Goal: Task Accomplishment & Management: Manage account settings

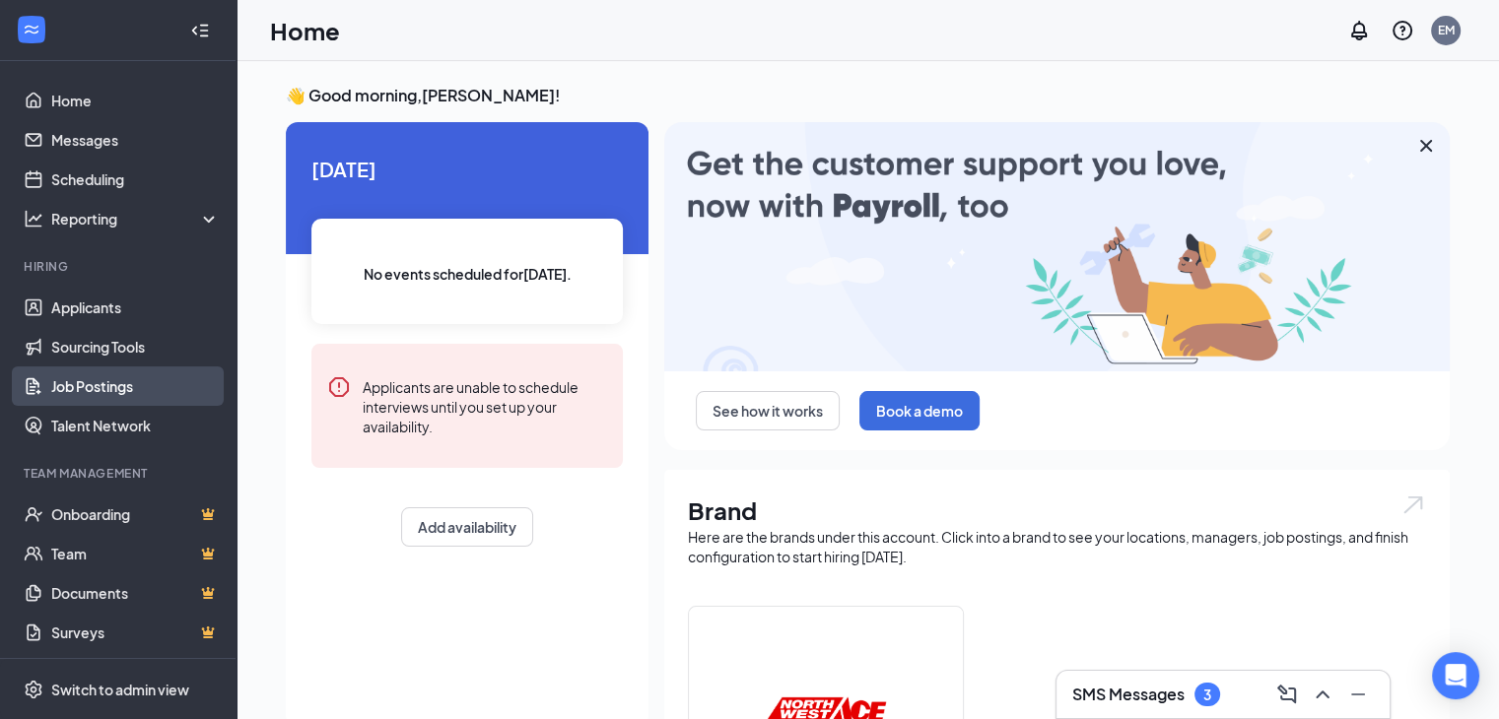
click at [90, 384] on link "Job Postings" at bounding box center [135, 386] width 168 height 39
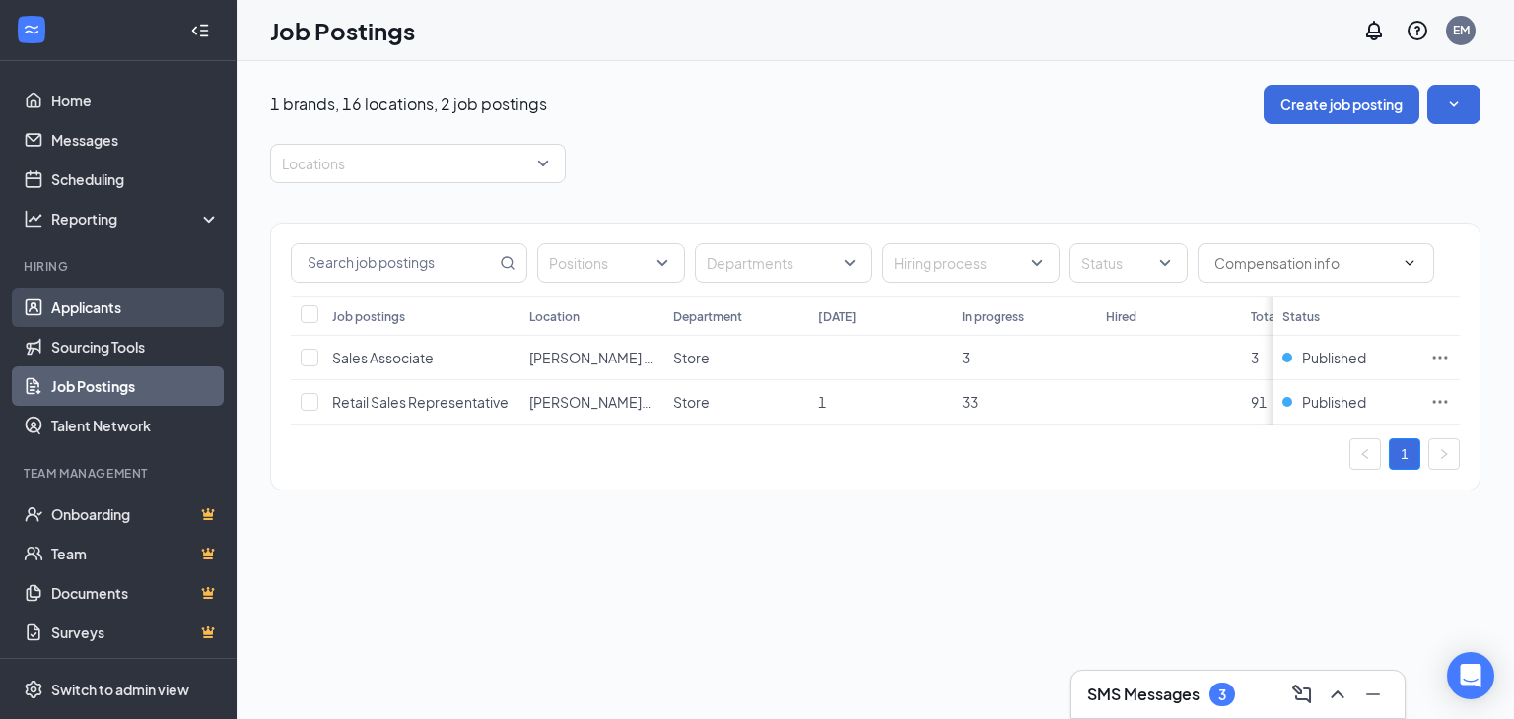
click at [102, 300] on link "Applicants" at bounding box center [135, 307] width 168 height 39
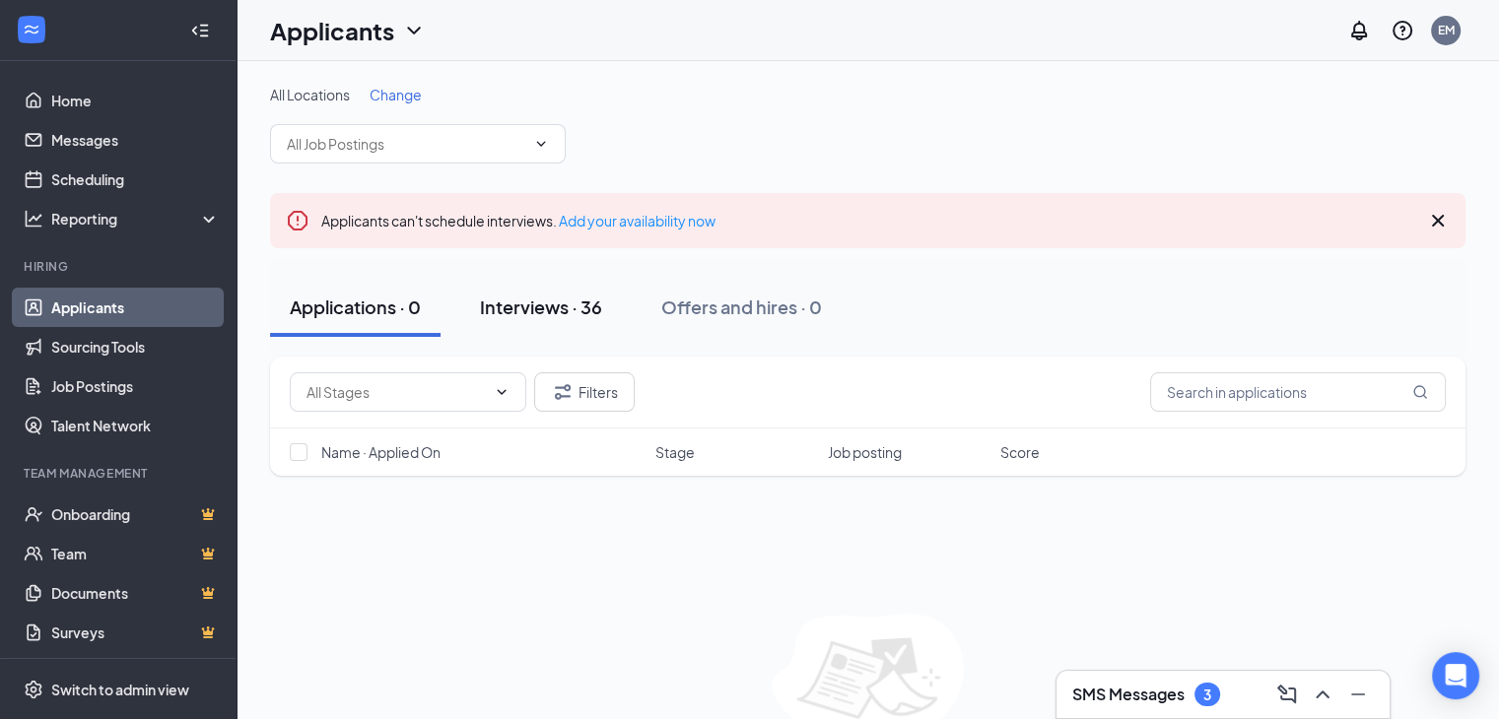
click at [592, 300] on div "Interviews · 36" at bounding box center [541, 307] width 122 height 25
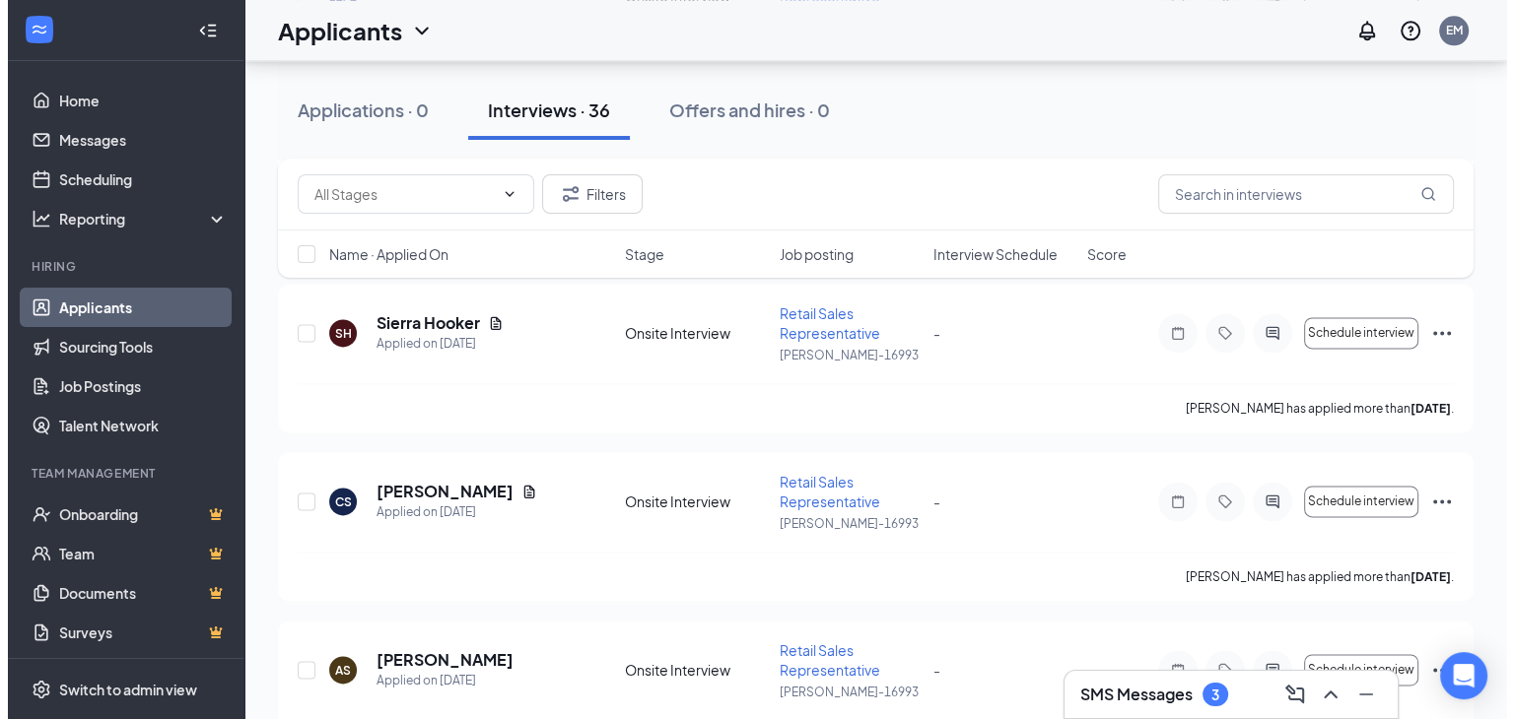
scroll to position [2956, 0]
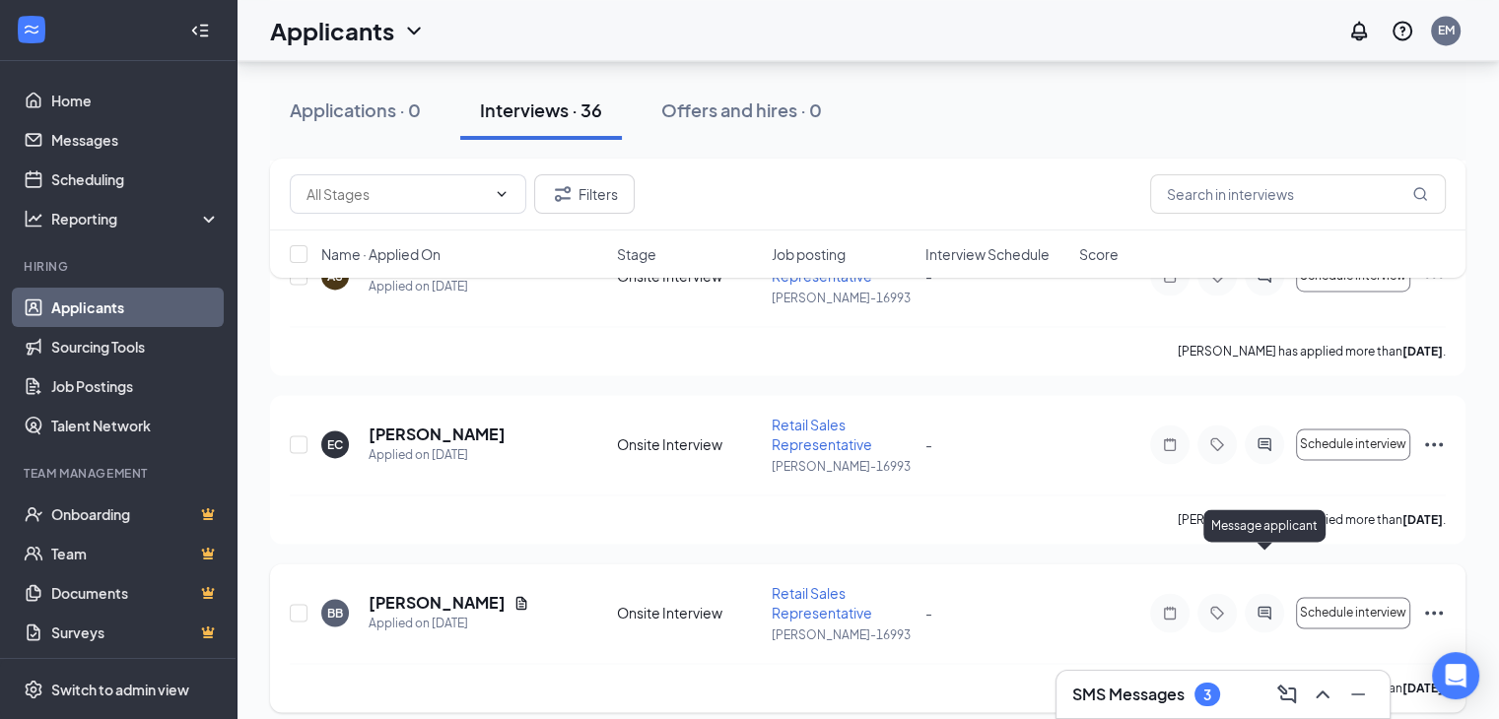
click at [1262, 605] on icon "ActiveChat" at bounding box center [1264, 613] width 24 height 16
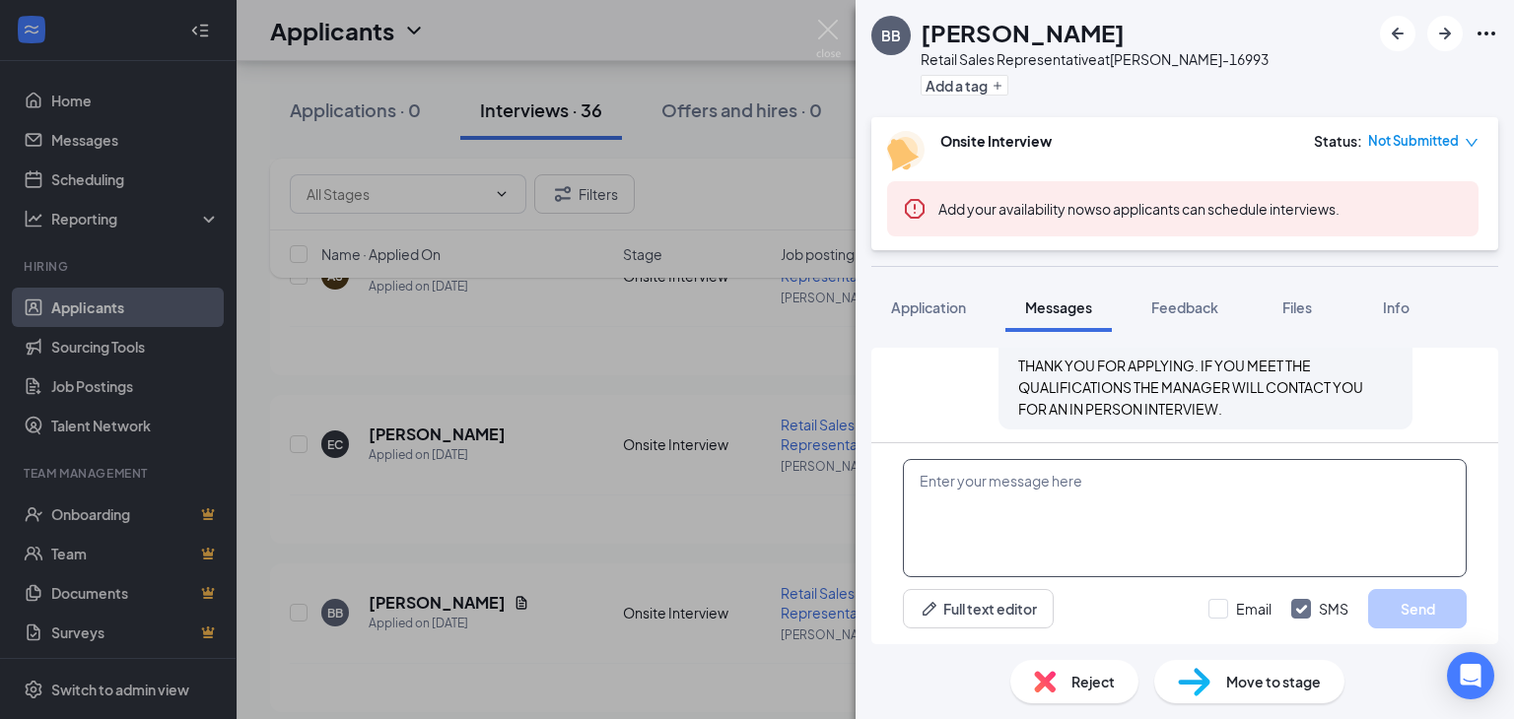
scroll to position [802, 0]
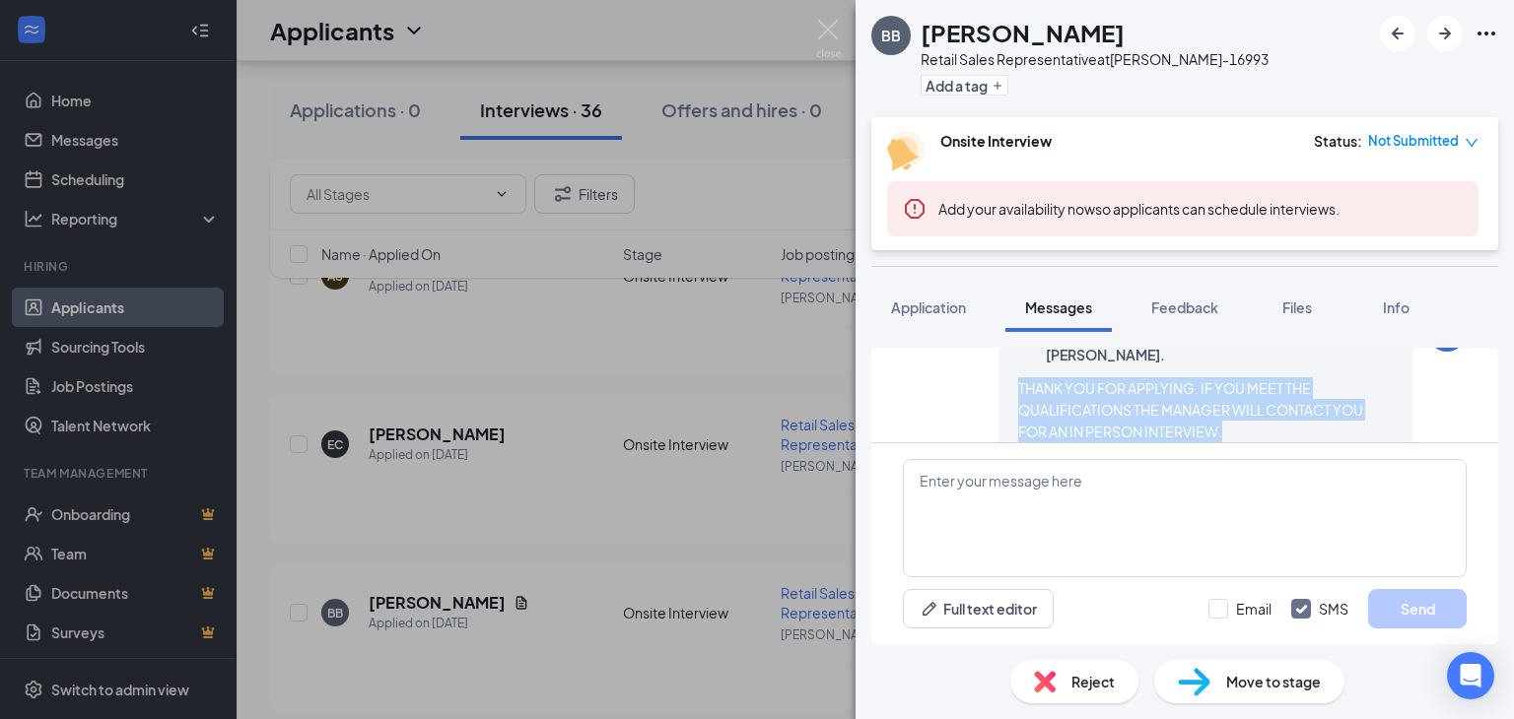
scroll to position [802, 0]
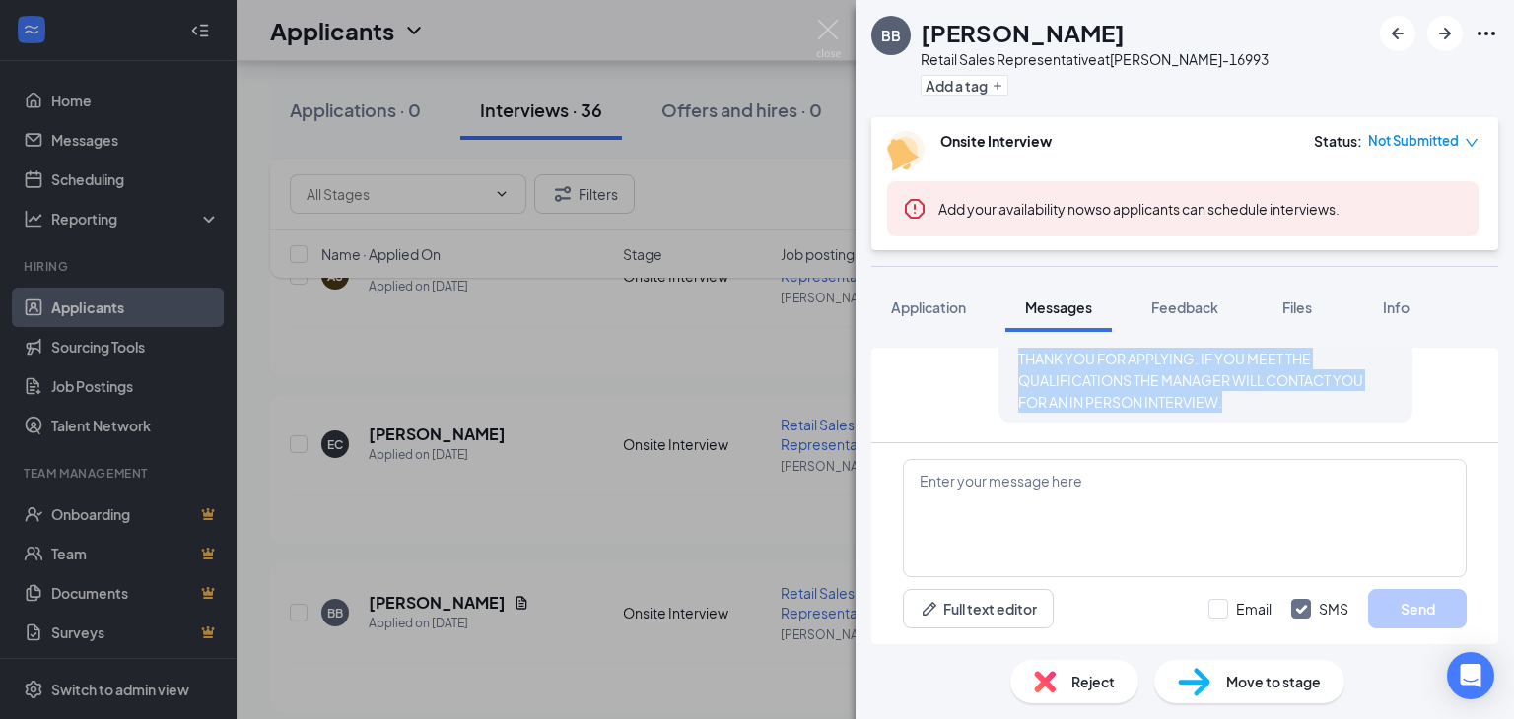
drag, startPoint x: 1001, startPoint y: 353, endPoint x: 1330, endPoint y: 432, distance: 338.4
copy span "THANK YOU FOR APPLYING. IF YOU MEET THE QUALIFICATIONS THE MANAGER WILL CONTACT…"
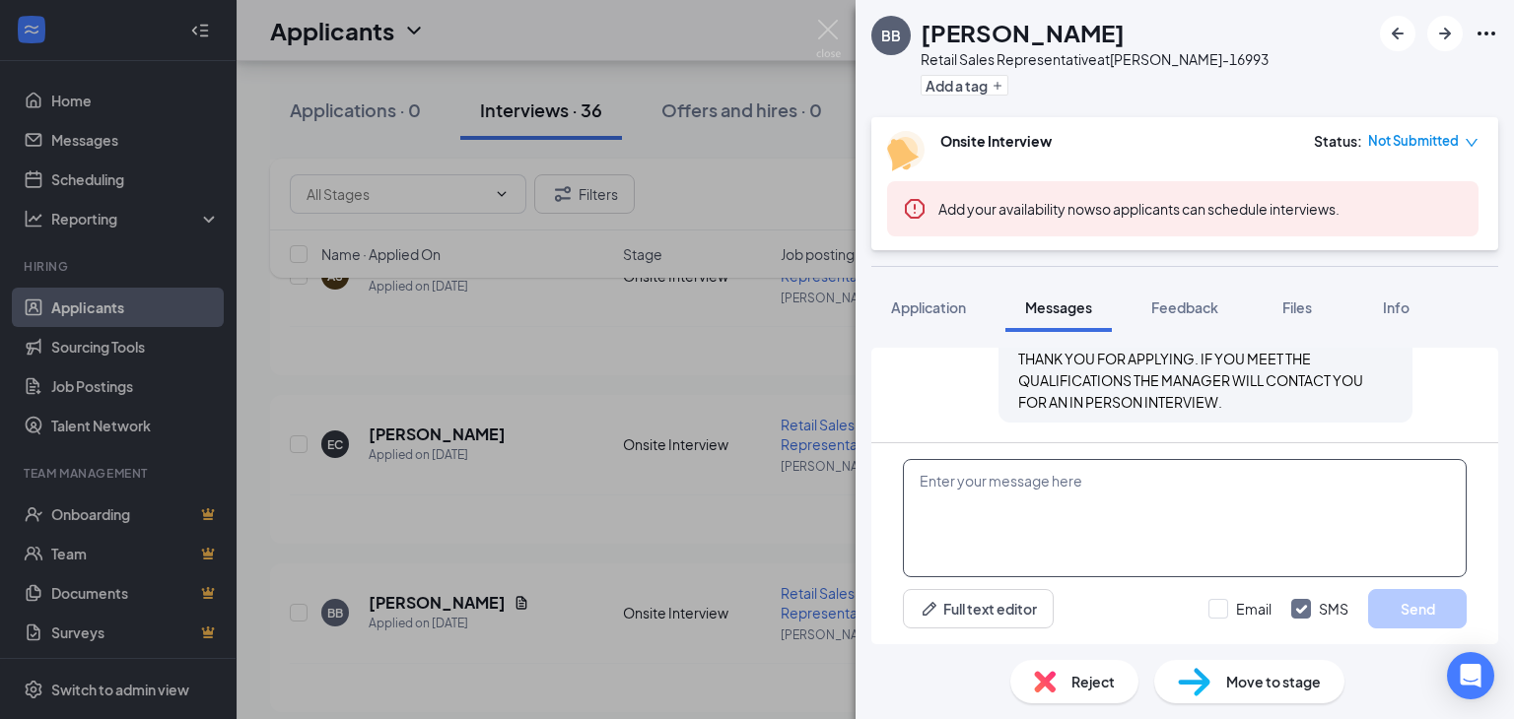
paste textarea "THANK YOU FOR APPLYING. IF YOU MEET THE QUALIFICATIONS THE MANAGER WILL CONTACT…"
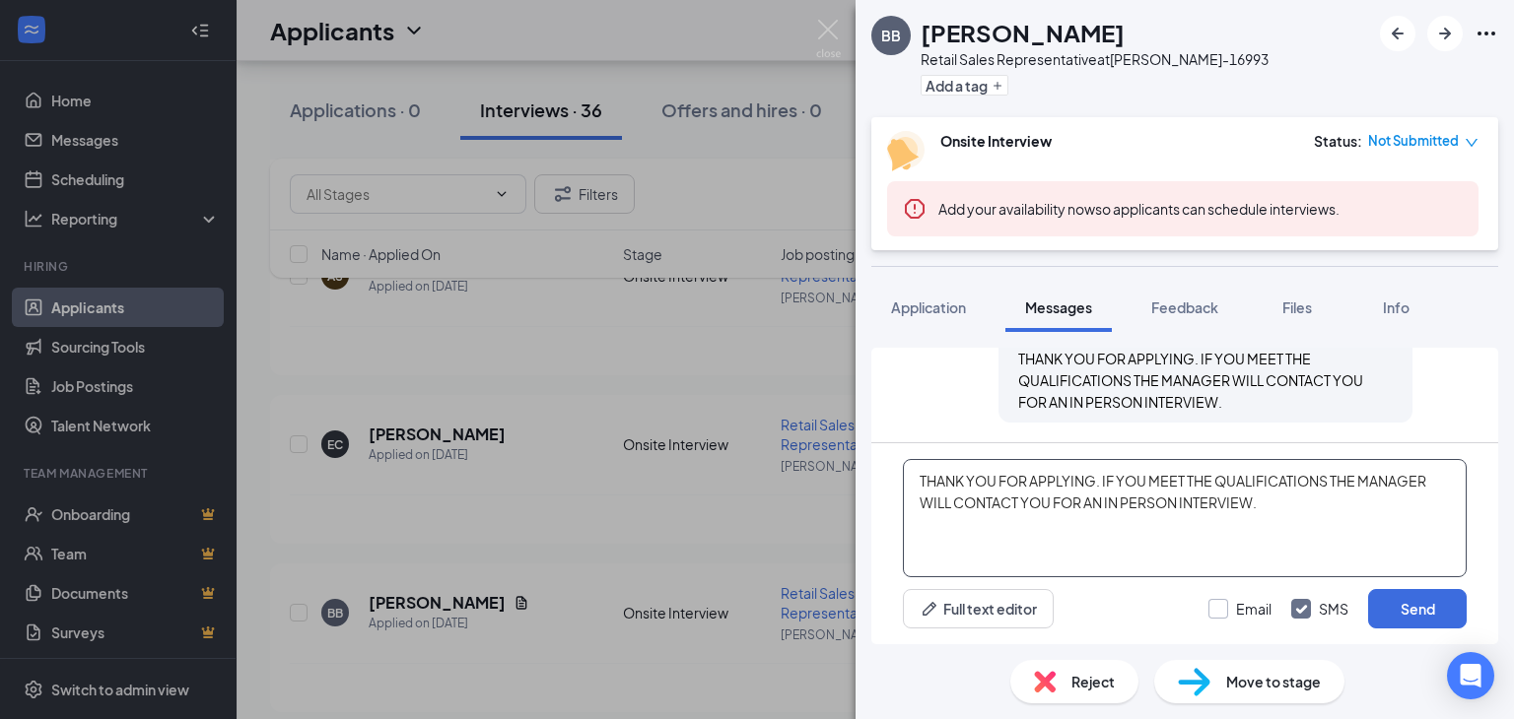
type textarea "THANK YOU FOR APPLYING. IF YOU MEET THE QUALIFICATIONS THE MANAGER WILL CONTACT…"
click at [1221, 608] on input "Email" at bounding box center [1239, 609] width 63 height 20
checkbox input "true"
click at [1425, 600] on button "Send" at bounding box center [1417, 608] width 99 height 39
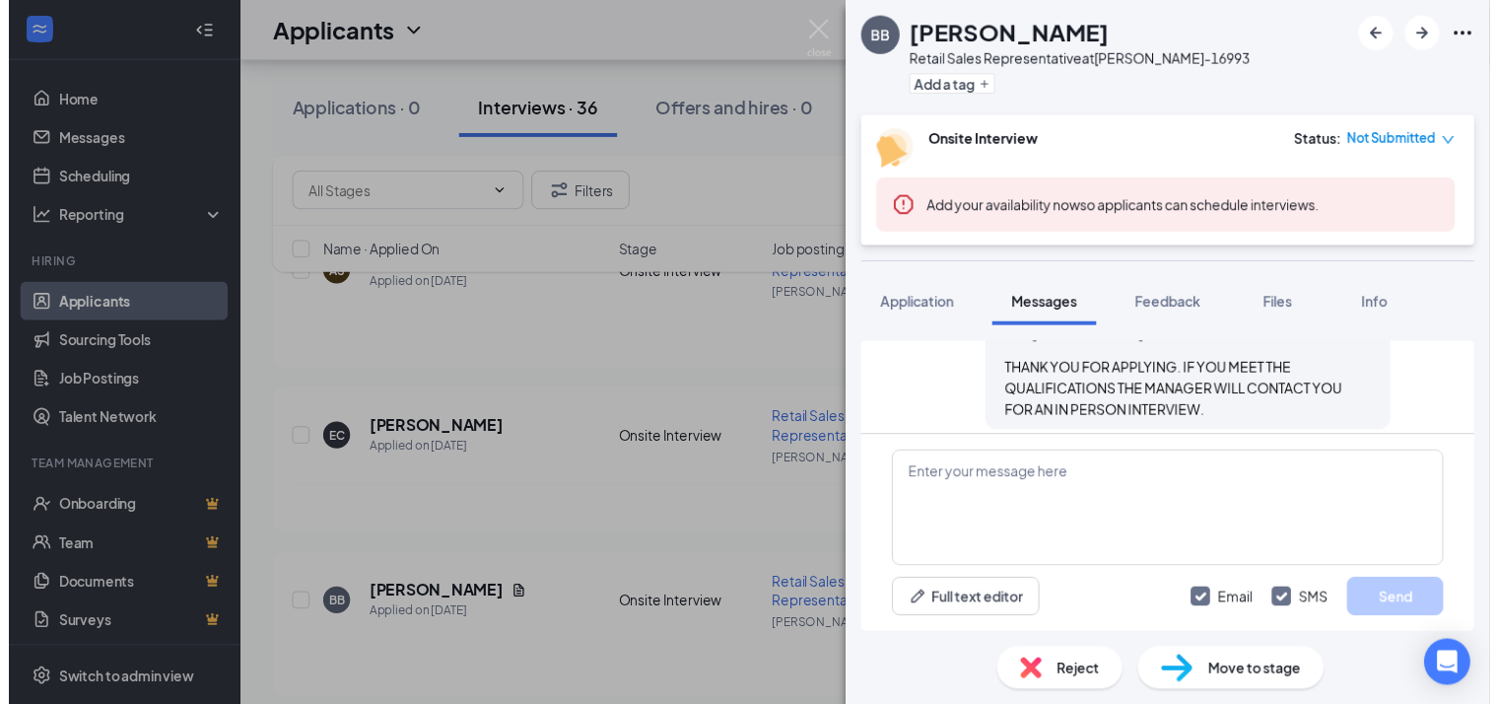
scroll to position [1141, 0]
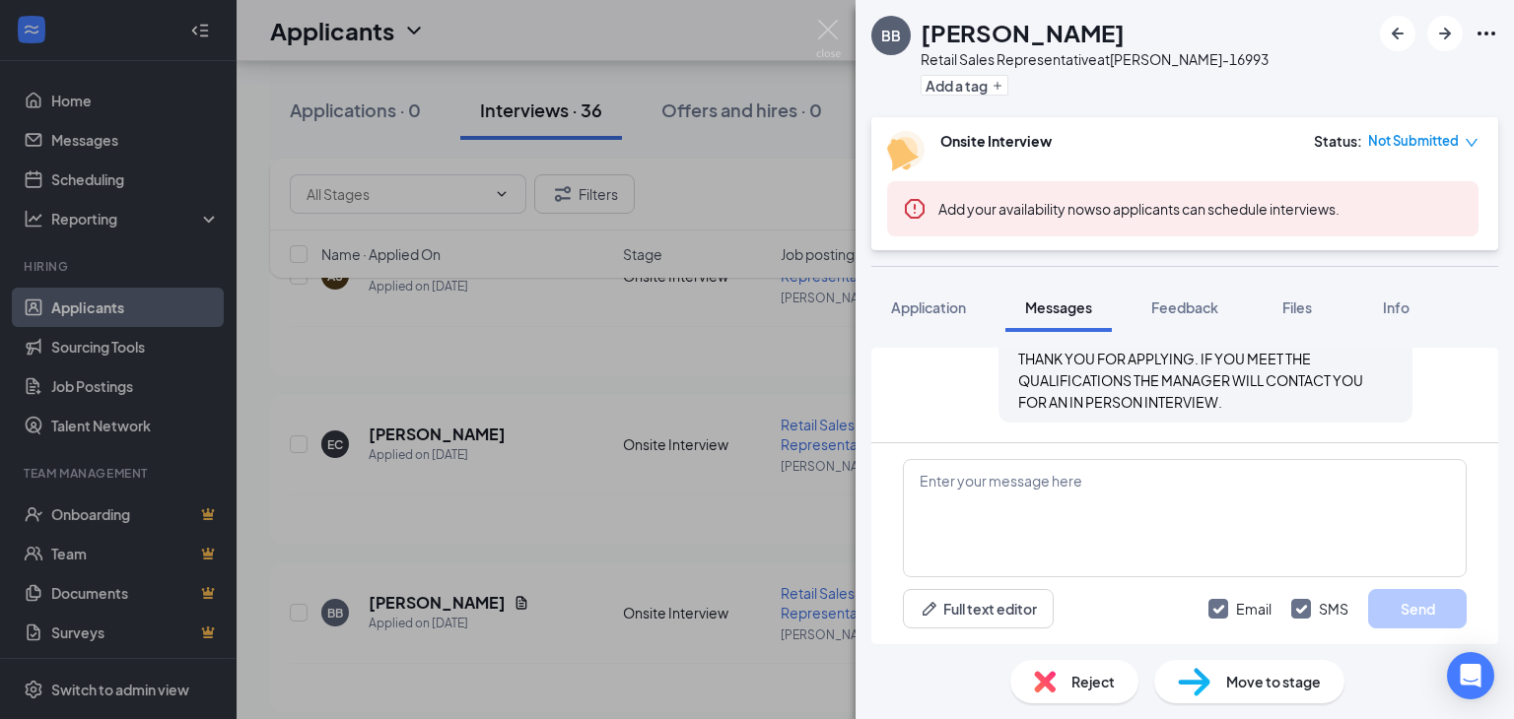
drag, startPoint x: 918, startPoint y: 301, endPoint x: 866, endPoint y: 435, distance: 143.8
click at [917, 301] on span "Application" at bounding box center [928, 308] width 75 height 18
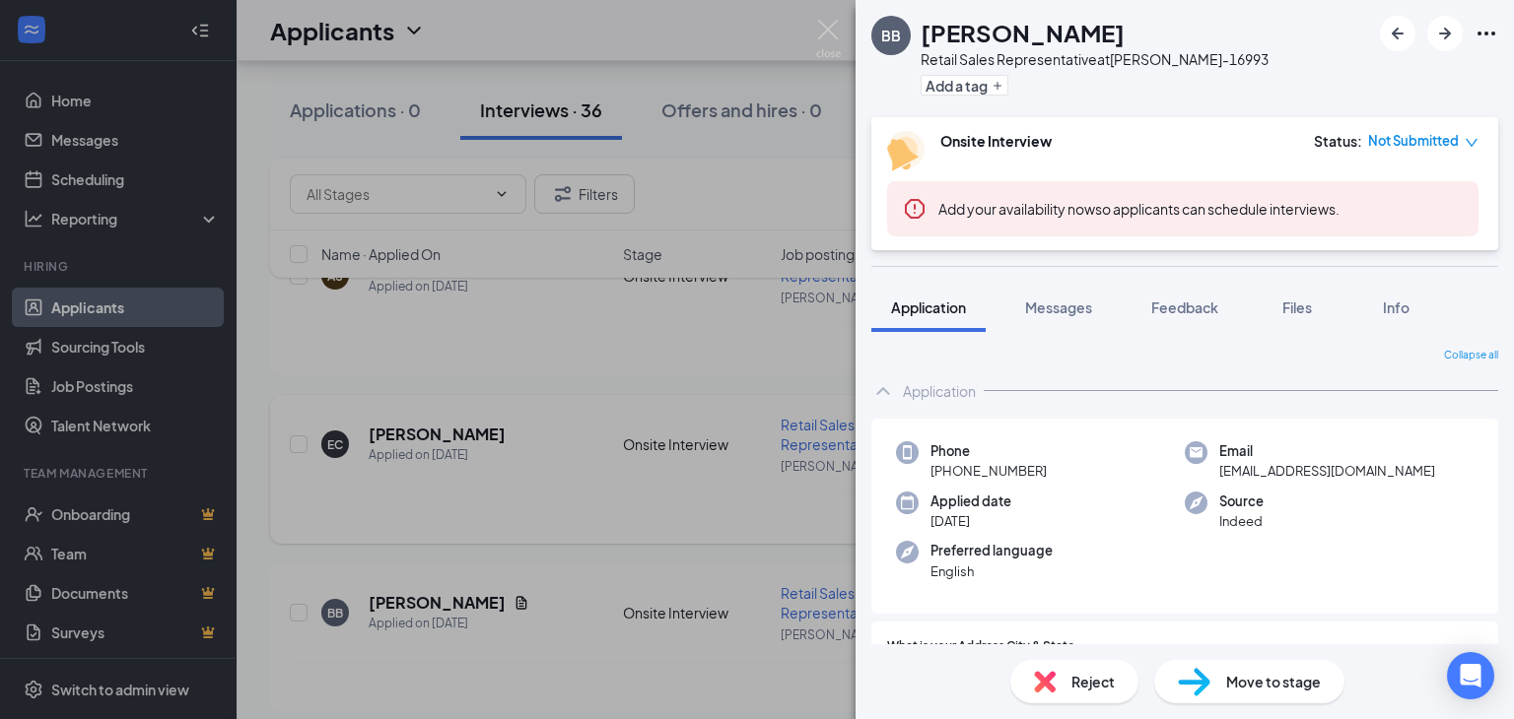
click at [576, 468] on div "BB [PERSON_NAME] Retail Sales Representative at [PERSON_NAME]-16993 Add a tag O…" at bounding box center [757, 359] width 1514 height 719
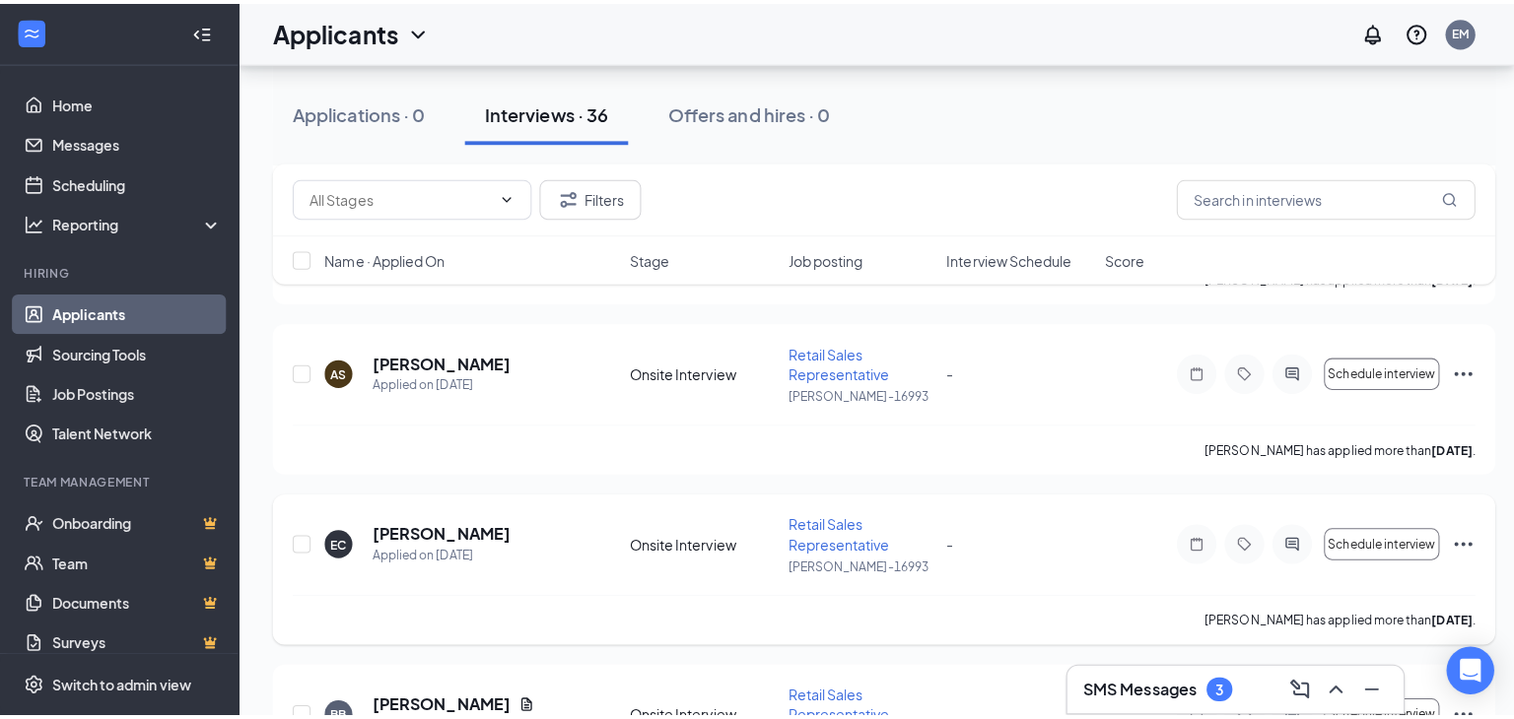
scroll to position [2759, 0]
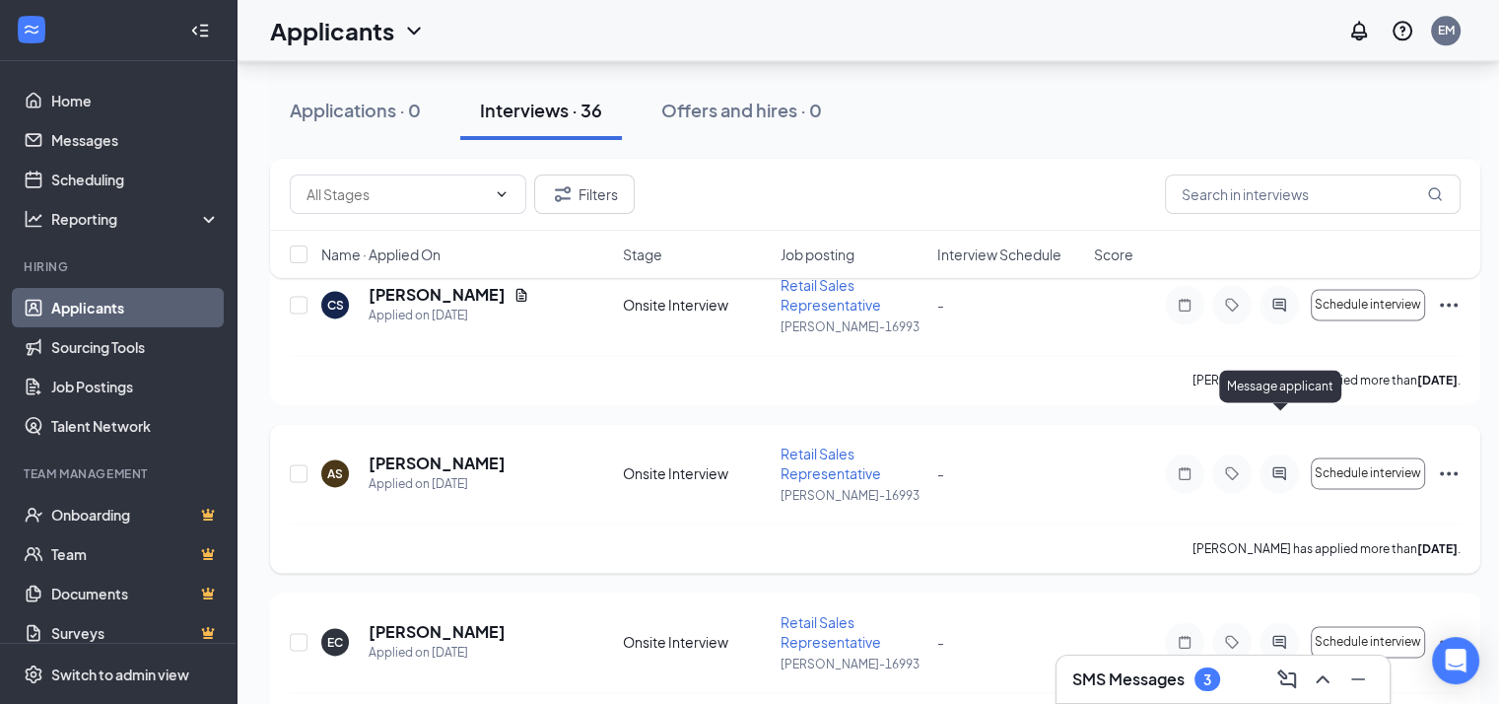
click at [1277, 467] on icon "ActiveChat" at bounding box center [1278, 473] width 13 height 13
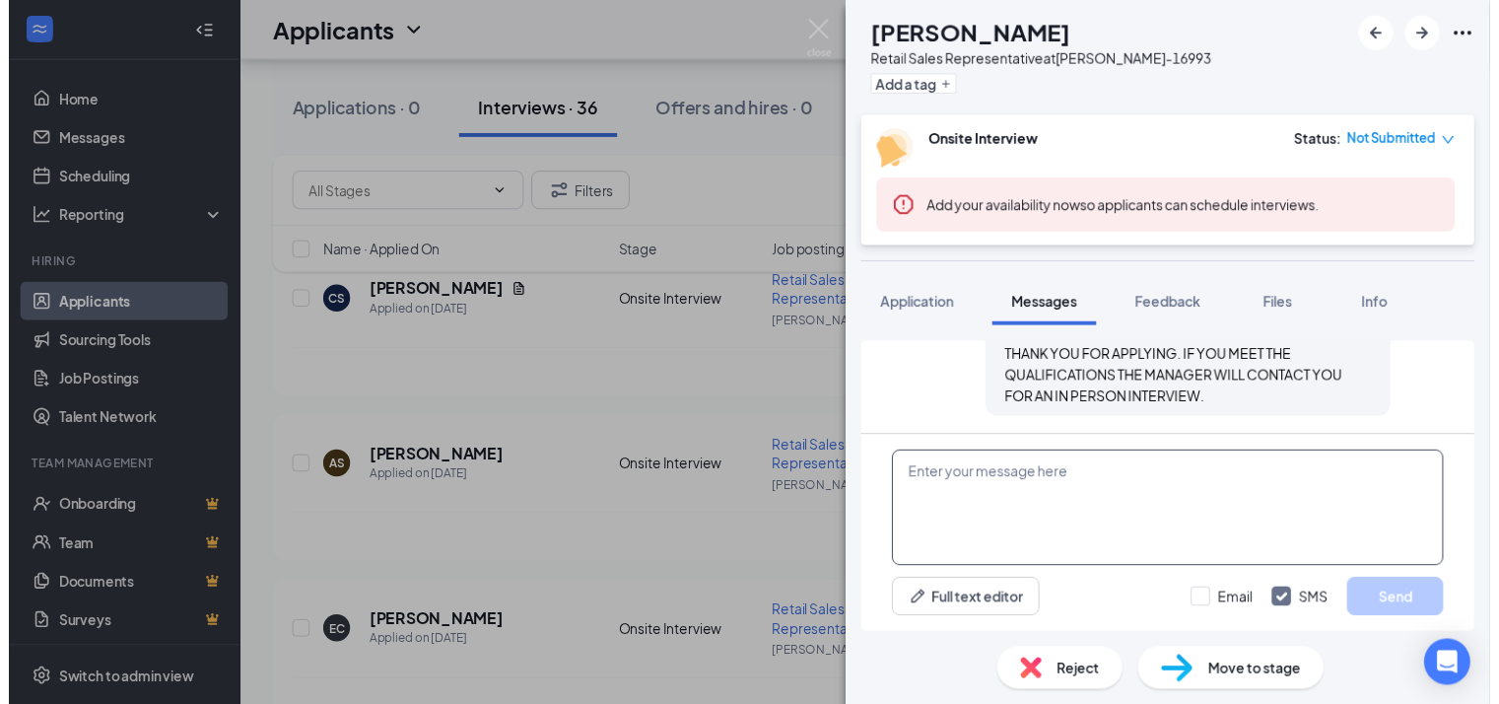
scroll to position [780, 0]
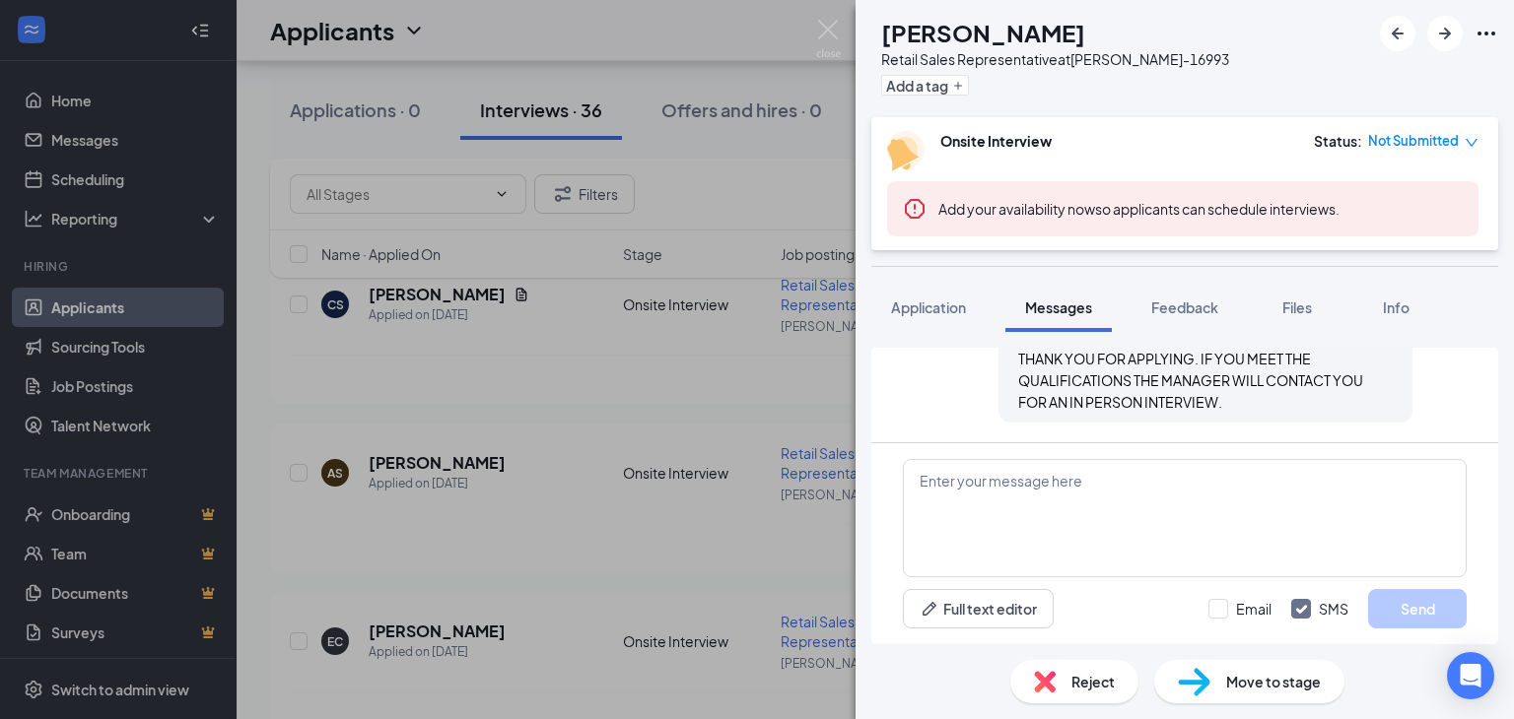
click at [633, 445] on div "AS [PERSON_NAME] Retail Sales Representative at [PERSON_NAME]-16993 Add a tag O…" at bounding box center [757, 359] width 1514 height 719
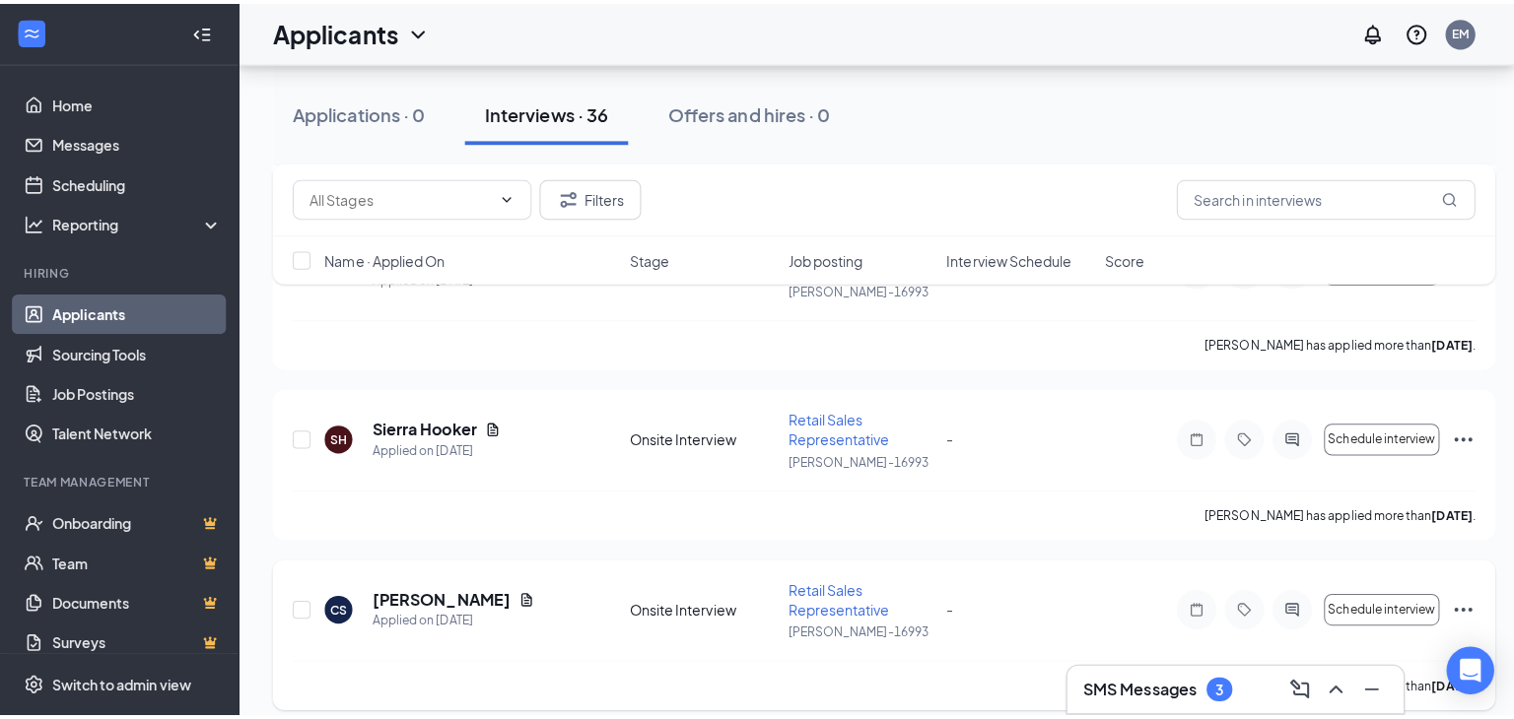
scroll to position [2463, 0]
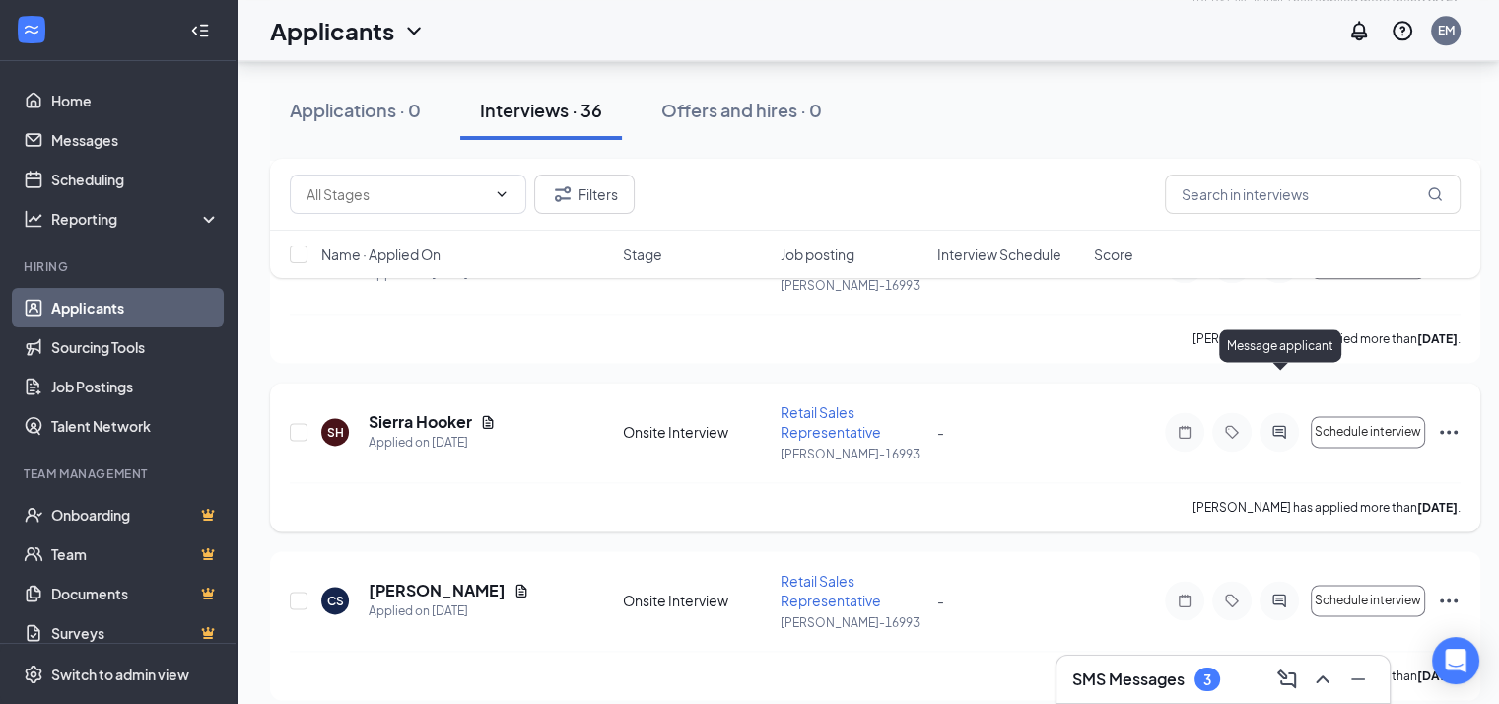
drag, startPoint x: 1275, startPoint y: 373, endPoint x: 1274, endPoint y: 386, distance: 12.8
click at [1275, 424] on icon "ActiveChat" at bounding box center [1279, 432] width 24 height 16
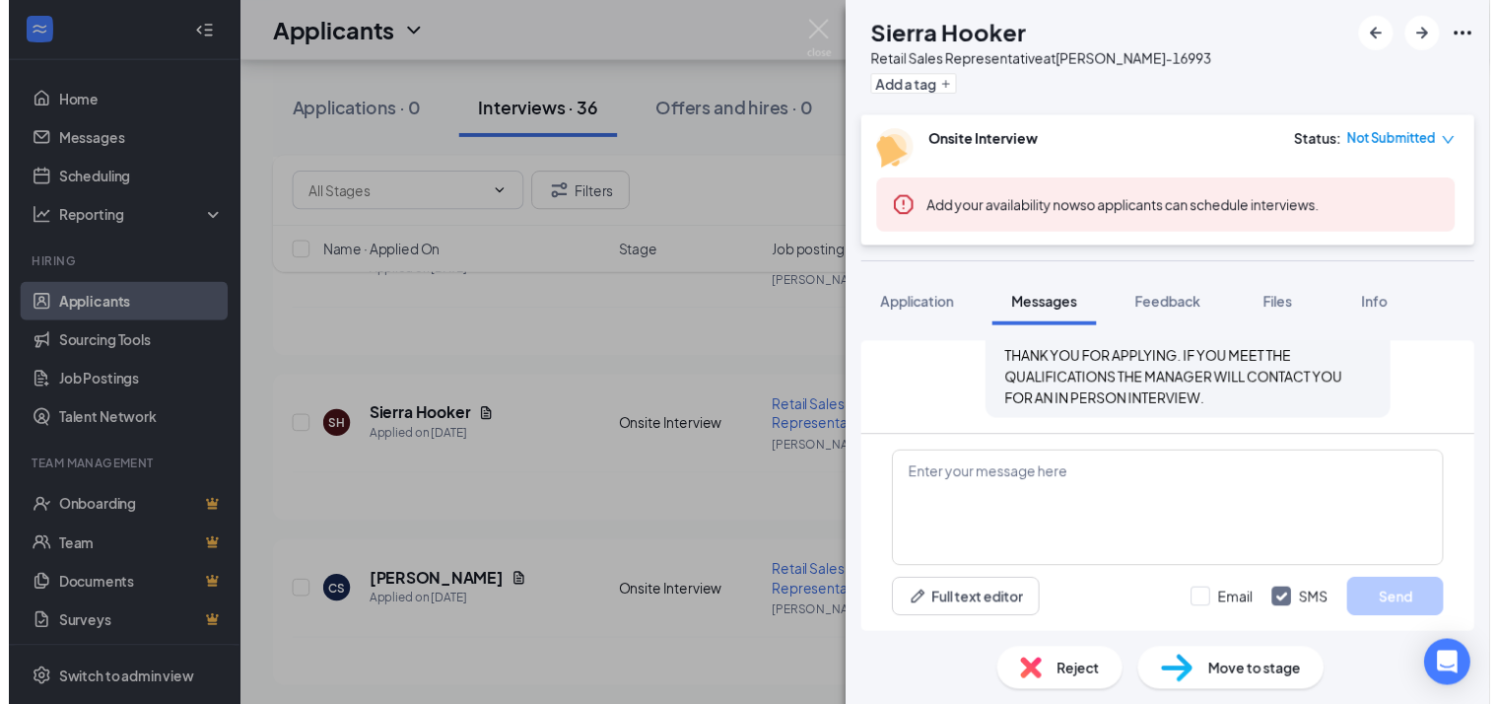
scroll to position [780, 0]
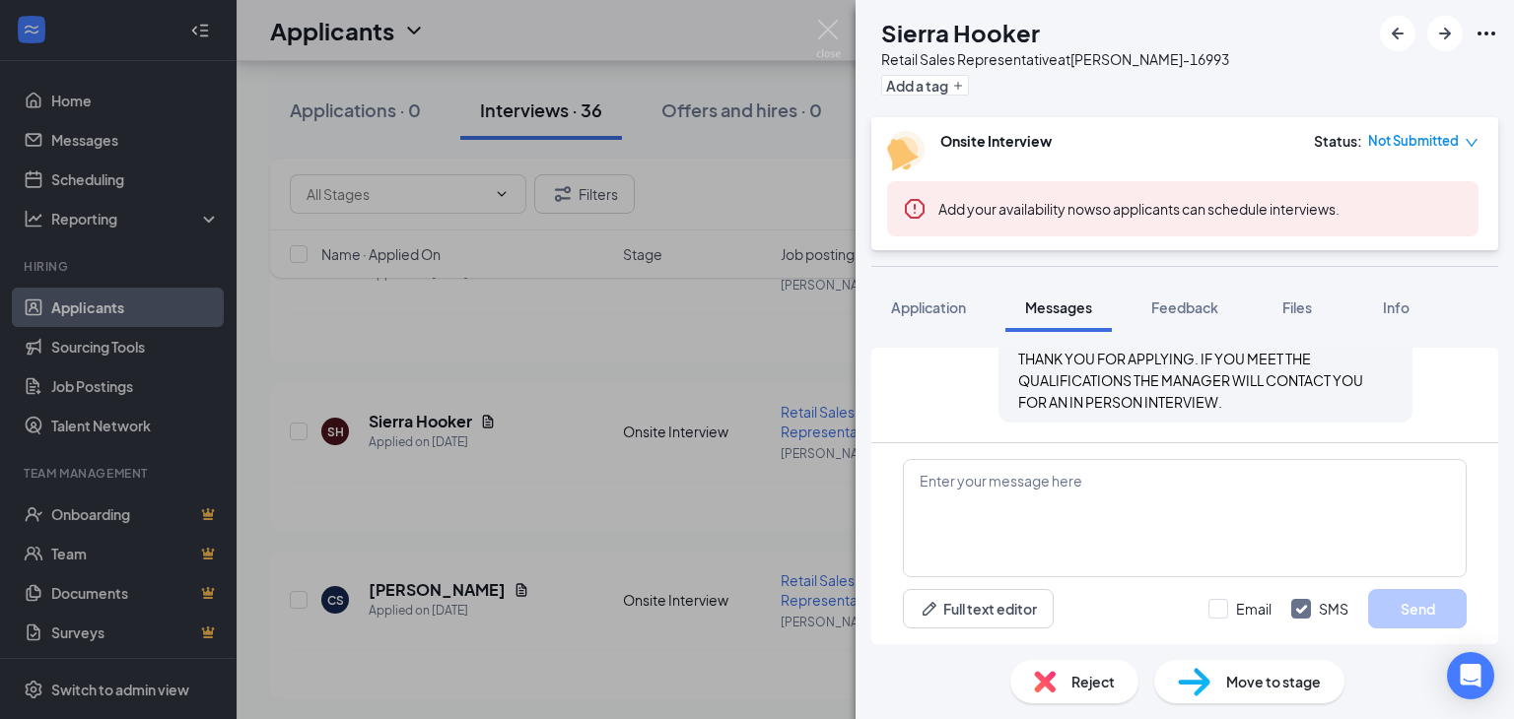
click at [668, 413] on div "SH Sierra Hooker Retail Sales Representative at [PERSON_NAME]-16993 Add a tag O…" at bounding box center [757, 359] width 1514 height 719
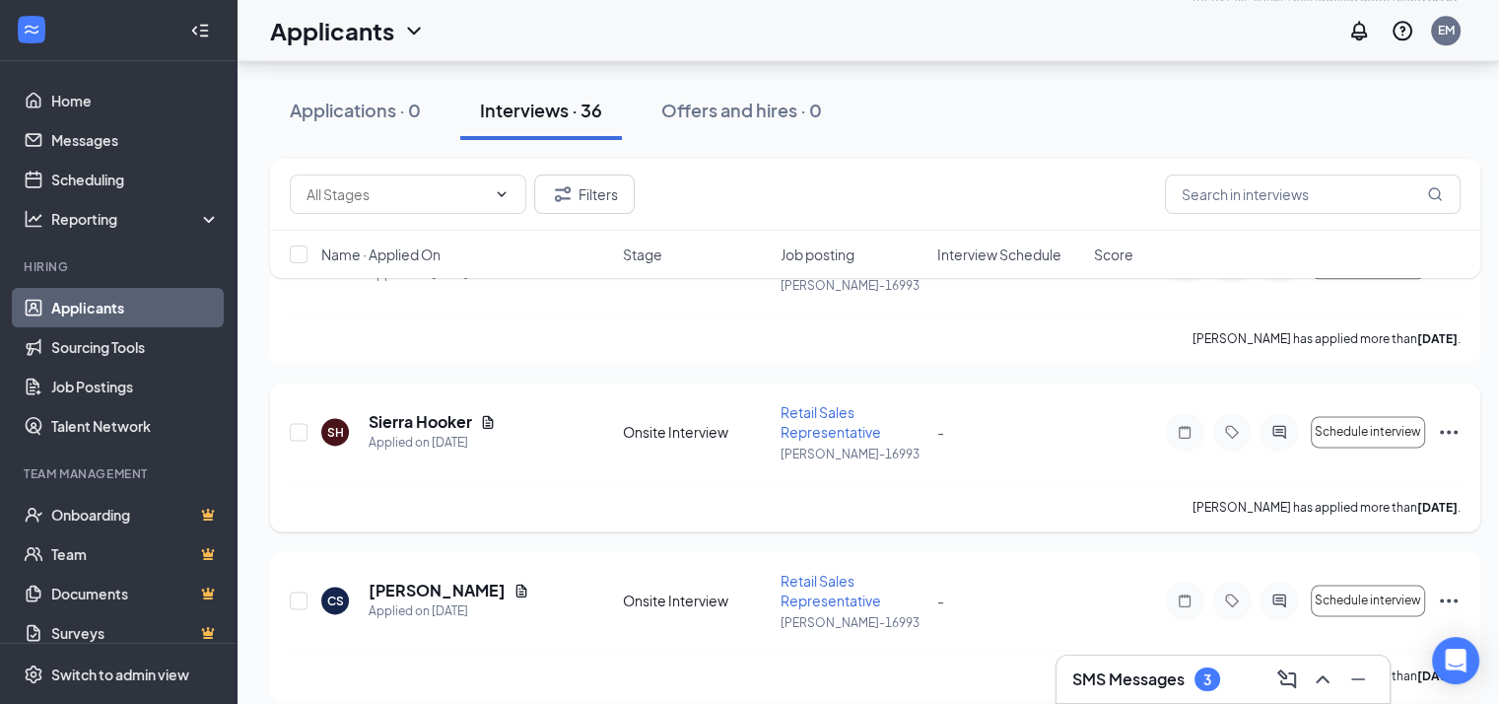
click at [669, 423] on div "SH Sierra Hooker Applied on [DATE] Onsite Interview Retail Sales Representative…" at bounding box center [875, 442] width 1171 height 80
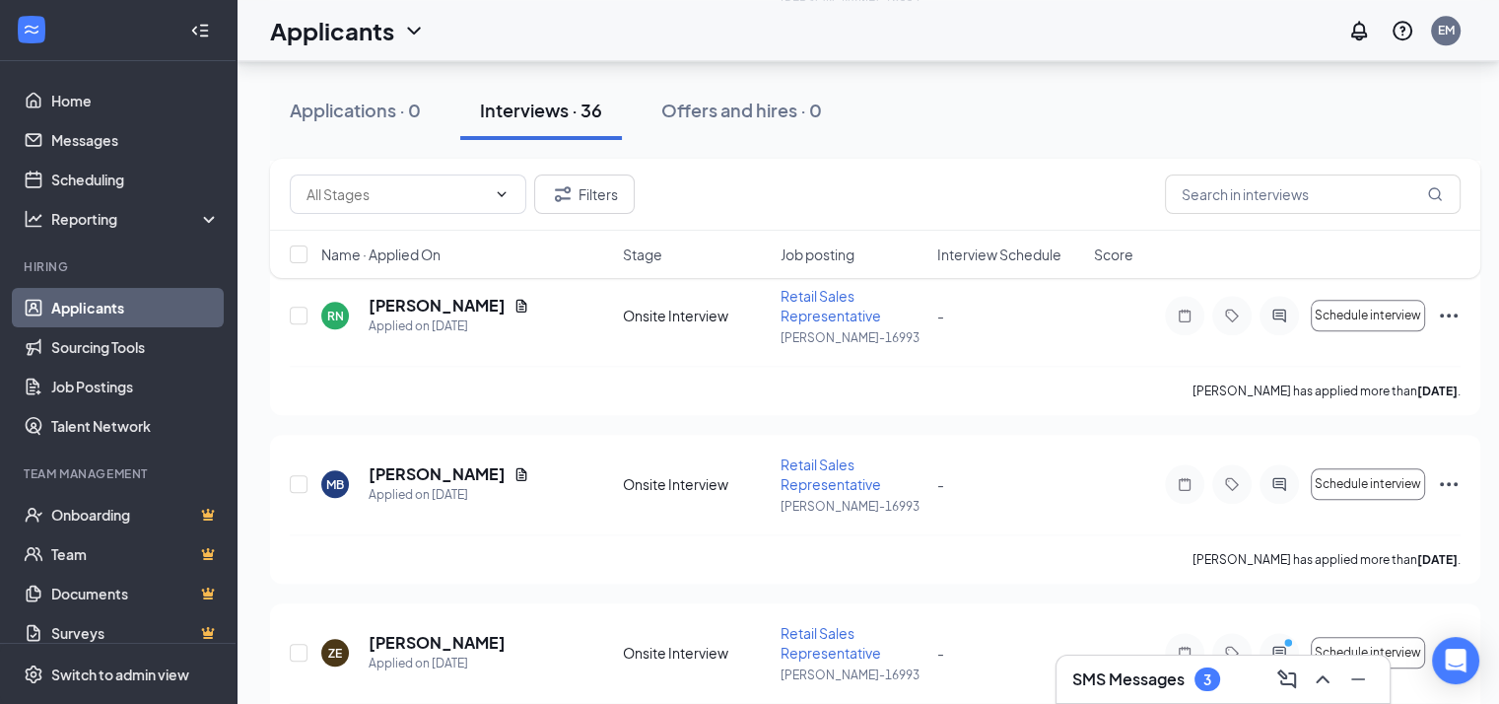
scroll to position [1971, 15]
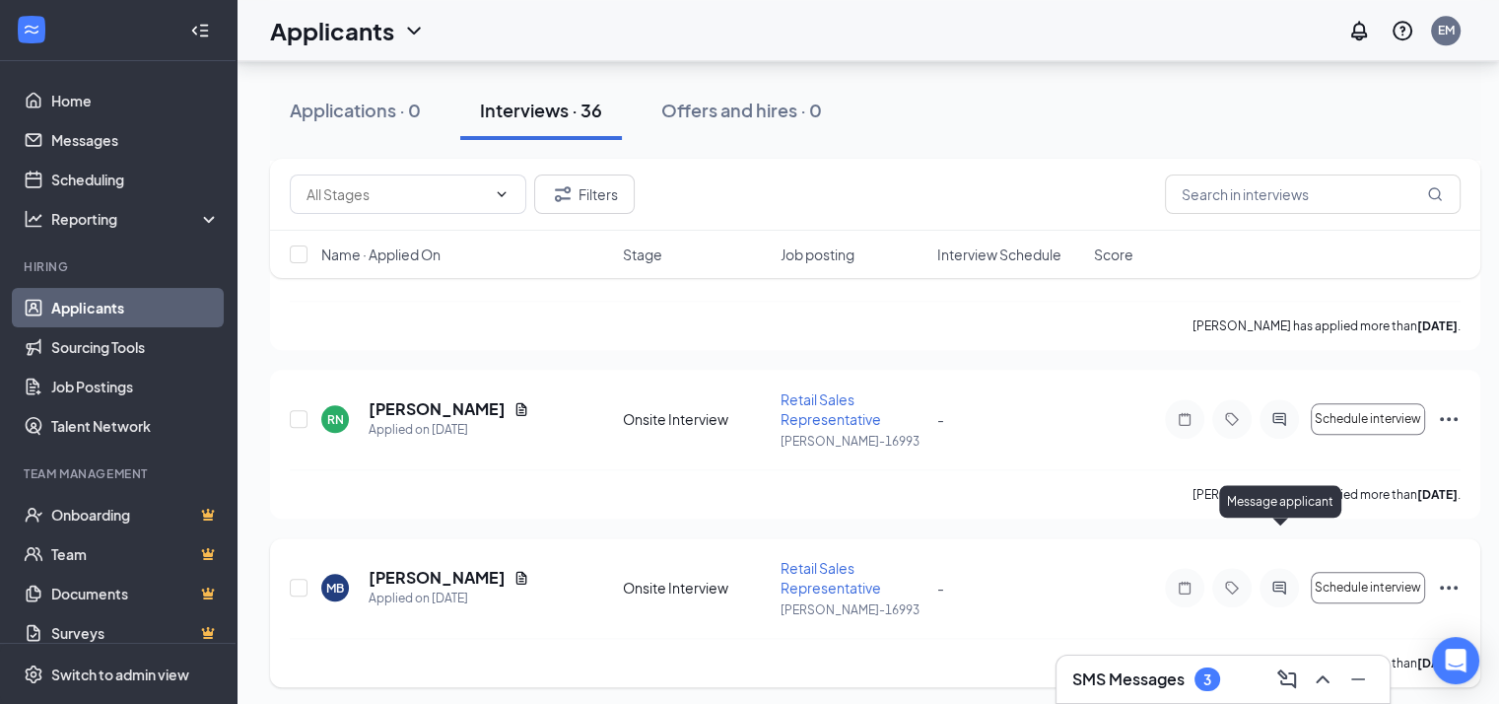
click at [1267, 579] on icon "ActiveChat" at bounding box center [1279, 587] width 24 height 16
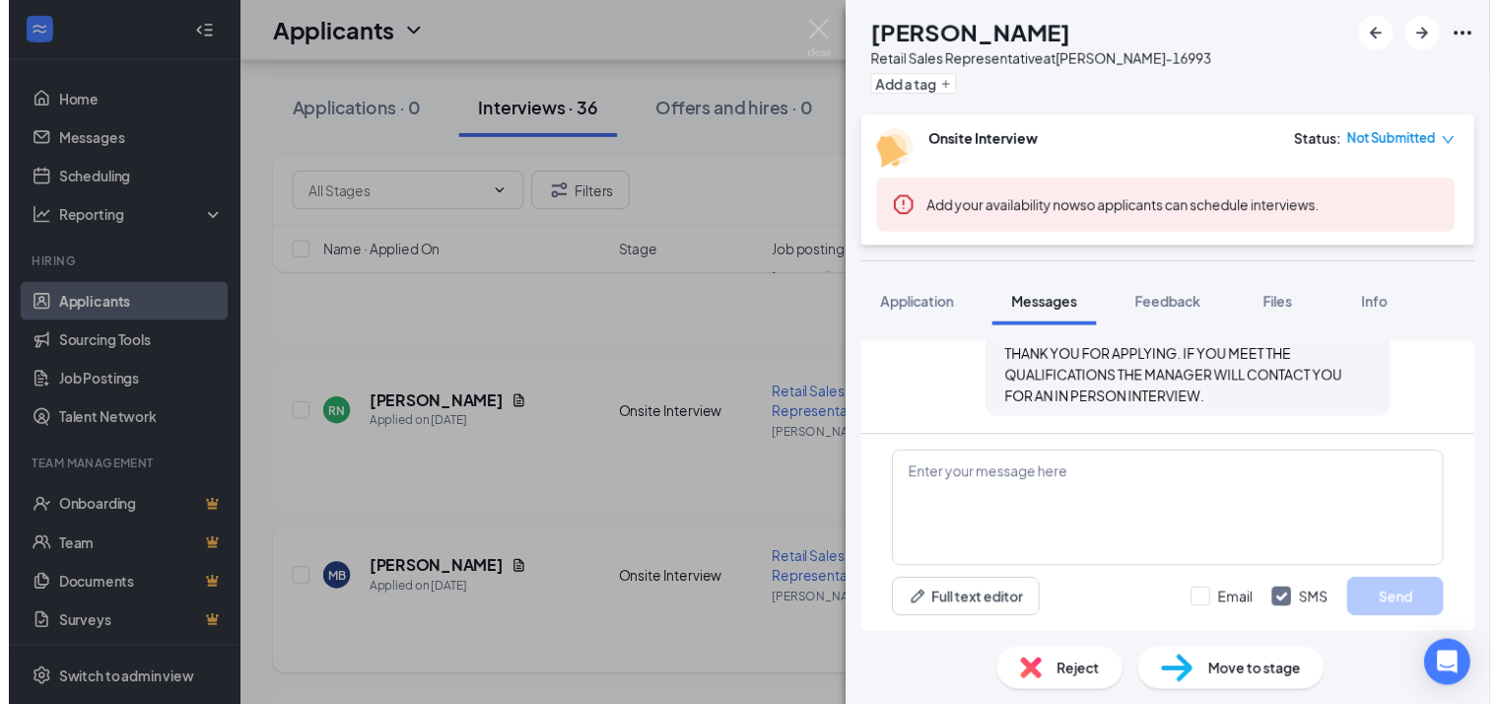
scroll to position [759, 0]
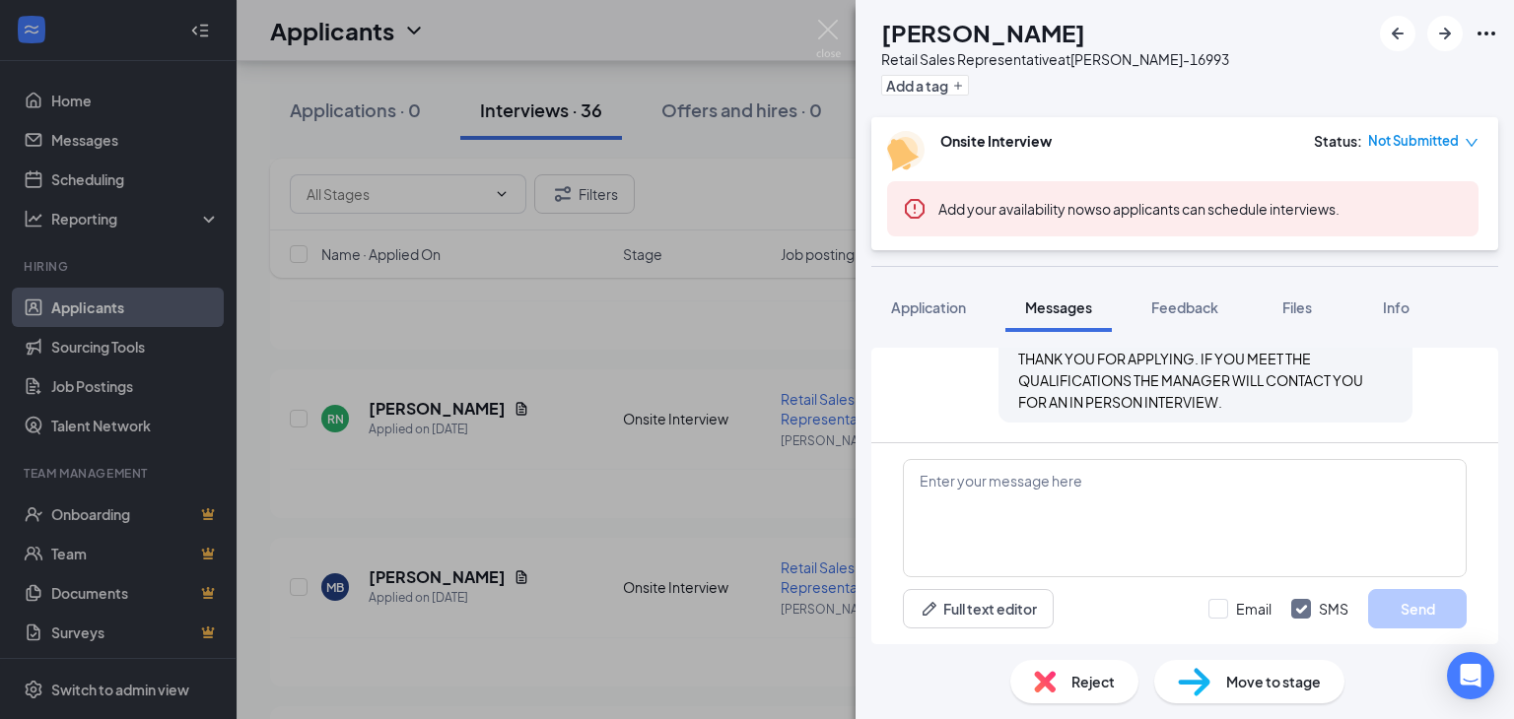
click at [569, 560] on div "MB [PERSON_NAME] Retail Sales Representative at [PERSON_NAME]-16993 Add a tag O…" at bounding box center [757, 359] width 1514 height 719
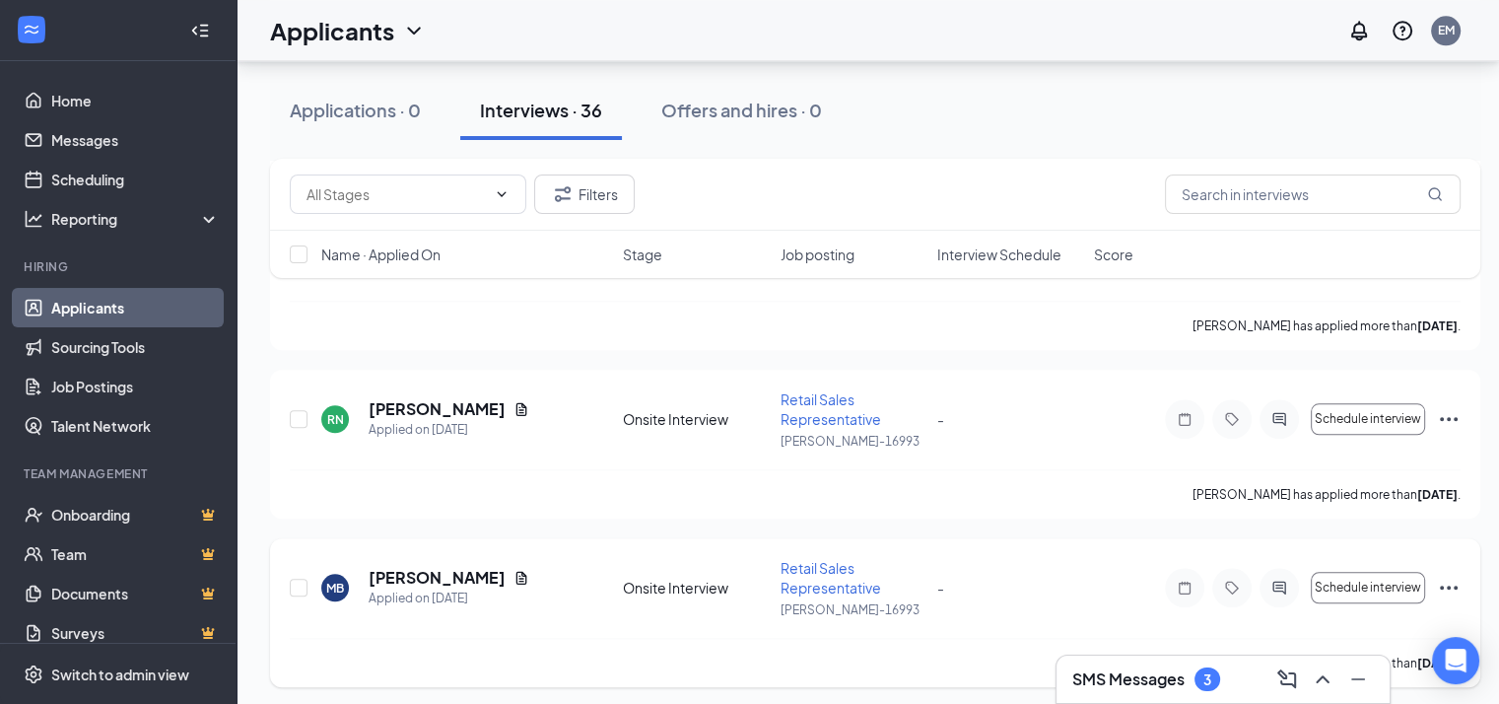
click at [589, 567] on div "MB [PERSON_NAME] Applied on [DATE]" at bounding box center [466, 587] width 290 height 41
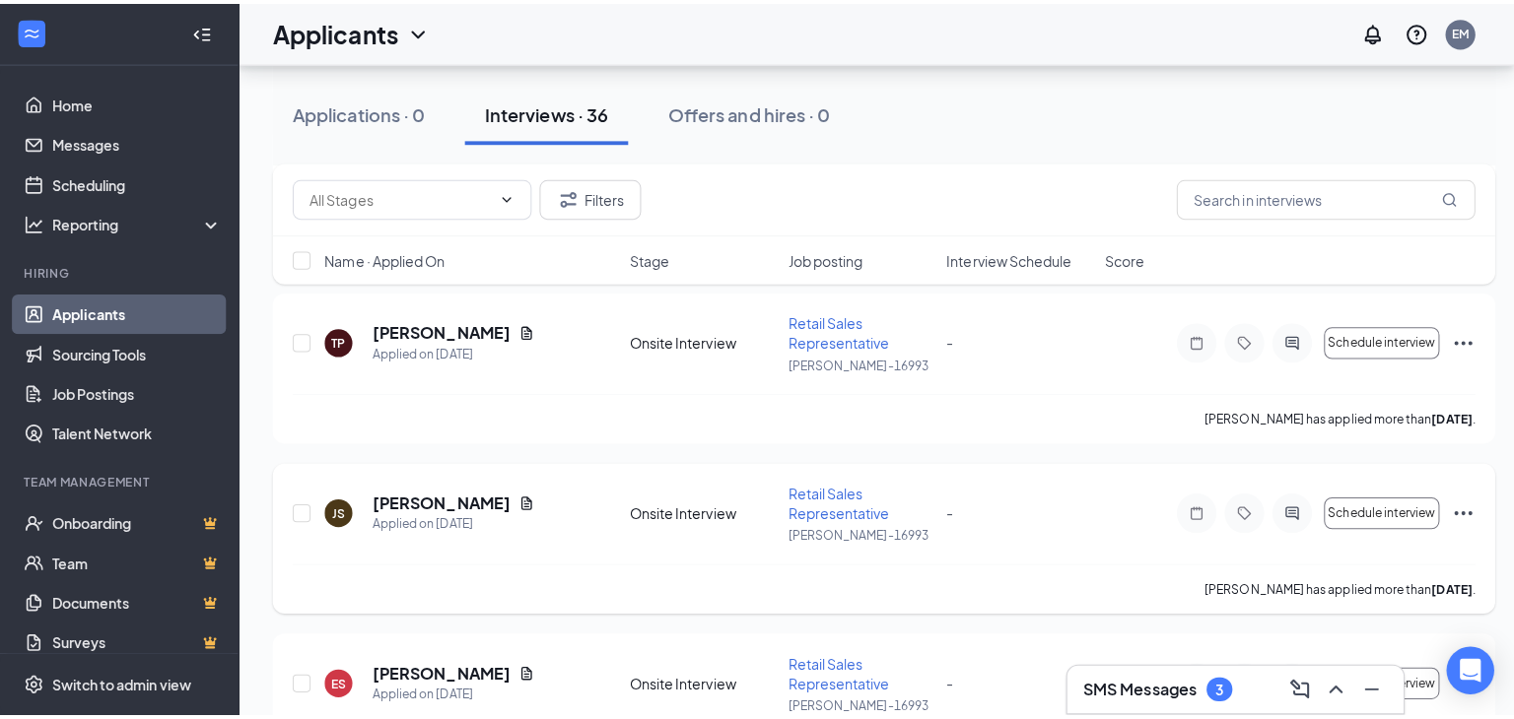
scroll to position [1281, 0]
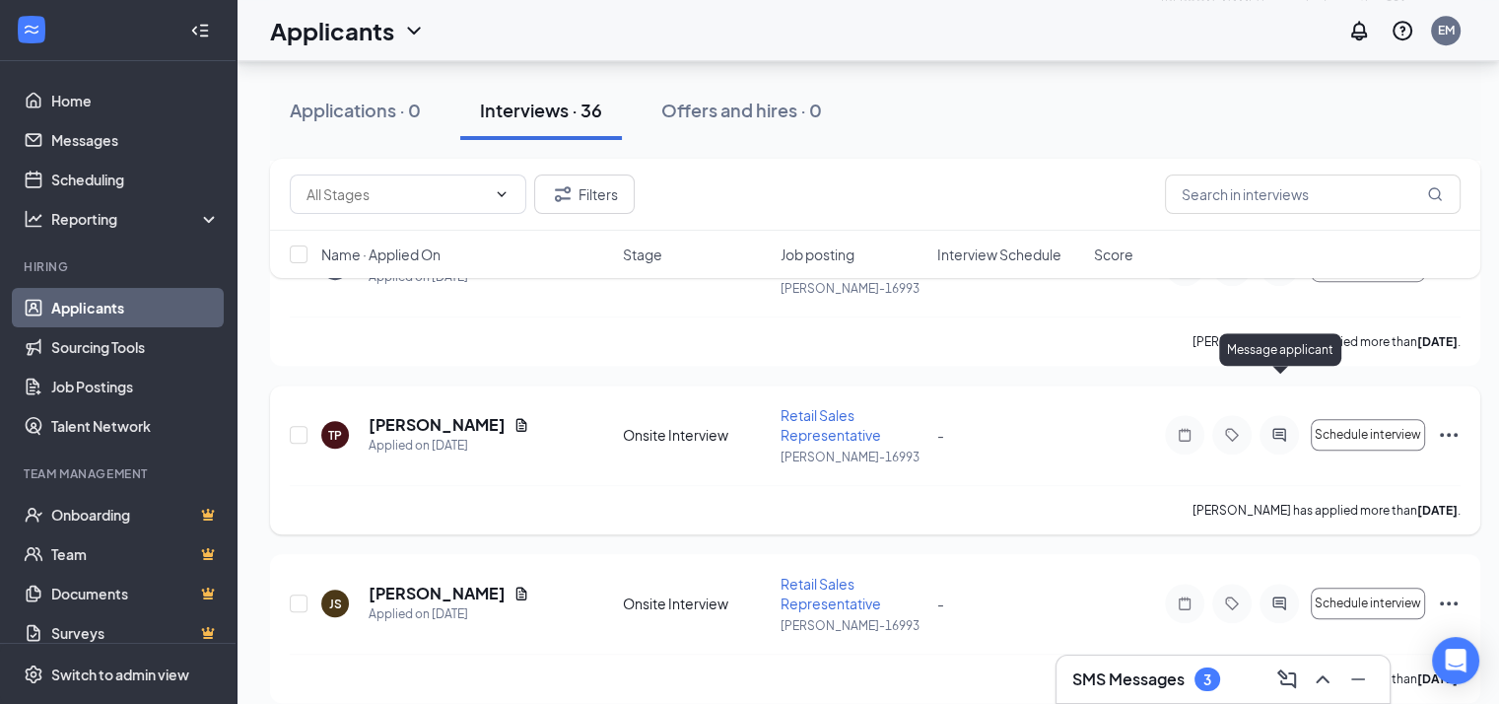
click at [1280, 429] on icon "ActiveChat" at bounding box center [1278, 435] width 13 height 13
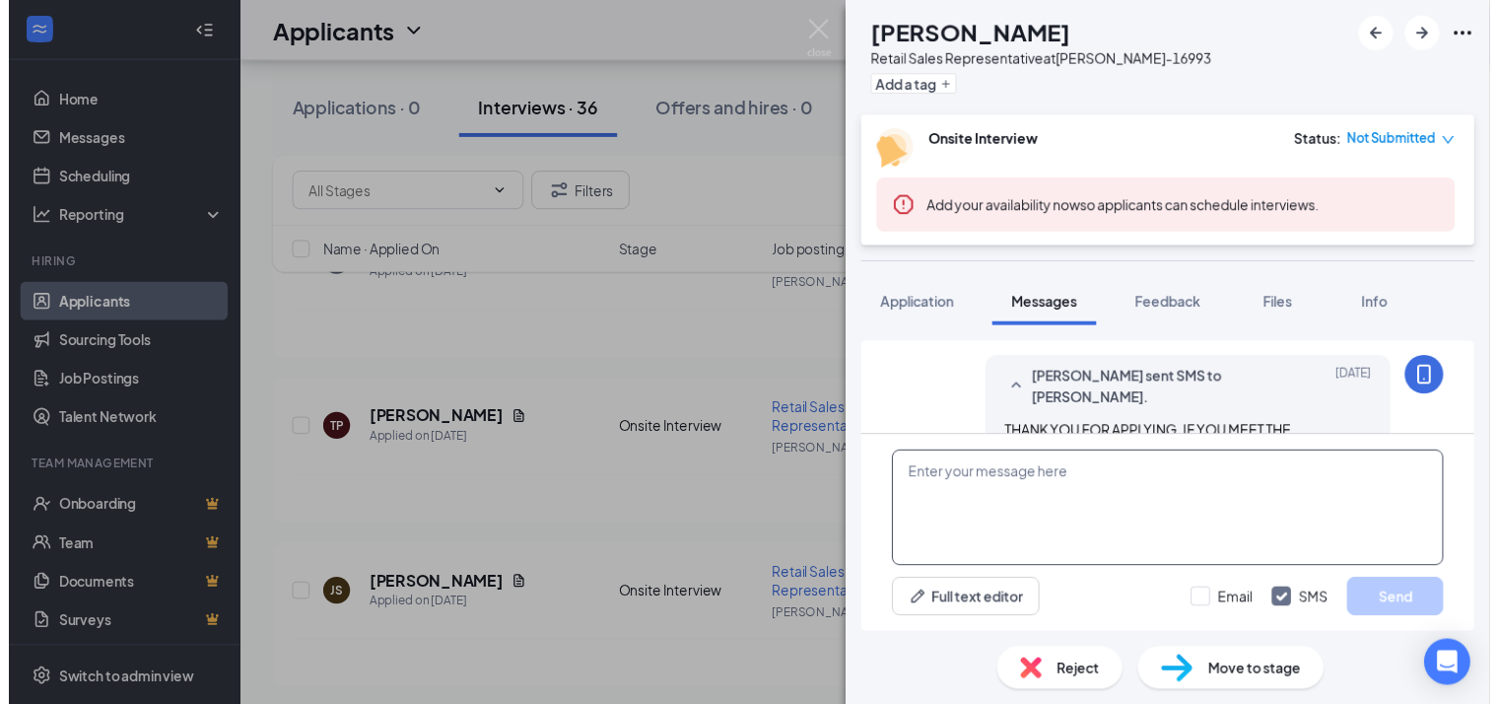
scroll to position [652, 0]
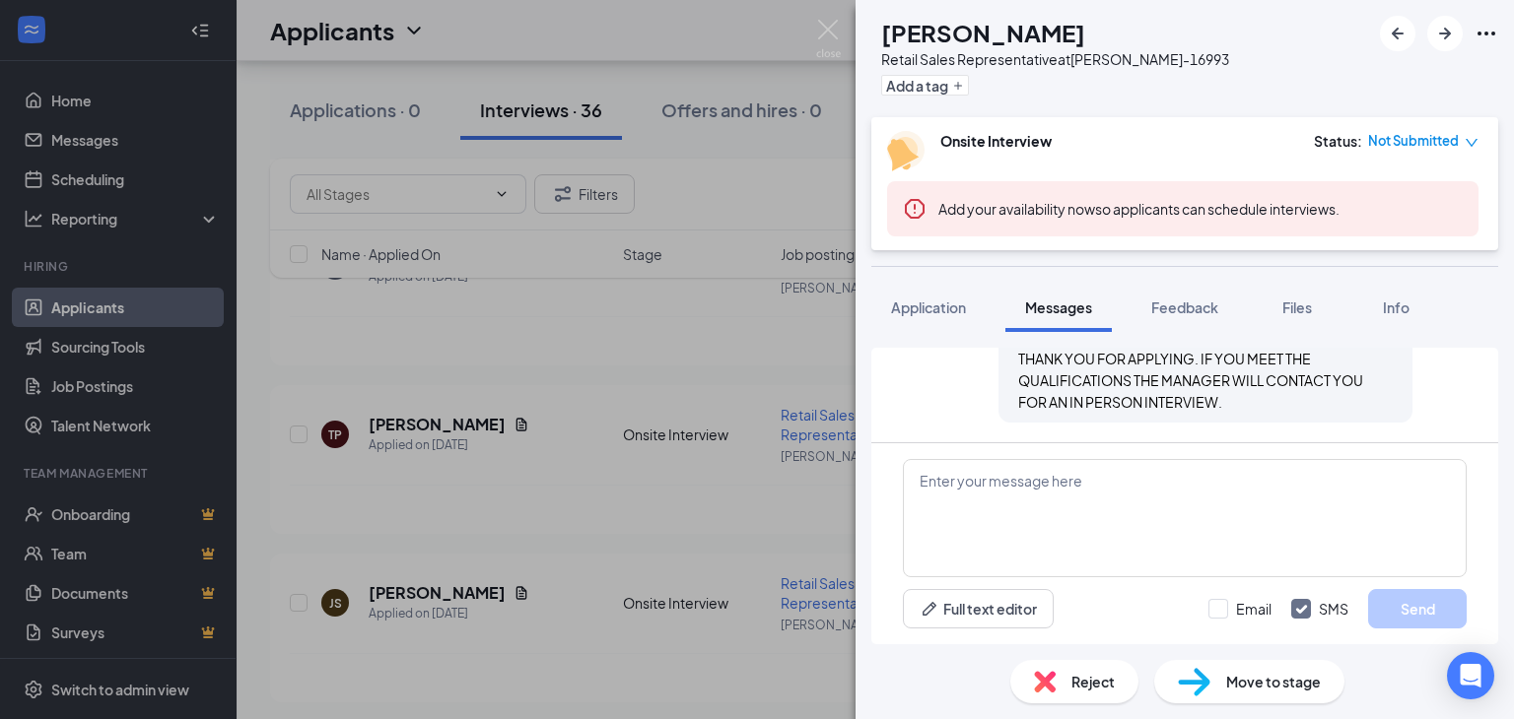
click at [554, 412] on div "TP [PERSON_NAME] Retail Sales Representative at [PERSON_NAME]-16993 Add a tag O…" at bounding box center [757, 359] width 1514 height 719
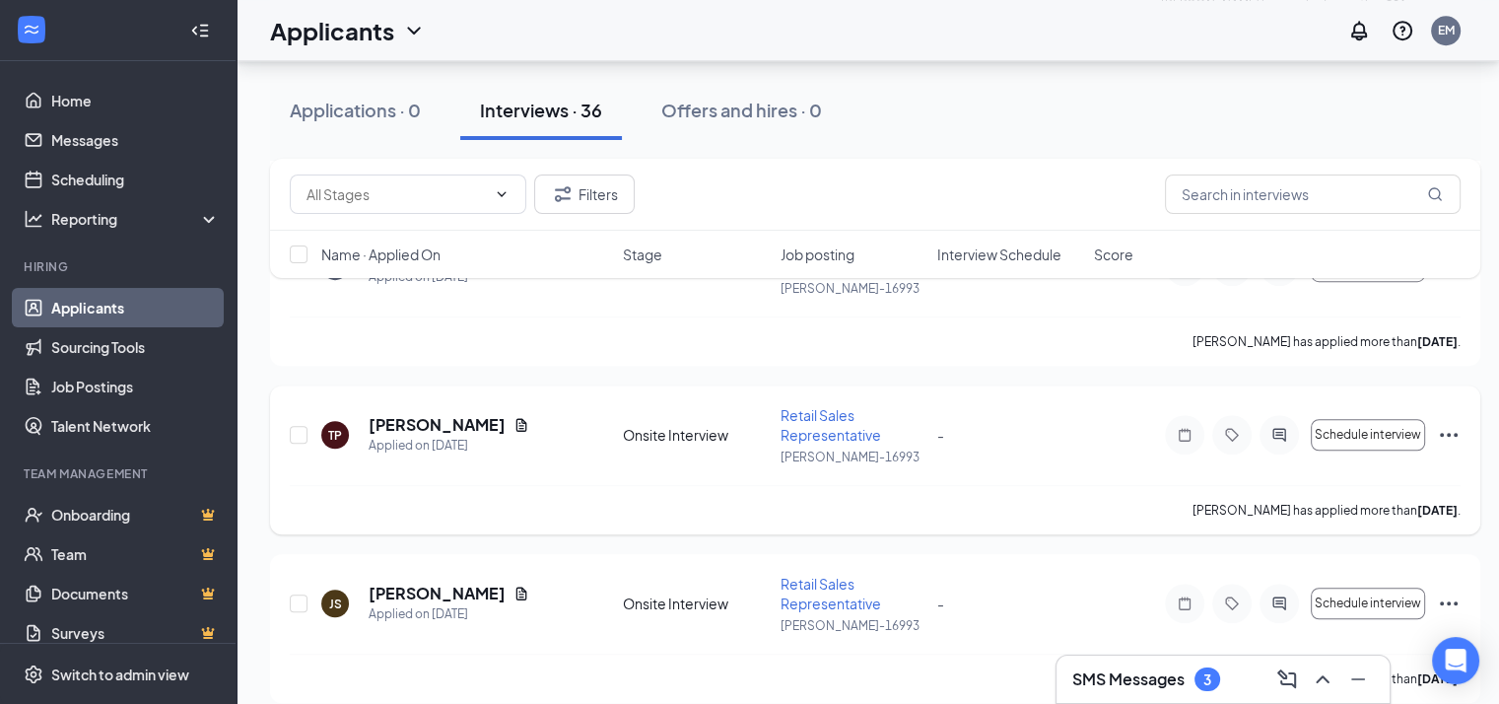
click at [618, 423] on div "TP [PERSON_NAME] Applied on [DATE] Onsite Interview Retail Sales Representative…" at bounding box center [875, 445] width 1171 height 80
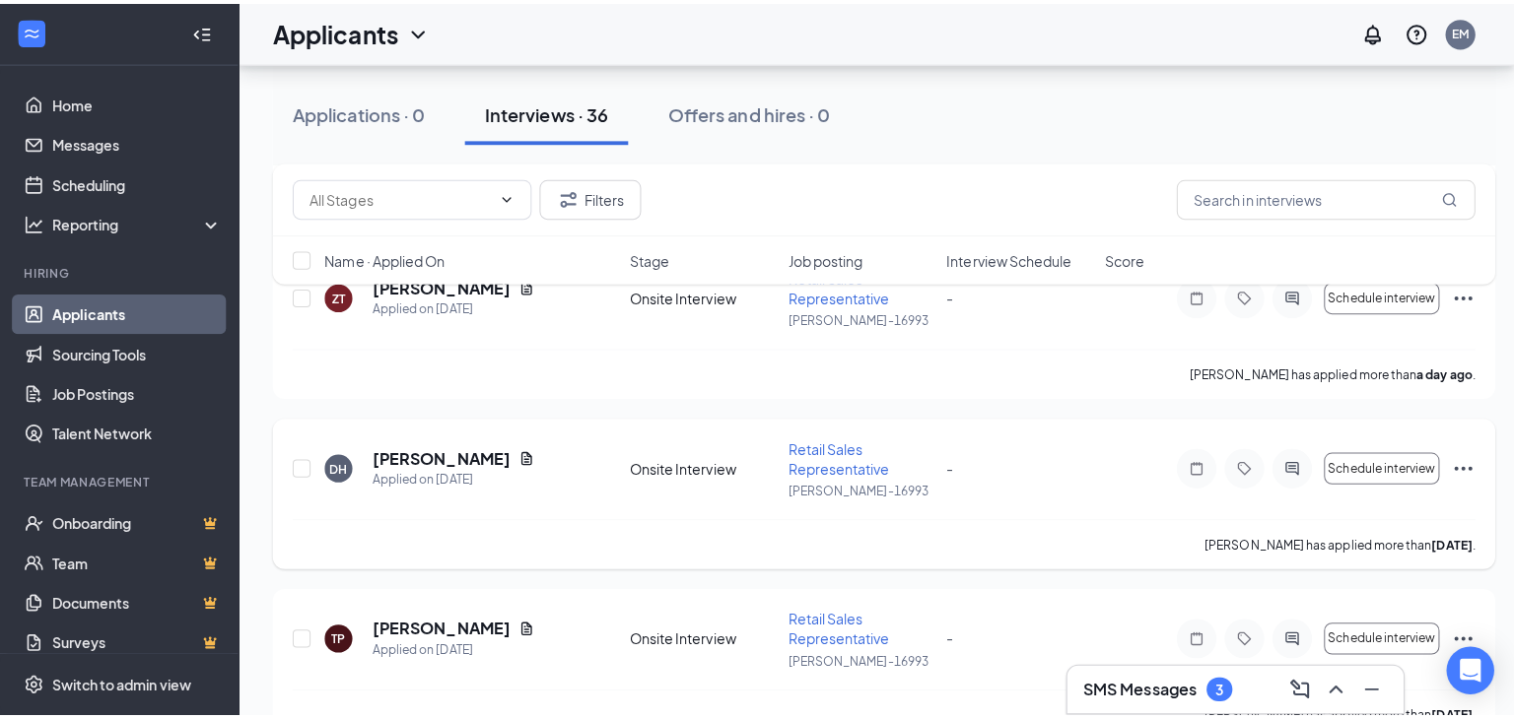
scroll to position [1084, 0]
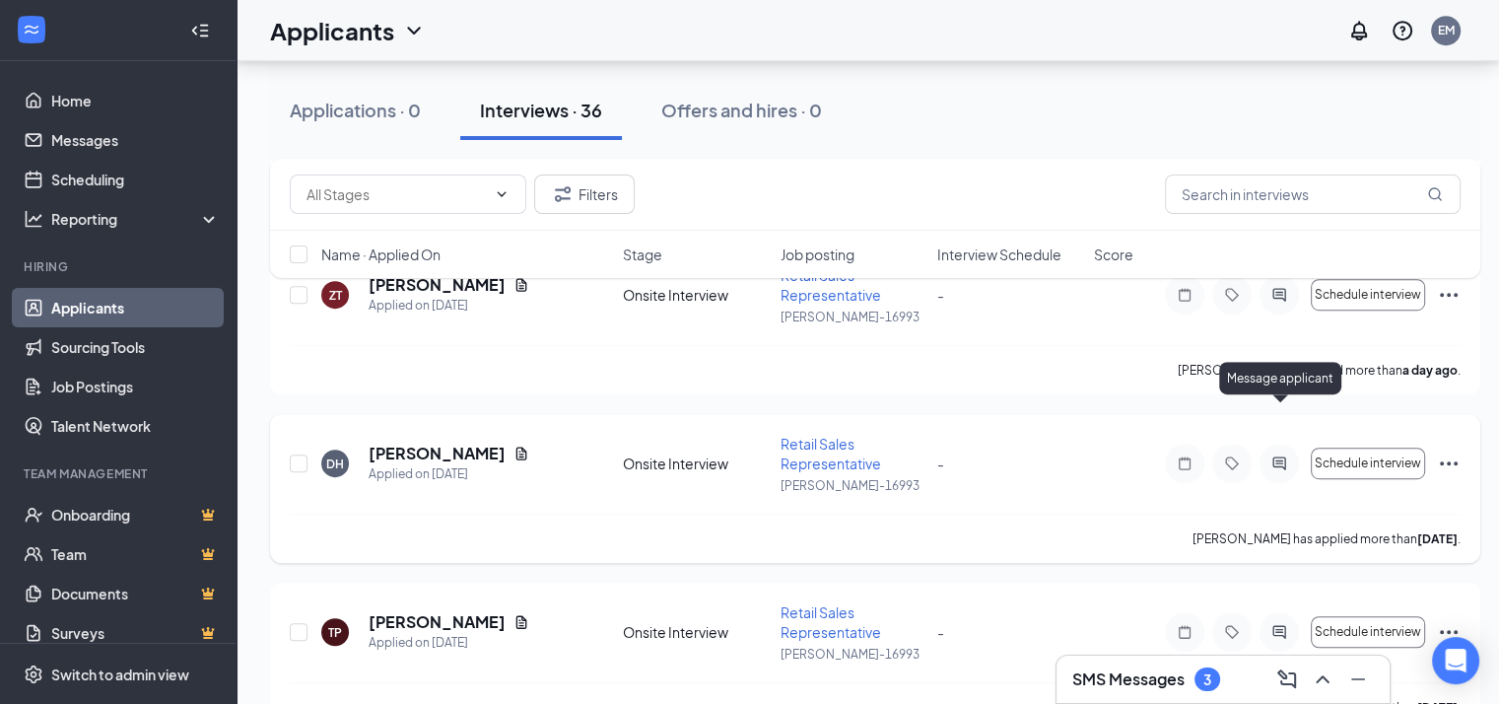
click at [1278, 455] on icon "ActiveChat" at bounding box center [1279, 463] width 24 height 16
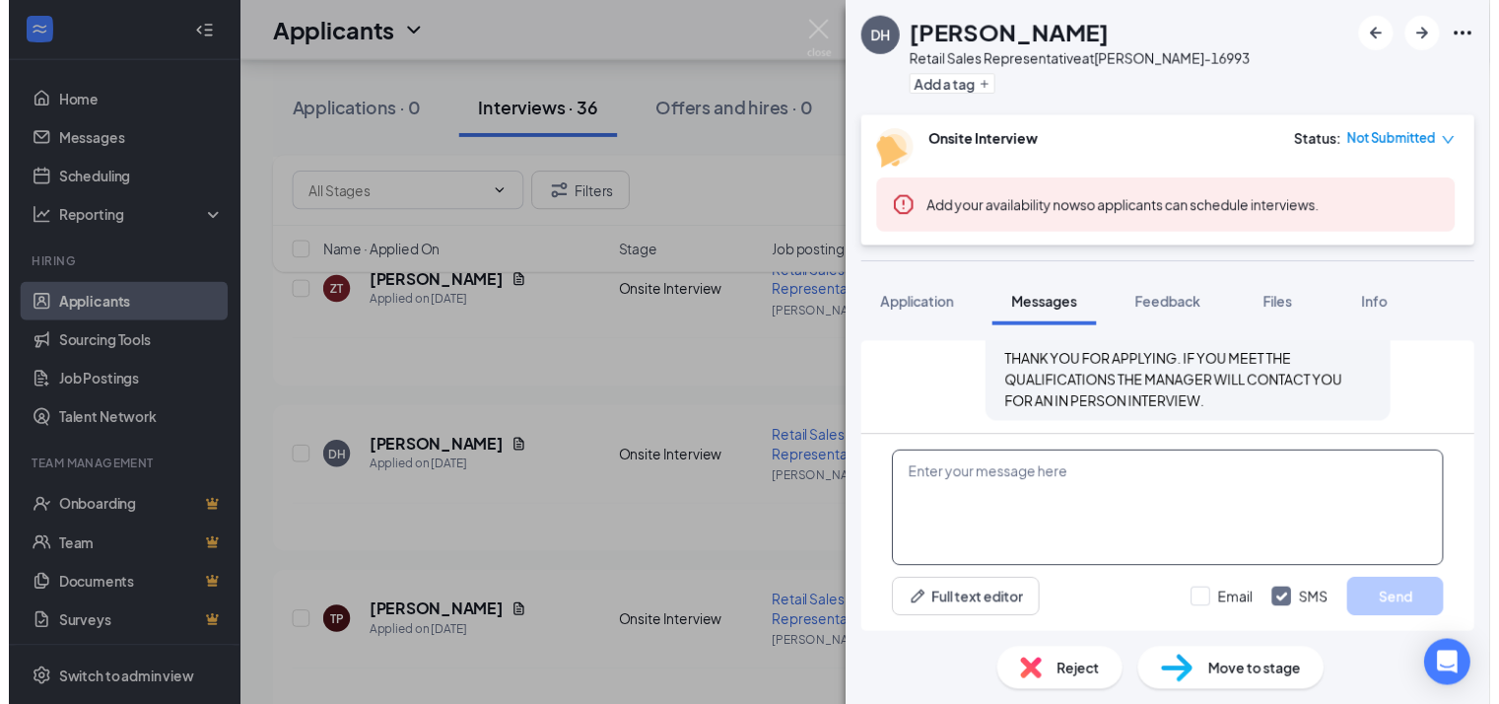
scroll to position [802, 0]
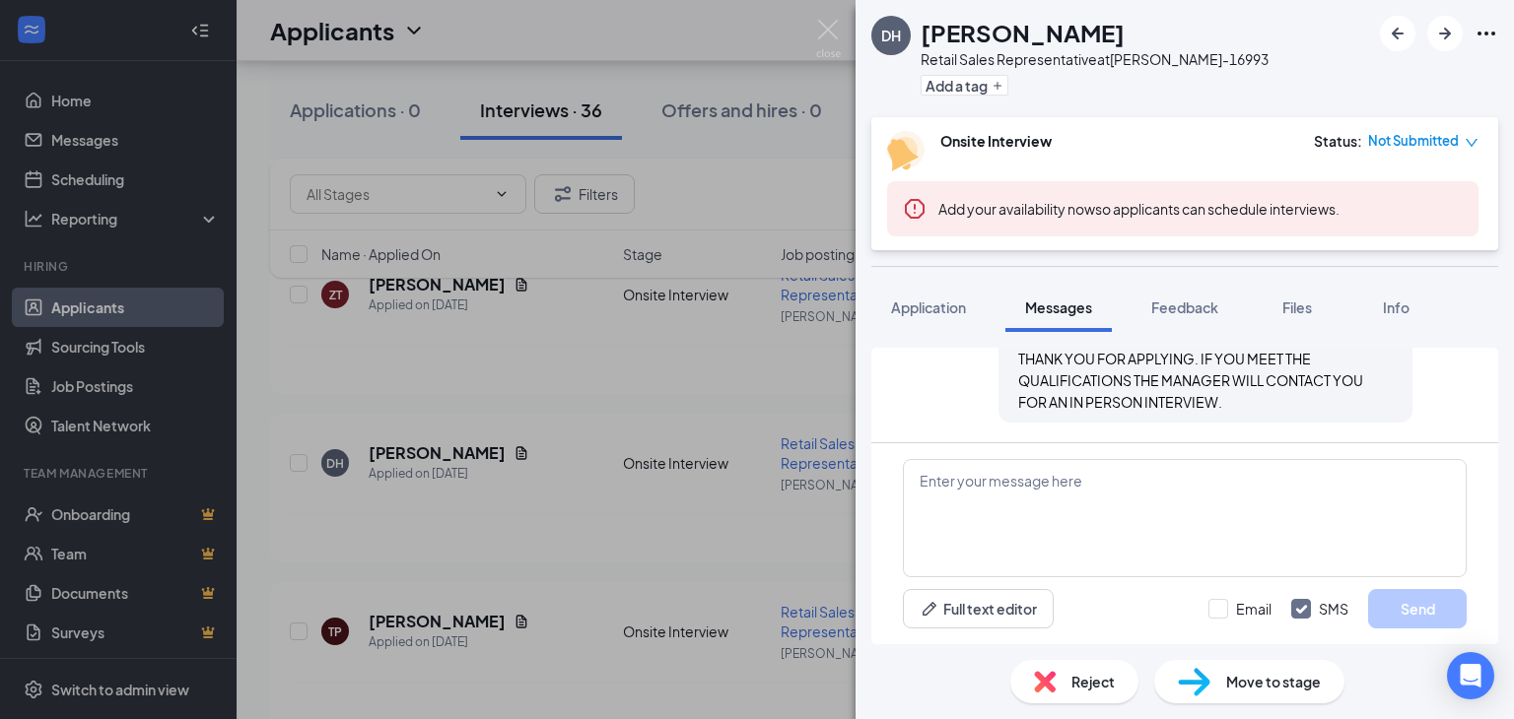
click at [619, 434] on div "[PERSON_NAME] Retail Sales Representative at [PERSON_NAME]-16993 Add a tag Onsi…" at bounding box center [757, 359] width 1514 height 719
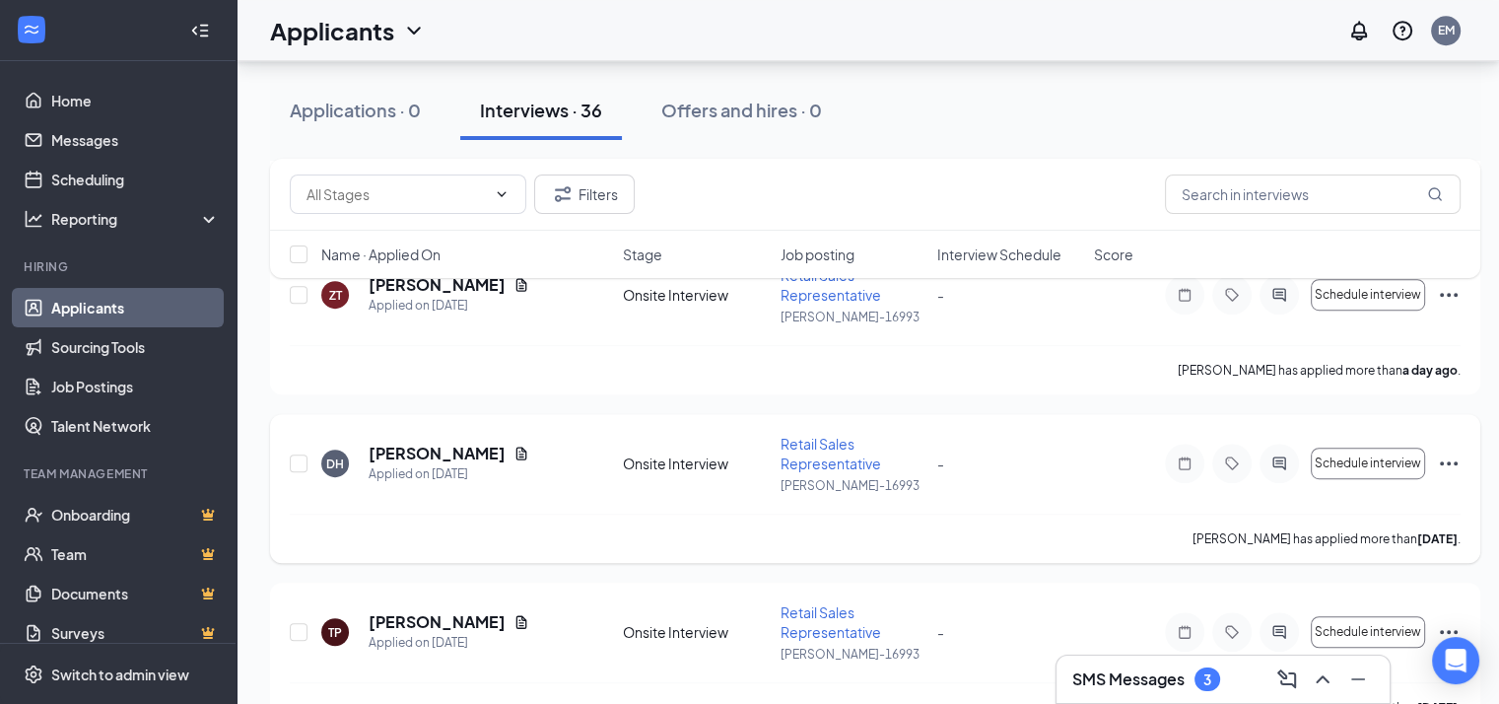
click at [611, 446] on div "[PERSON_NAME] Applied on [DATE] Onsite Interview Retail Sales Representative [P…" at bounding box center [875, 474] width 1171 height 80
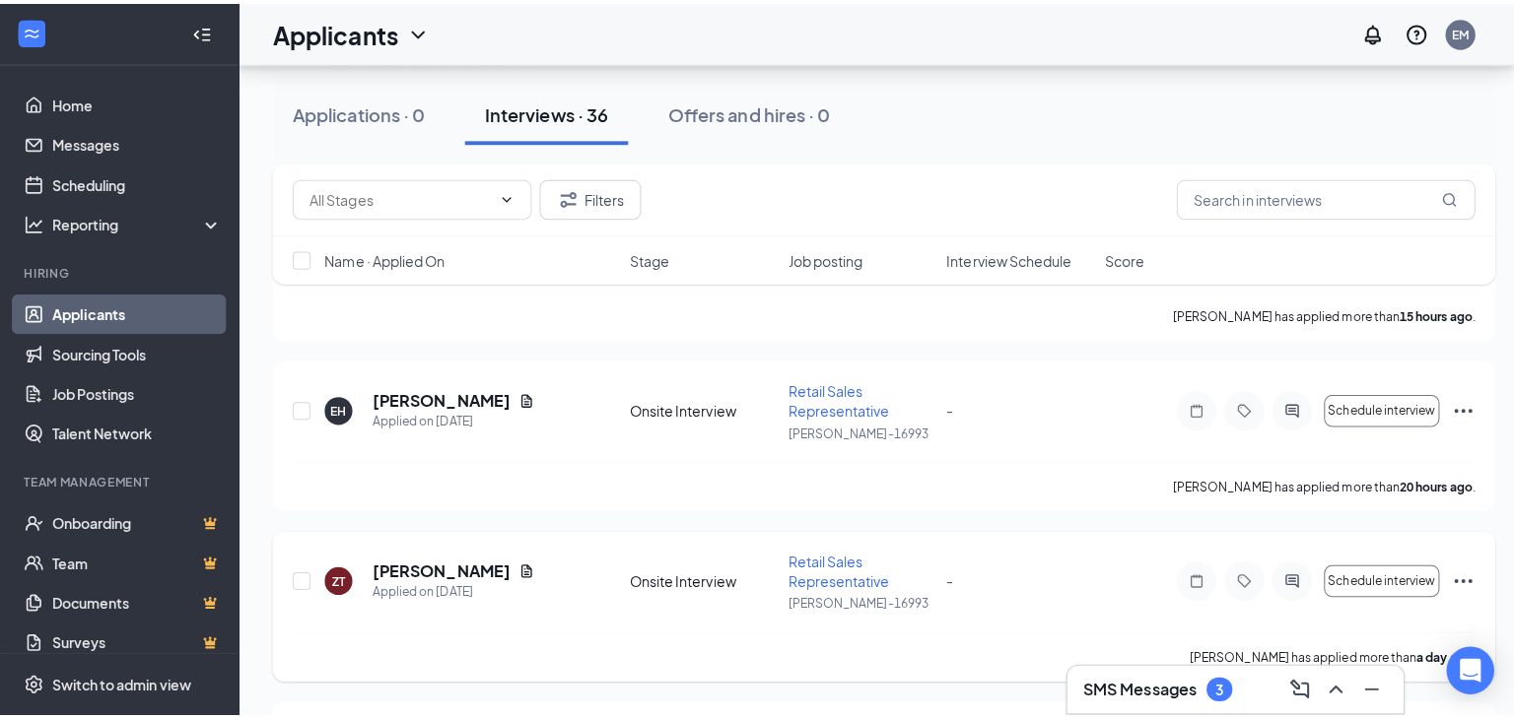
scroll to position [690, 0]
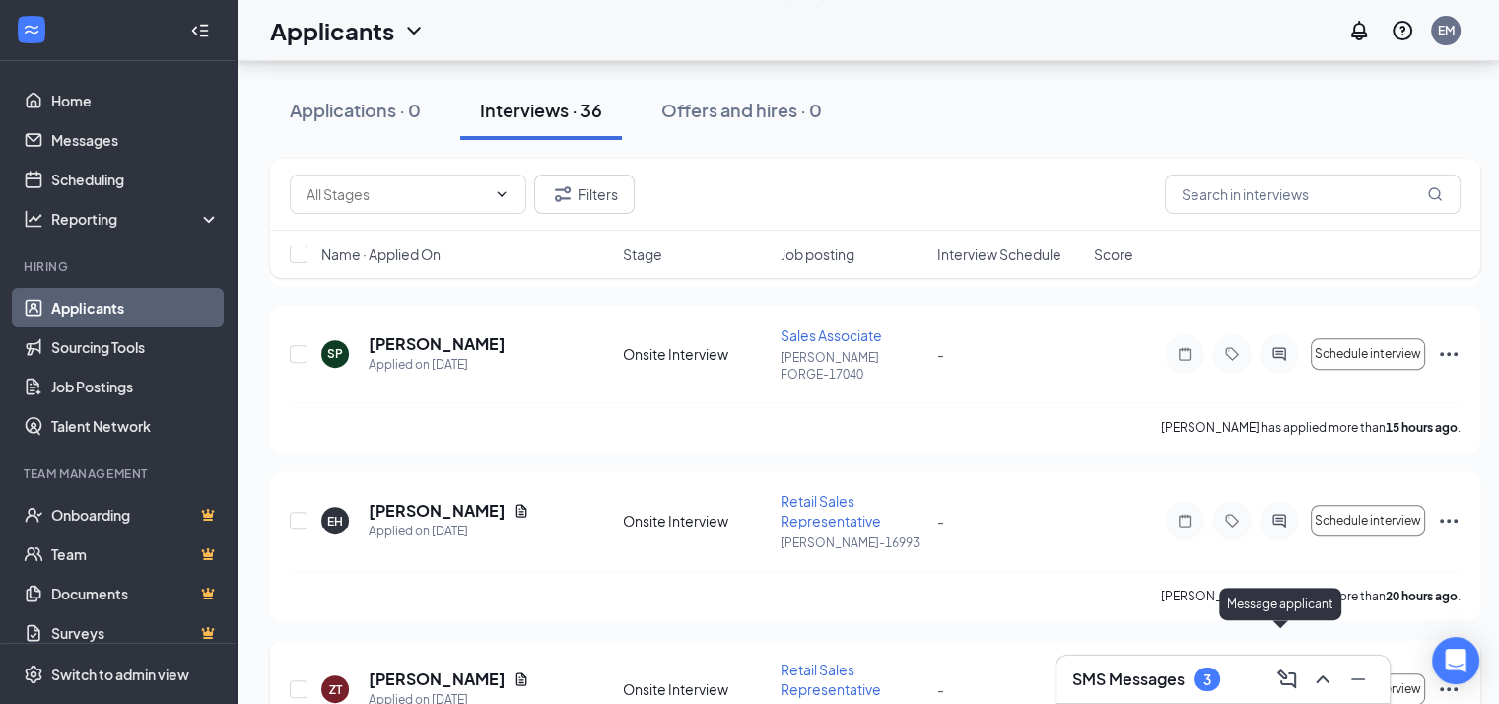
click at [1276, 681] on icon "ActiveChat" at bounding box center [1279, 689] width 24 height 16
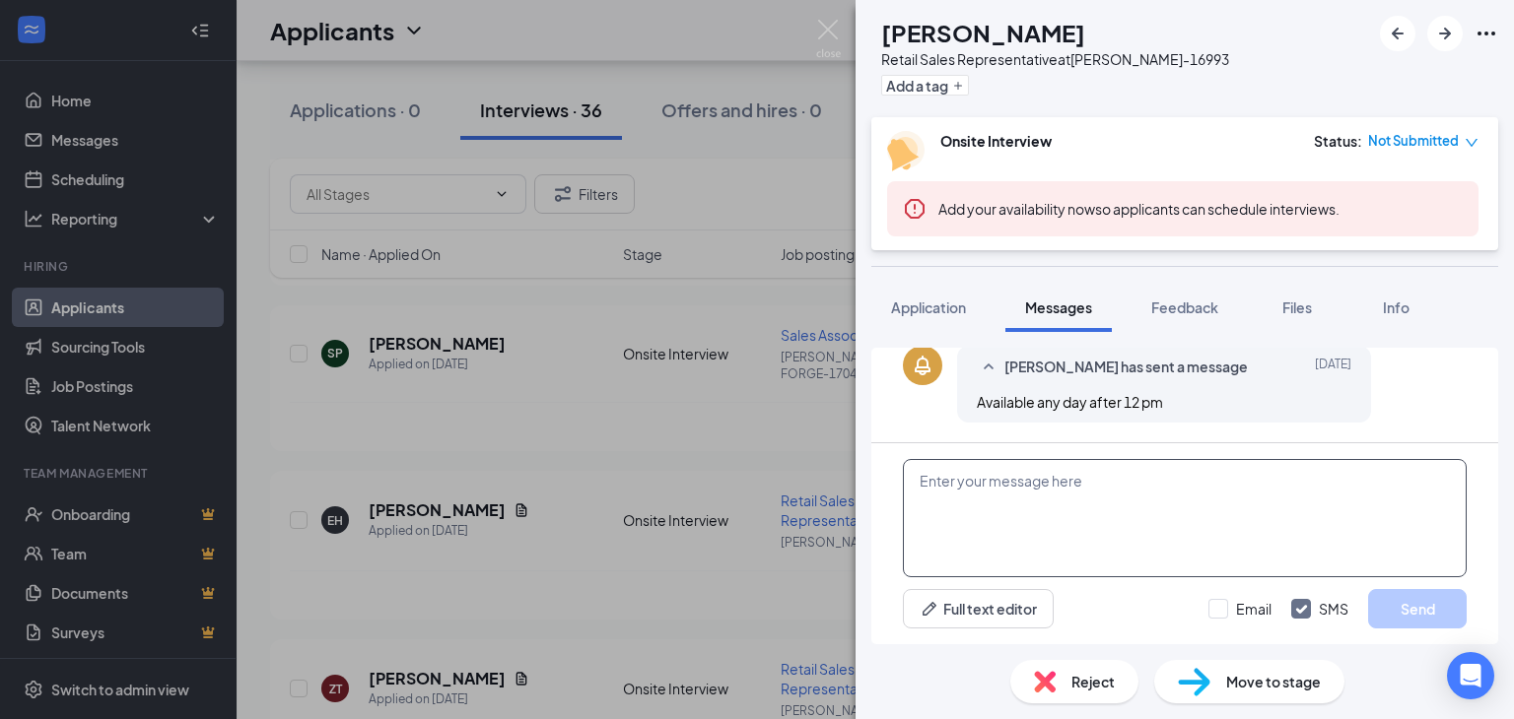
scroll to position [609, 0]
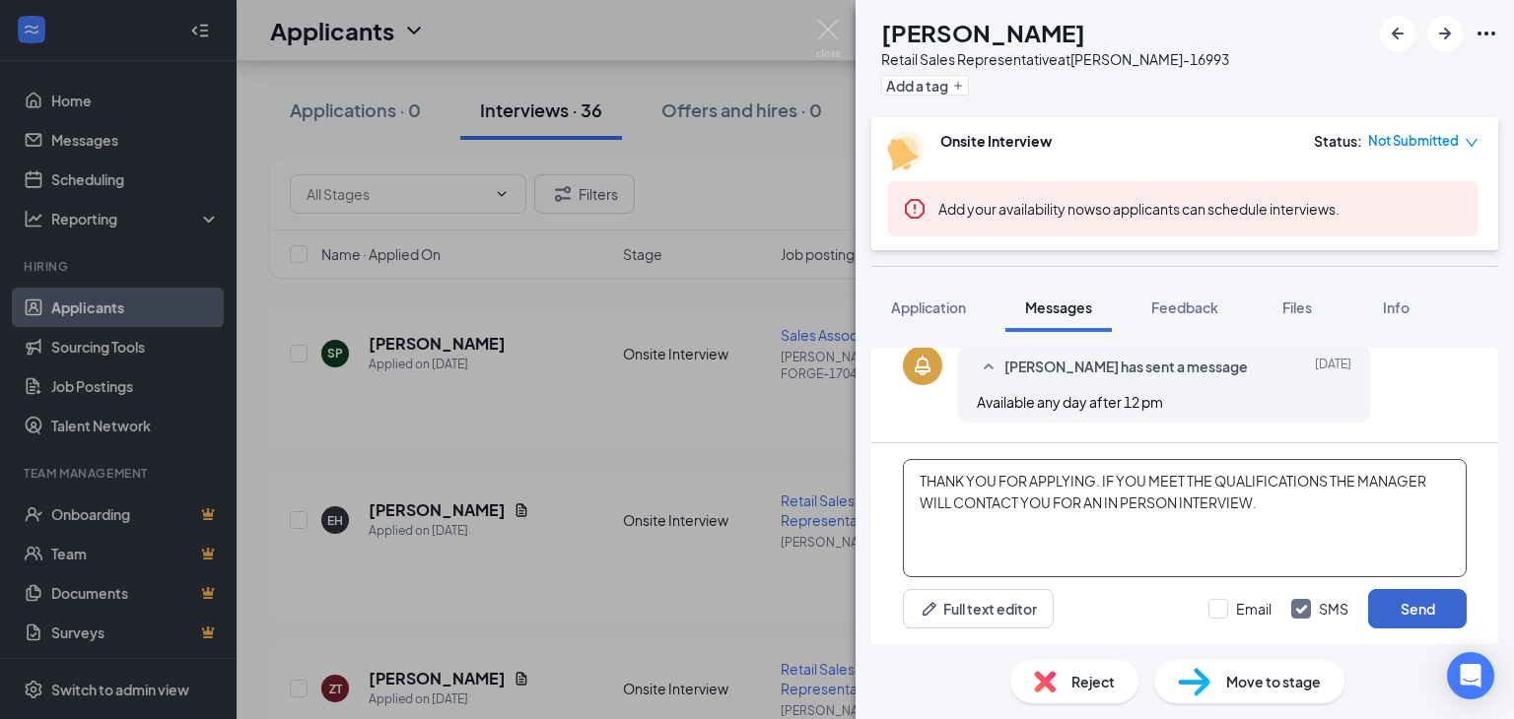
type textarea "THANK YOU FOR APPLYING. IF YOU MEET THE QUALIFICATIONS THE MANAGER WILL CONTACT…"
click at [1414, 605] on button "Send" at bounding box center [1417, 608] width 99 height 39
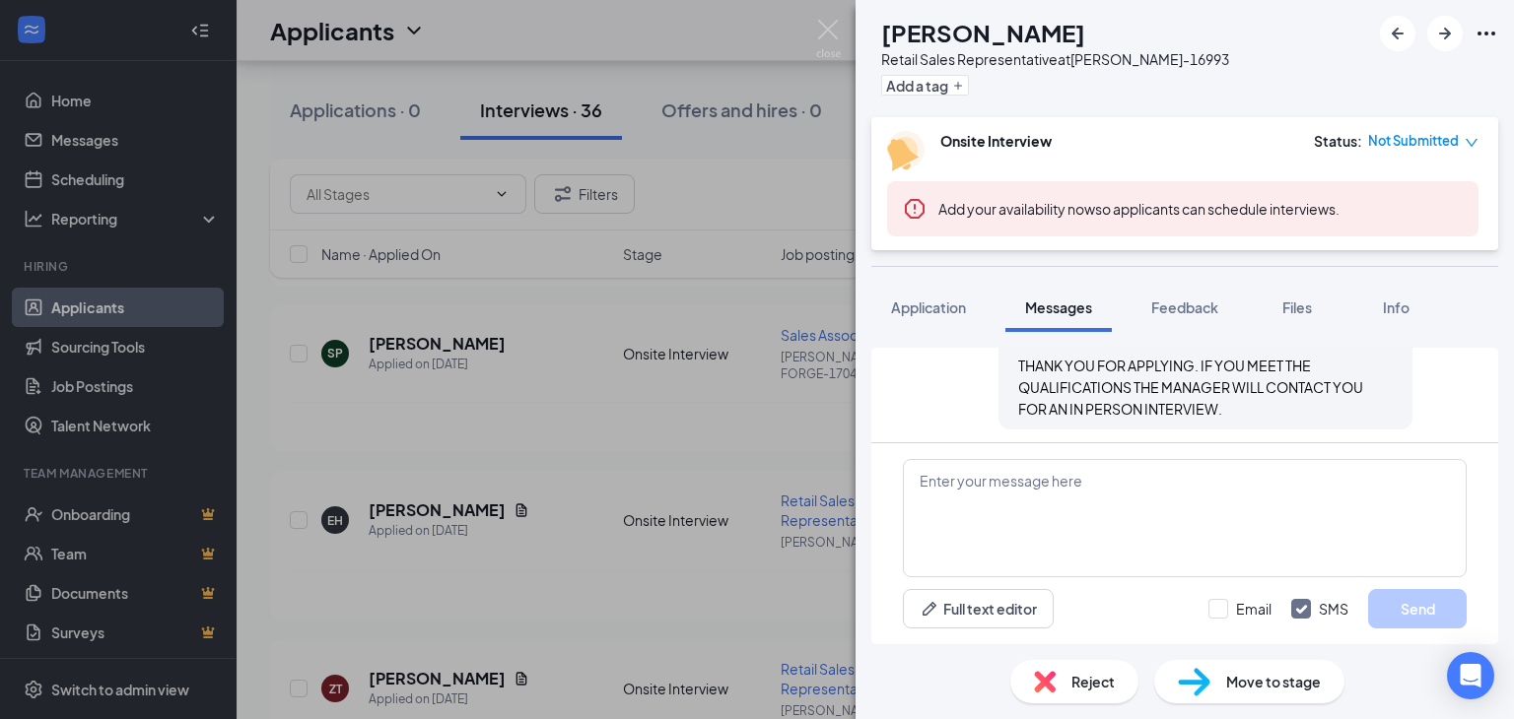
scroll to position [778, 0]
click at [925, 303] on span "Application" at bounding box center [928, 308] width 75 height 18
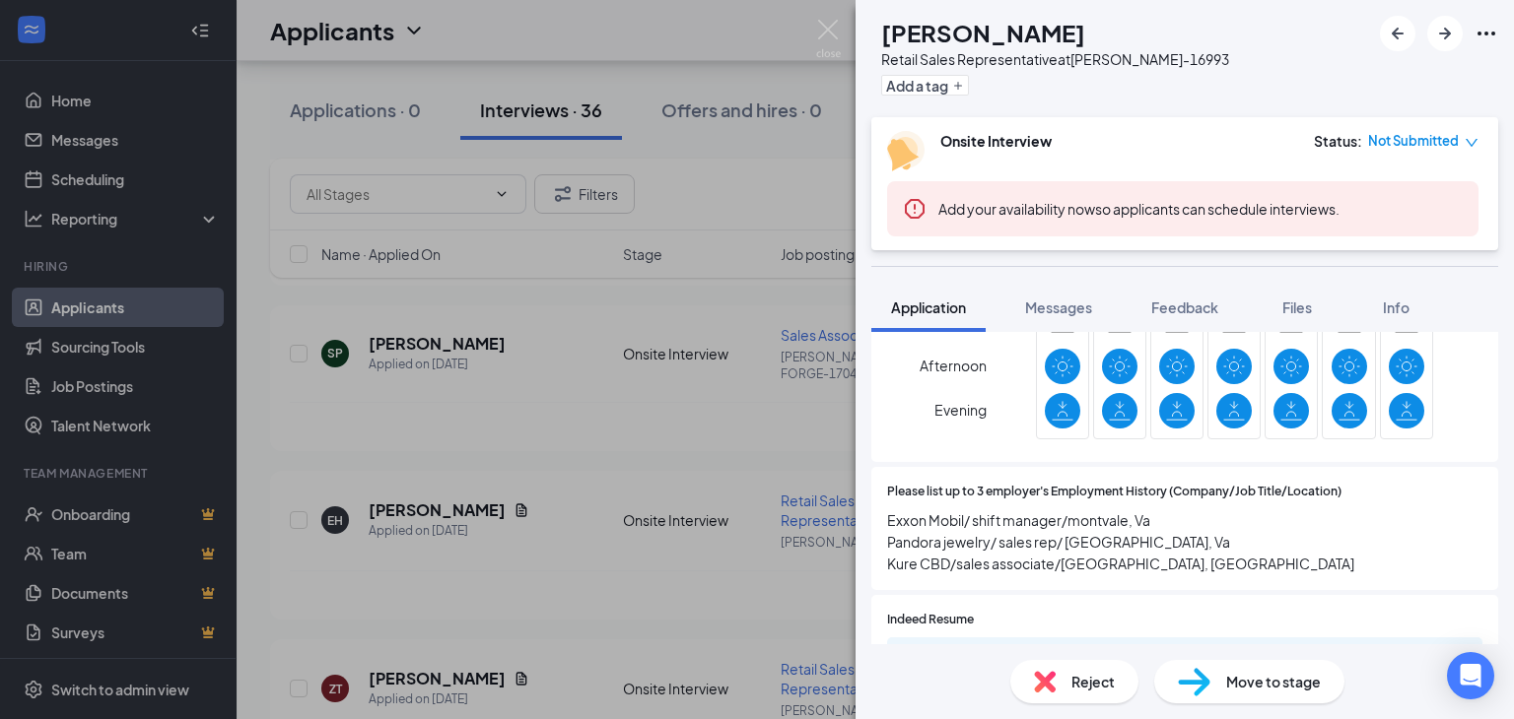
scroll to position [1281, 0]
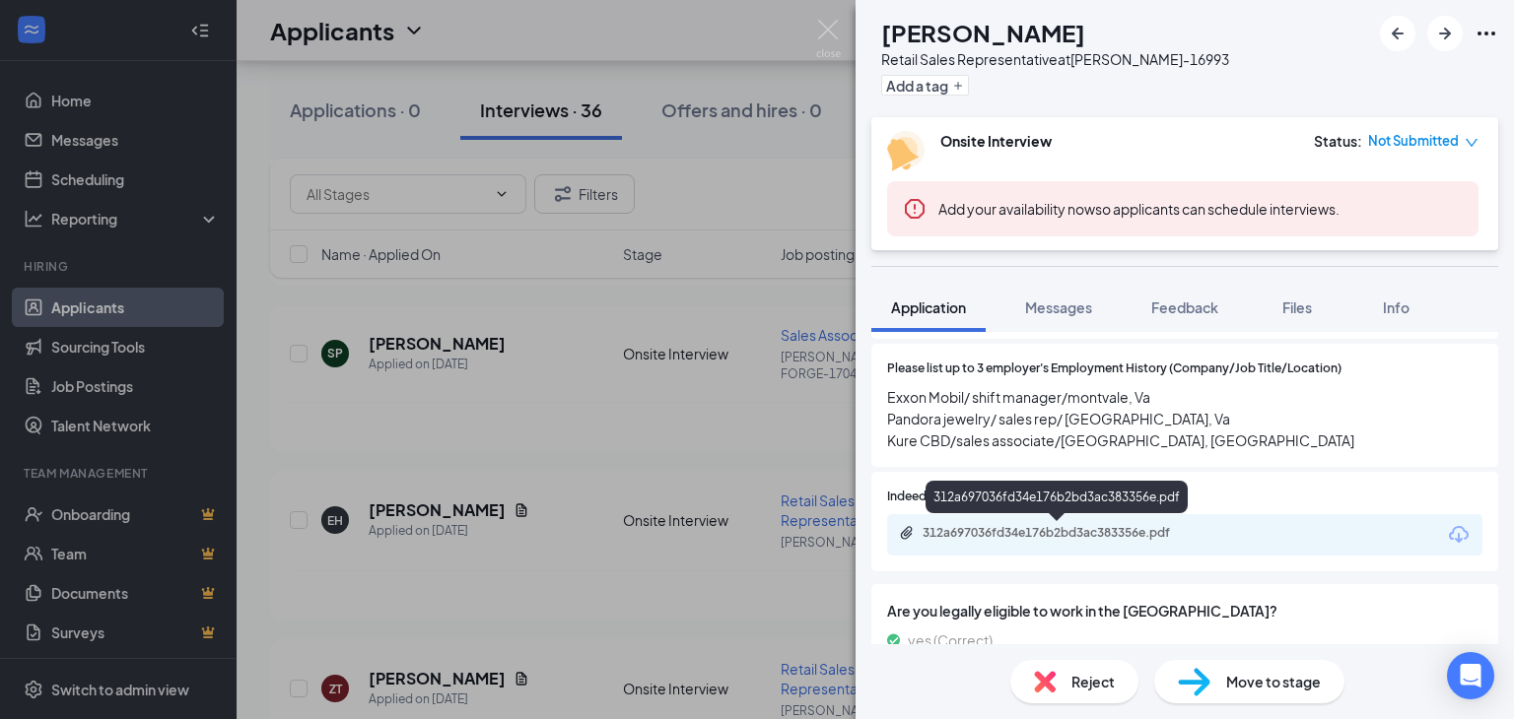
click at [1053, 529] on div "312a697036fd34e176b2bd3ac383356e.pdf" at bounding box center [1060, 533] width 276 height 16
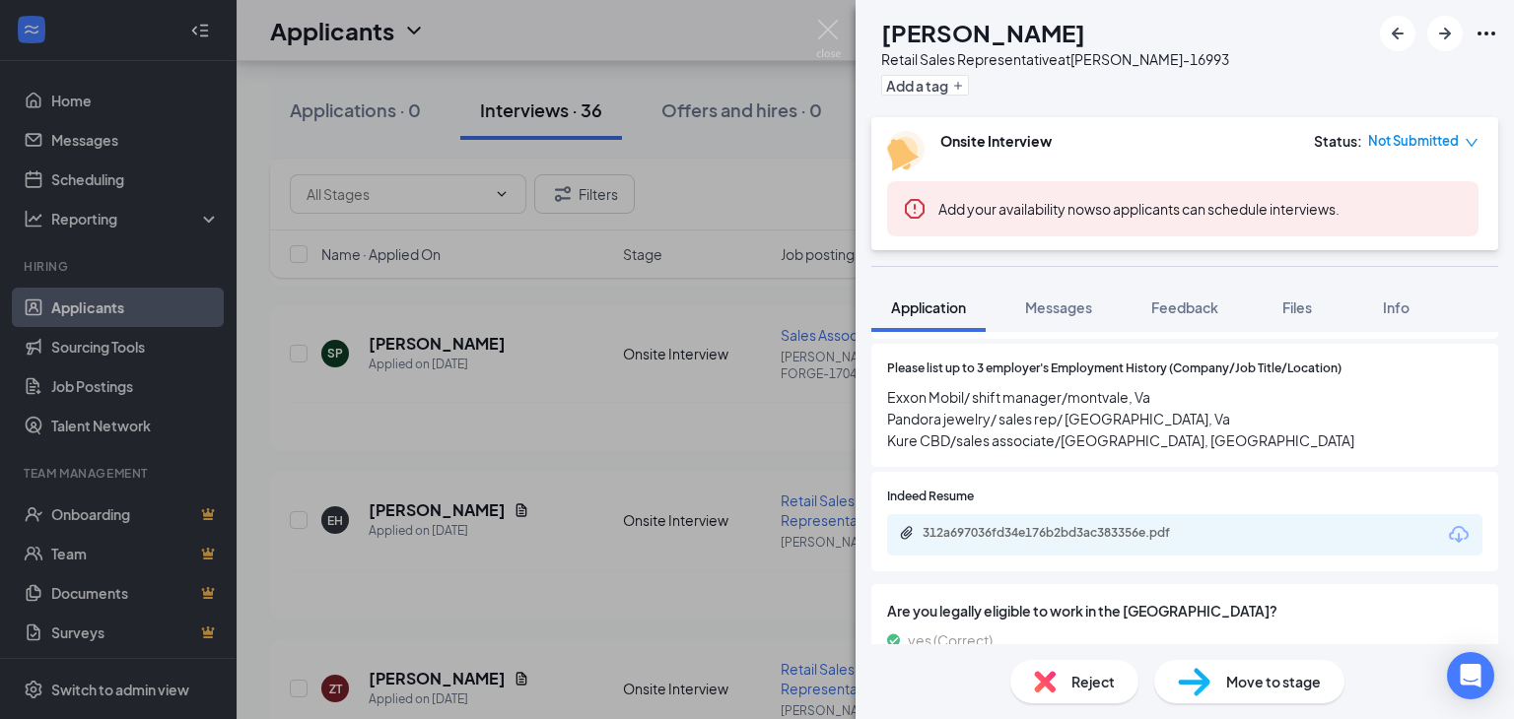
click at [572, 517] on div "ZT [PERSON_NAME] Retail Sales Representative at [PERSON_NAME]-16993 Add a tag O…" at bounding box center [757, 359] width 1514 height 719
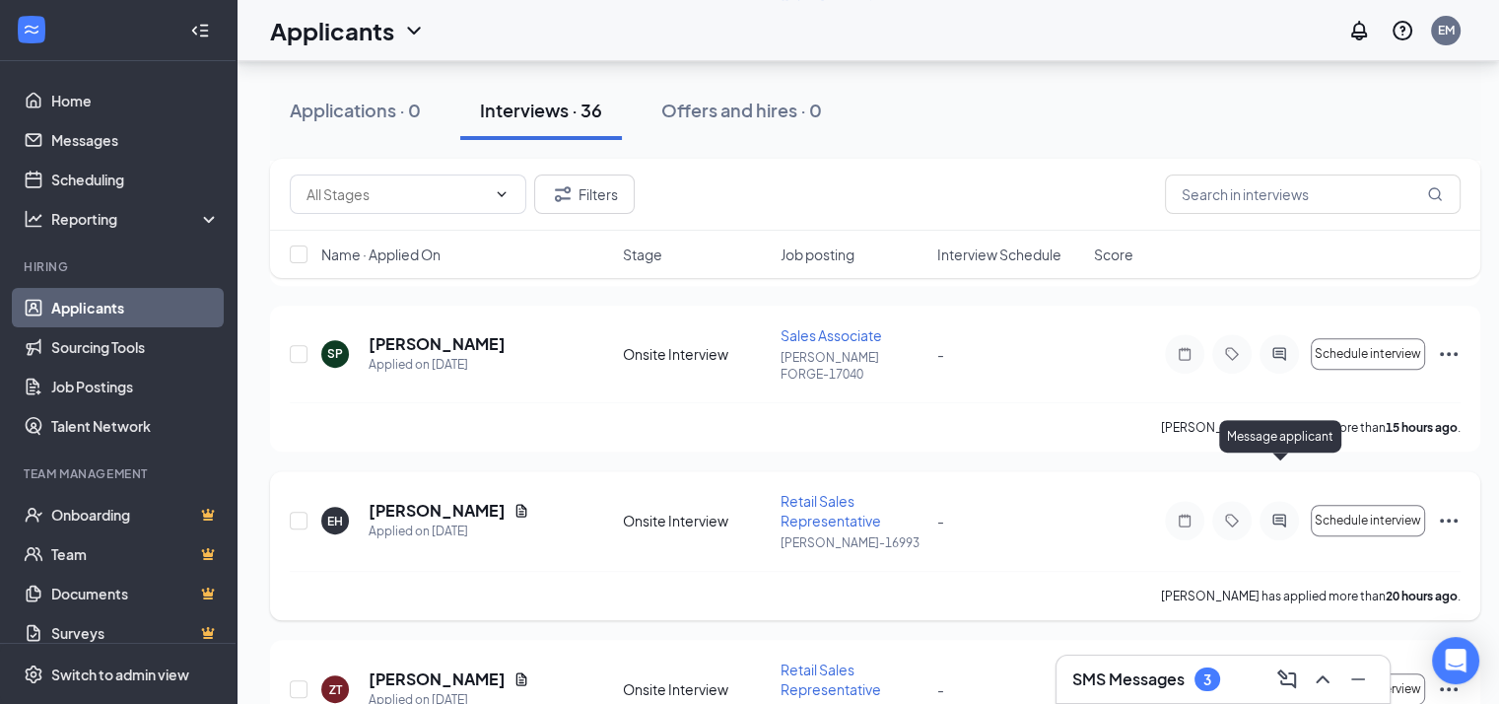
click at [1279, 512] on icon "ActiveChat" at bounding box center [1279, 520] width 24 height 16
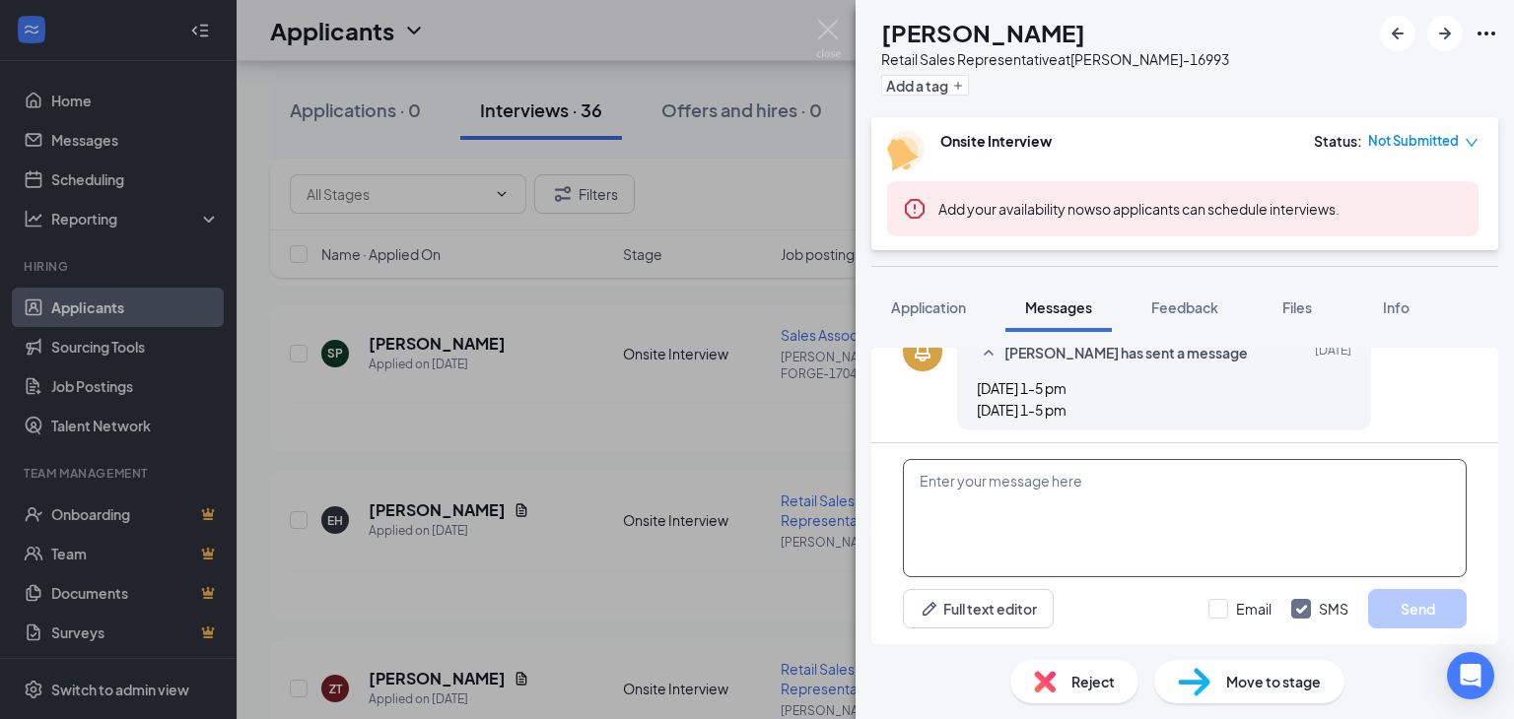
scroll to position [611, 0]
paste textarea "THANK YOU FOR APPLYING. IF YOU MEET THE QUALIFICATIONS THE MANAGER WILL CONTACT…"
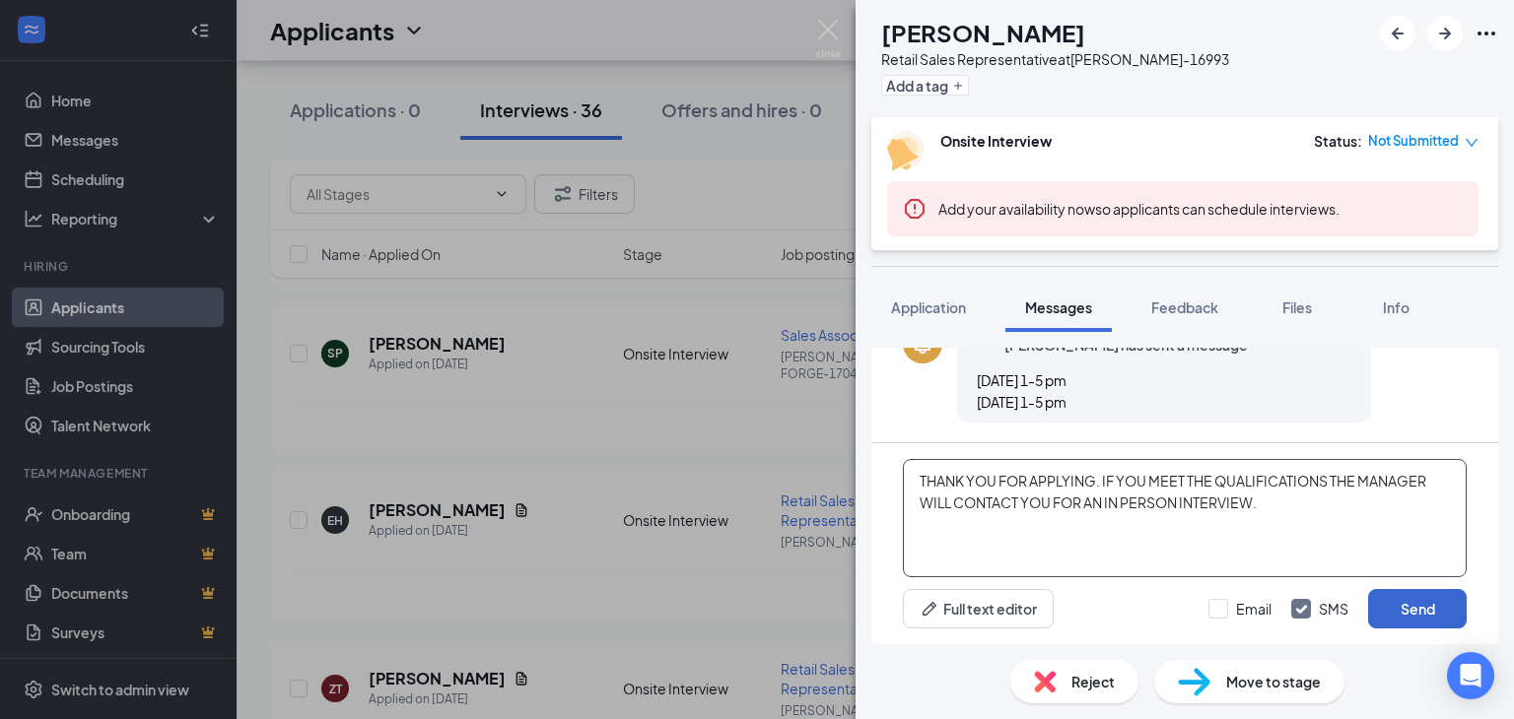
type textarea "THANK YOU FOR APPLYING. IF YOU MEET THE QUALIFICATIONS THE MANAGER WILL CONTACT…"
click at [1405, 605] on button "Send" at bounding box center [1417, 608] width 99 height 39
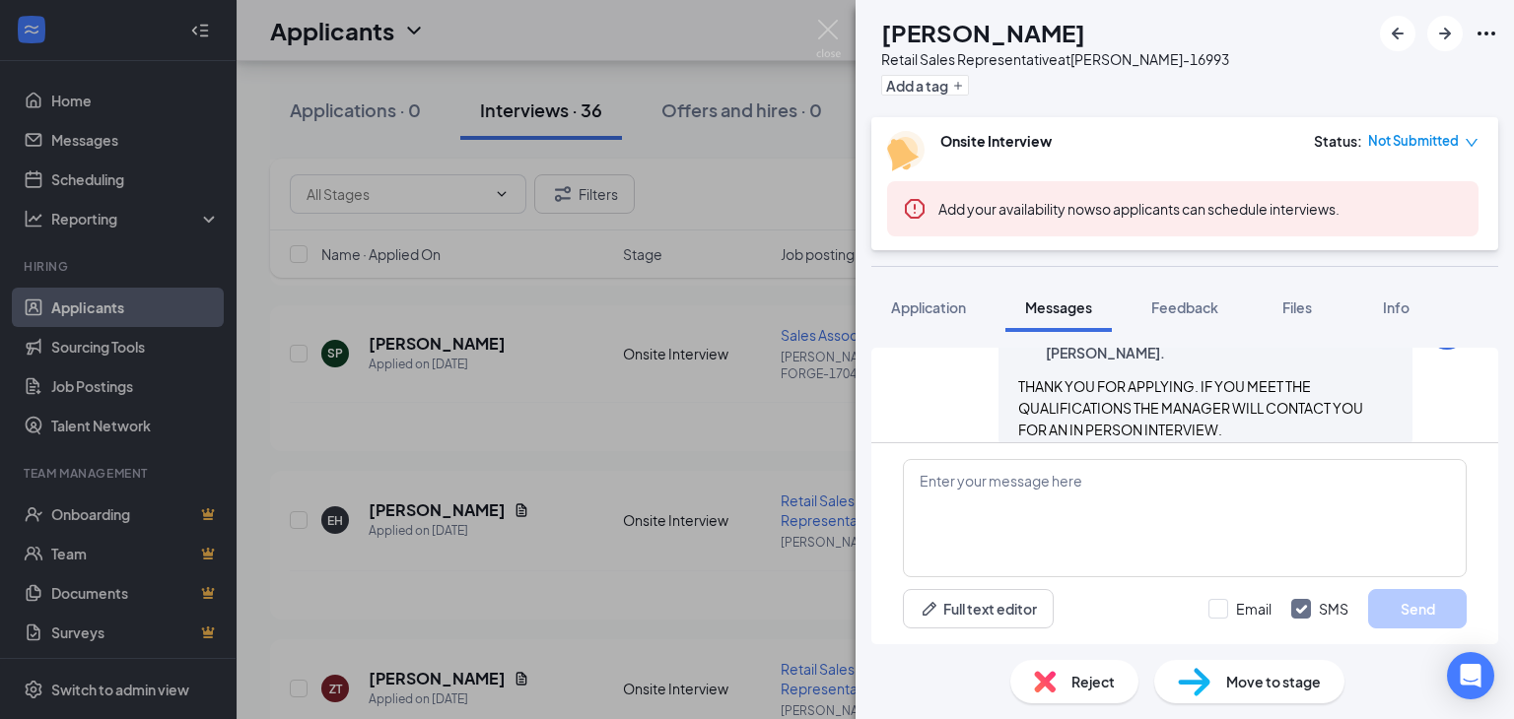
scroll to position [780, 0]
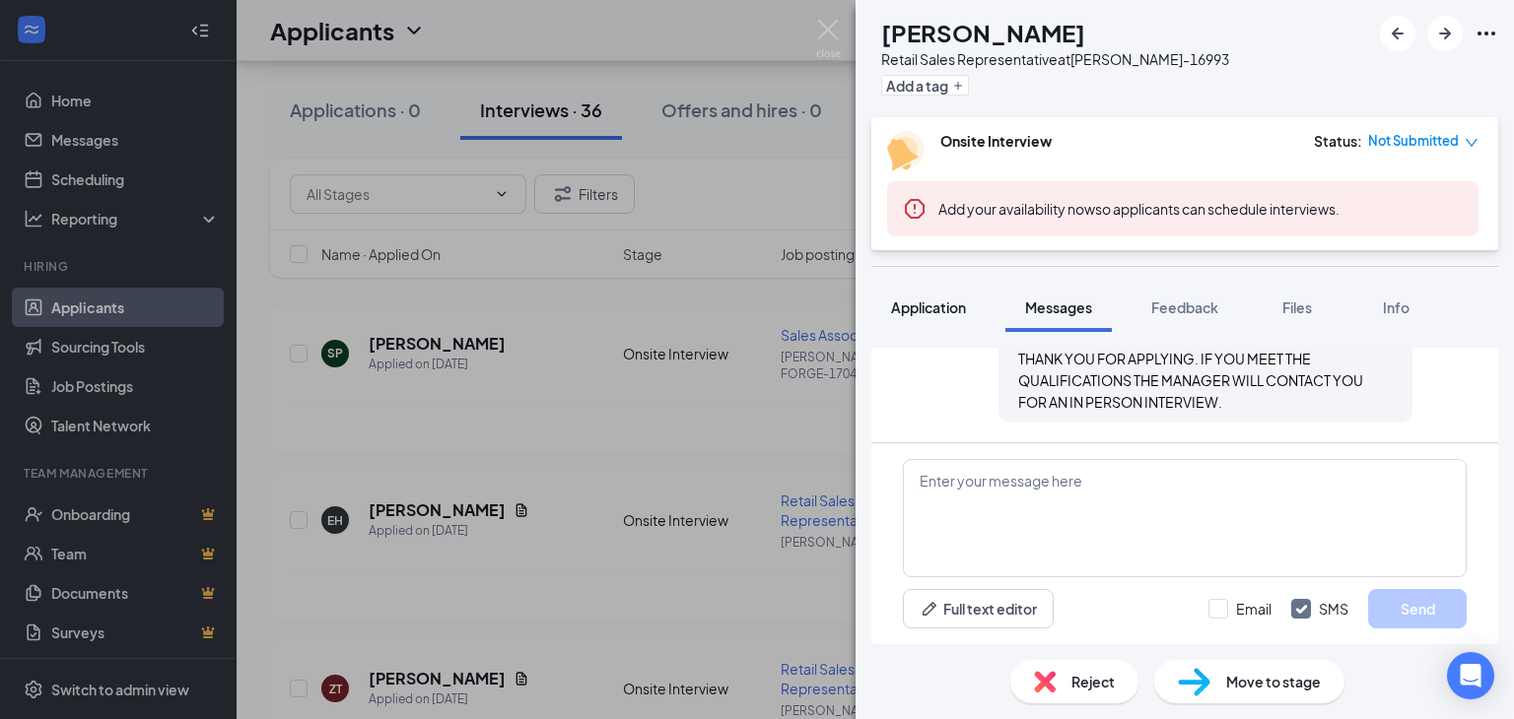
click at [929, 300] on span "Application" at bounding box center [928, 308] width 75 height 18
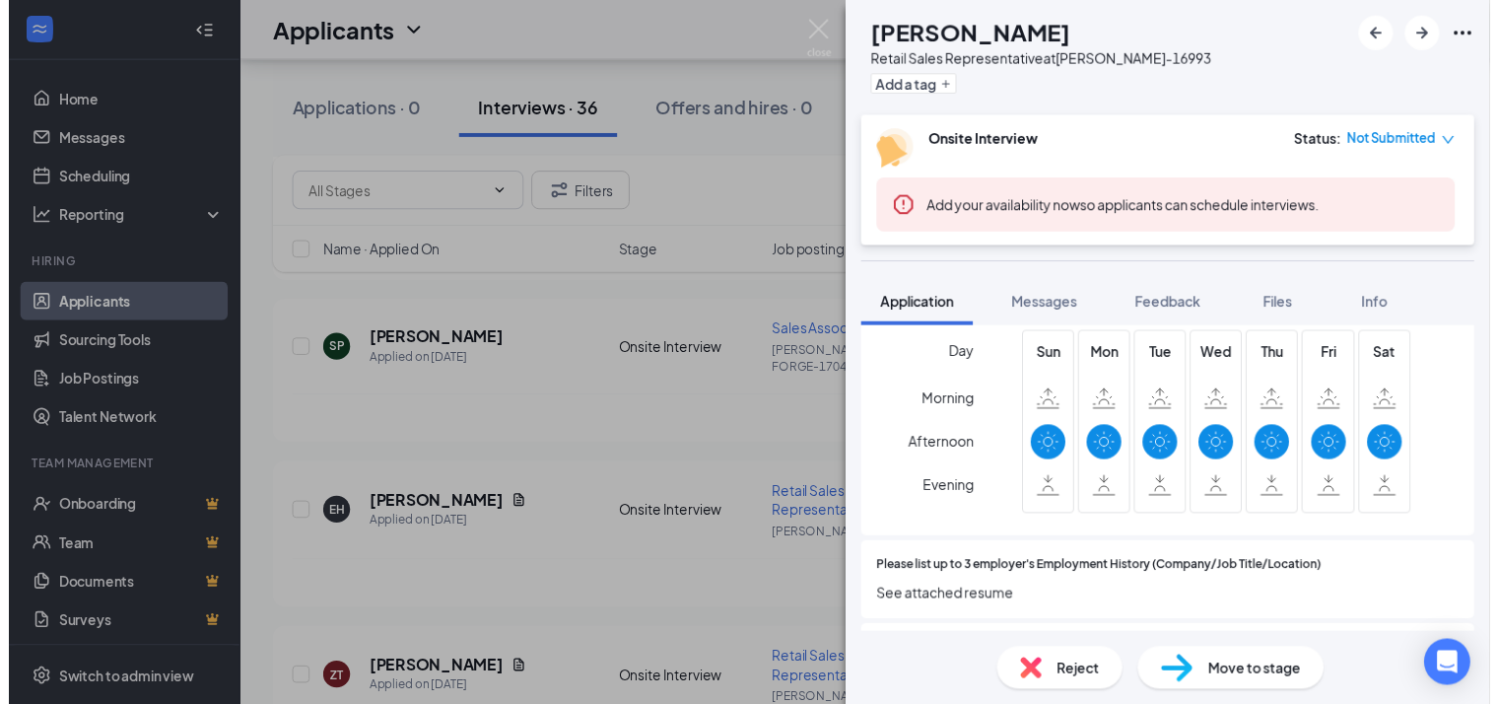
scroll to position [1182, 0]
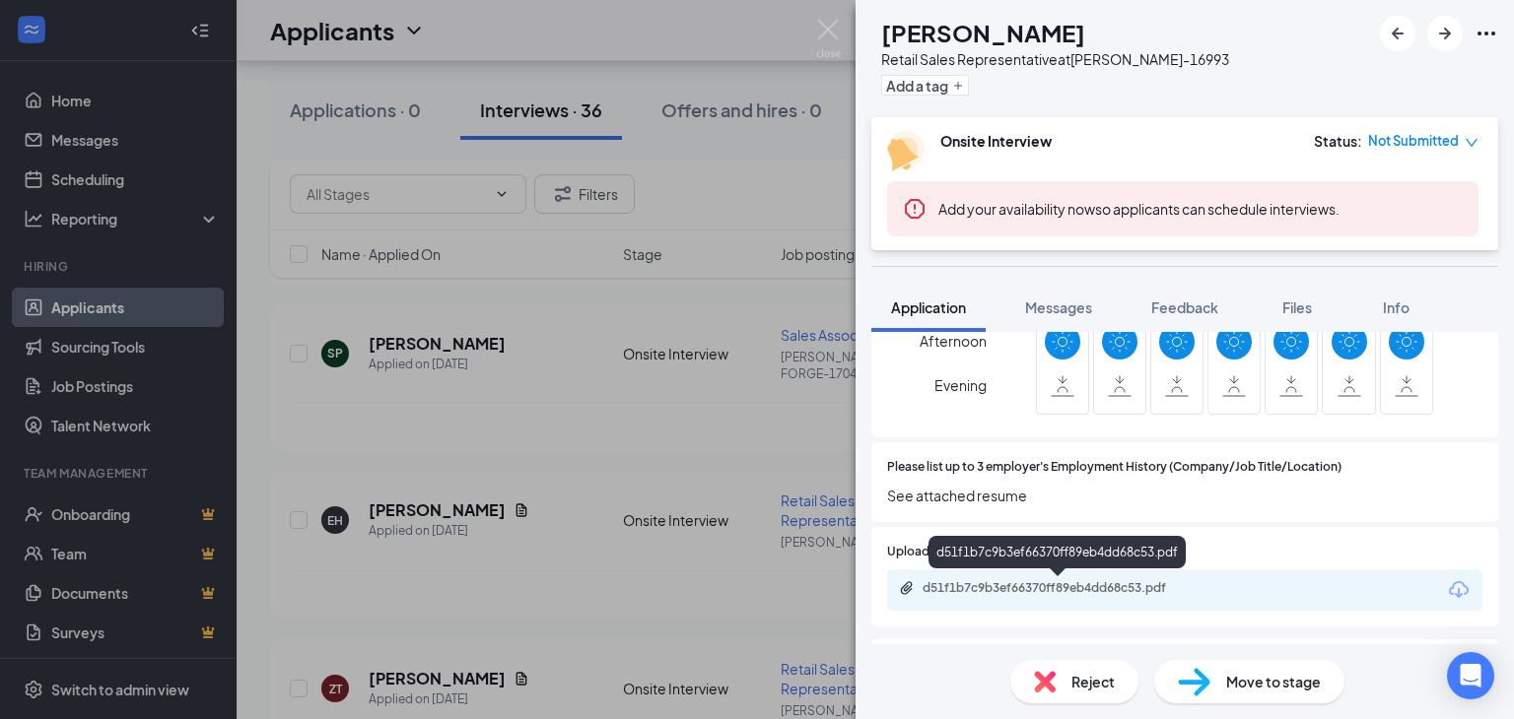
click at [1031, 588] on div "d51f1b7c9b3ef66370ff89eb4dd68c53.pdf" at bounding box center [1060, 588] width 276 height 16
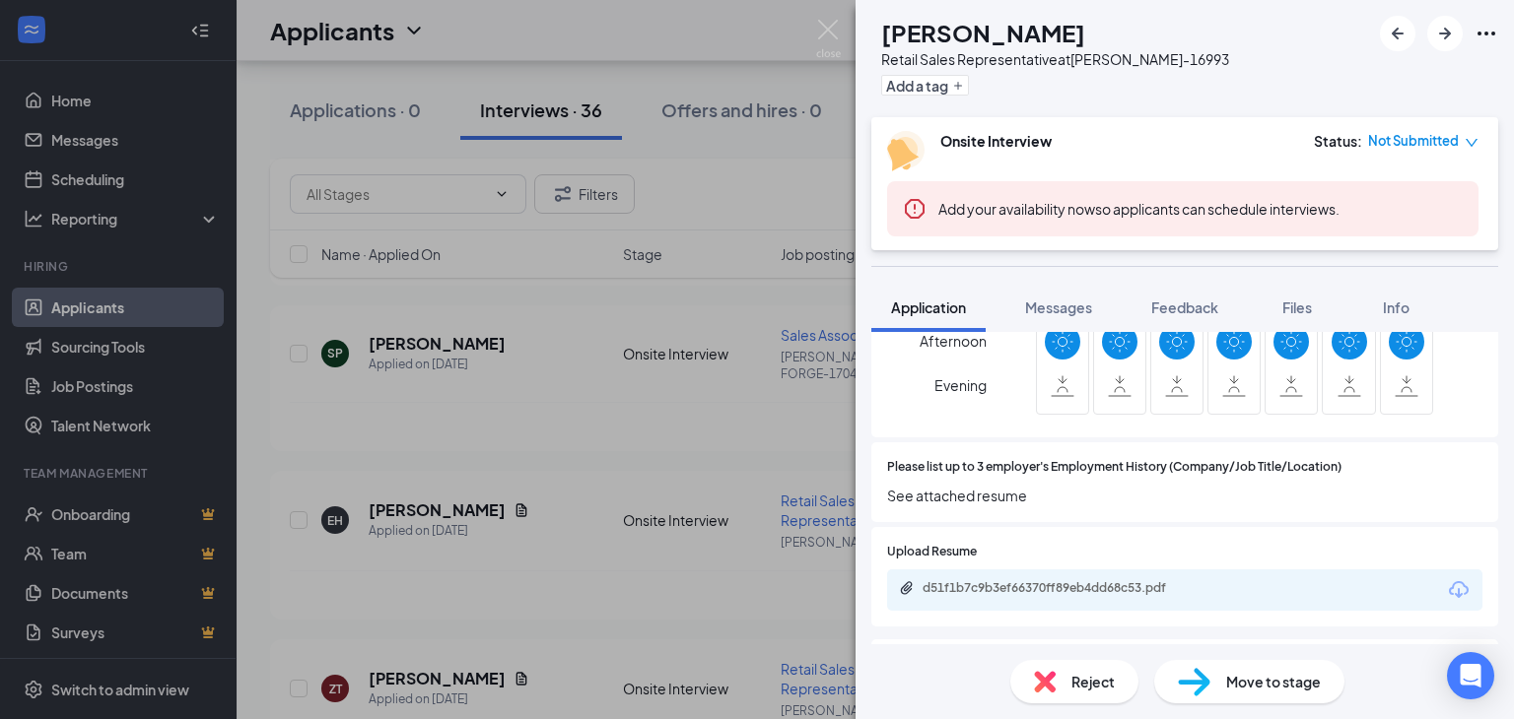
click at [564, 362] on div "EH [PERSON_NAME] Retail Sales Representative at [PERSON_NAME]-16993 Add a tag O…" at bounding box center [757, 359] width 1514 height 719
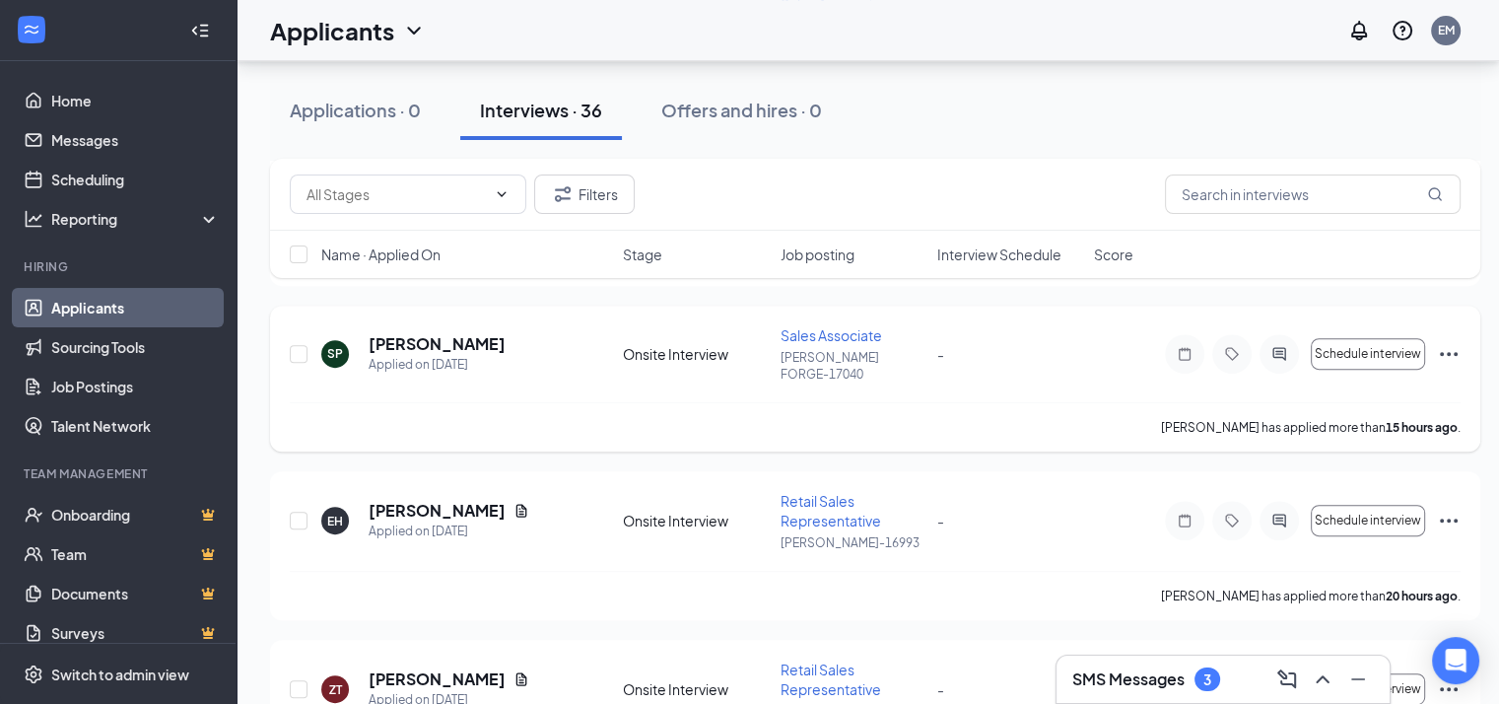
click at [557, 402] on div "[PERSON_NAME] has applied more than 15 hours ago ." at bounding box center [875, 426] width 1171 height 49
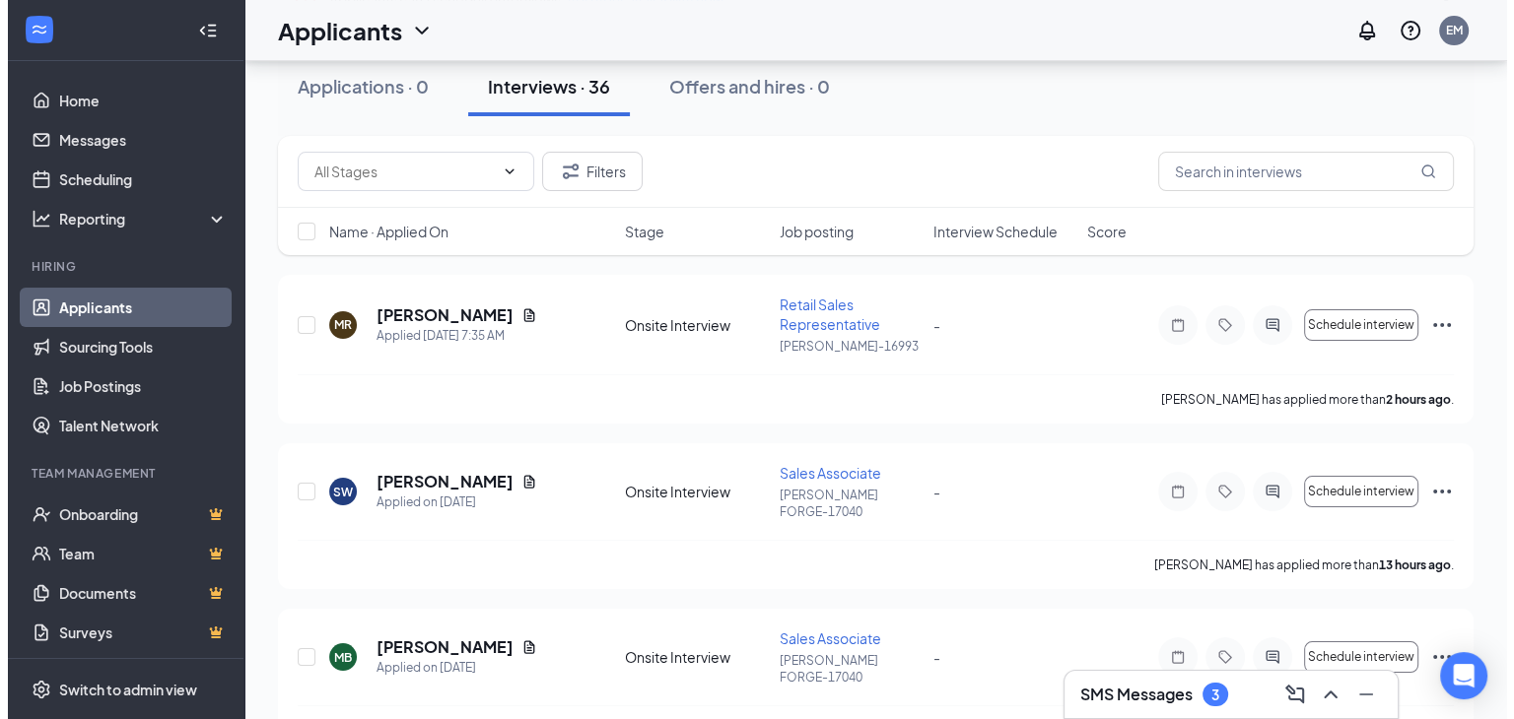
scroll to position [78, 0]
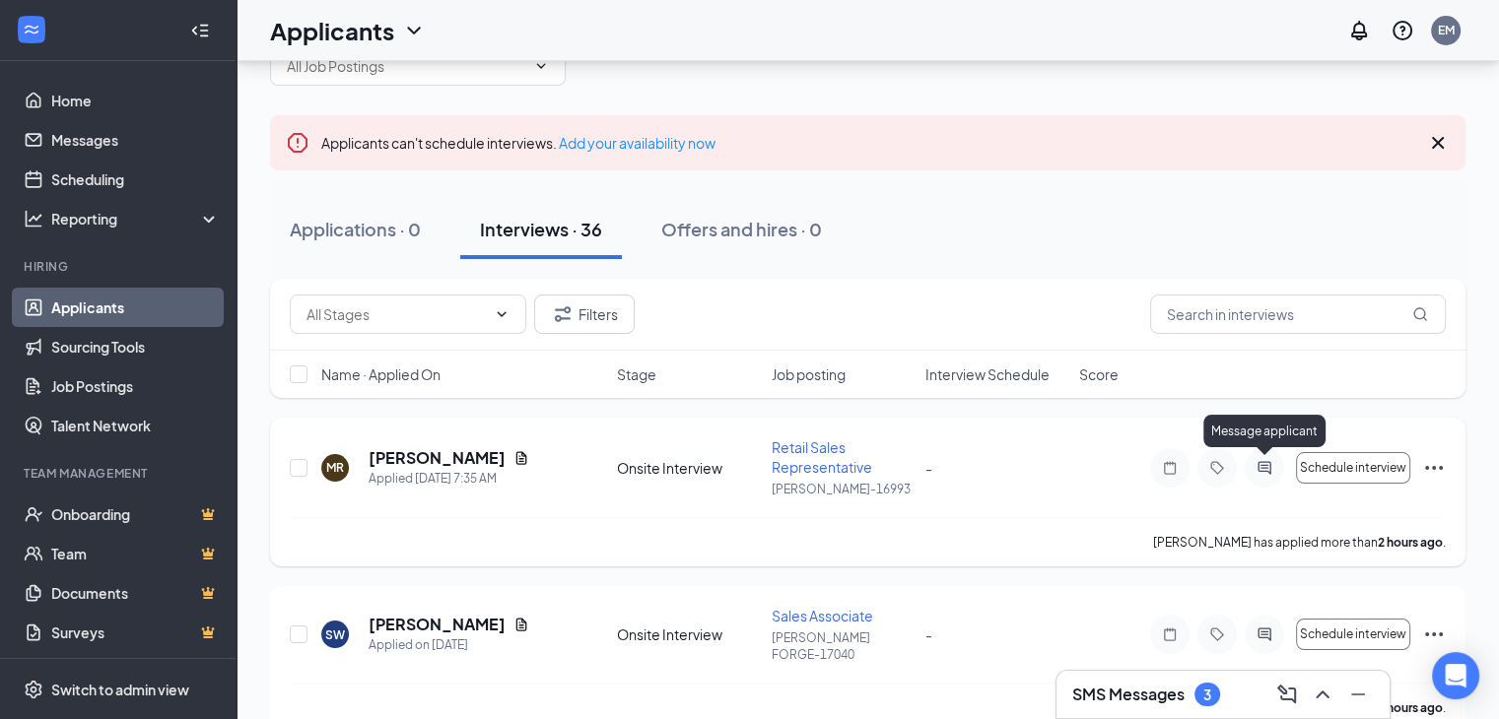
click at [1265, 460] on icon "ActiveChat" at bounding box center [1264, 468] width 24 height 16
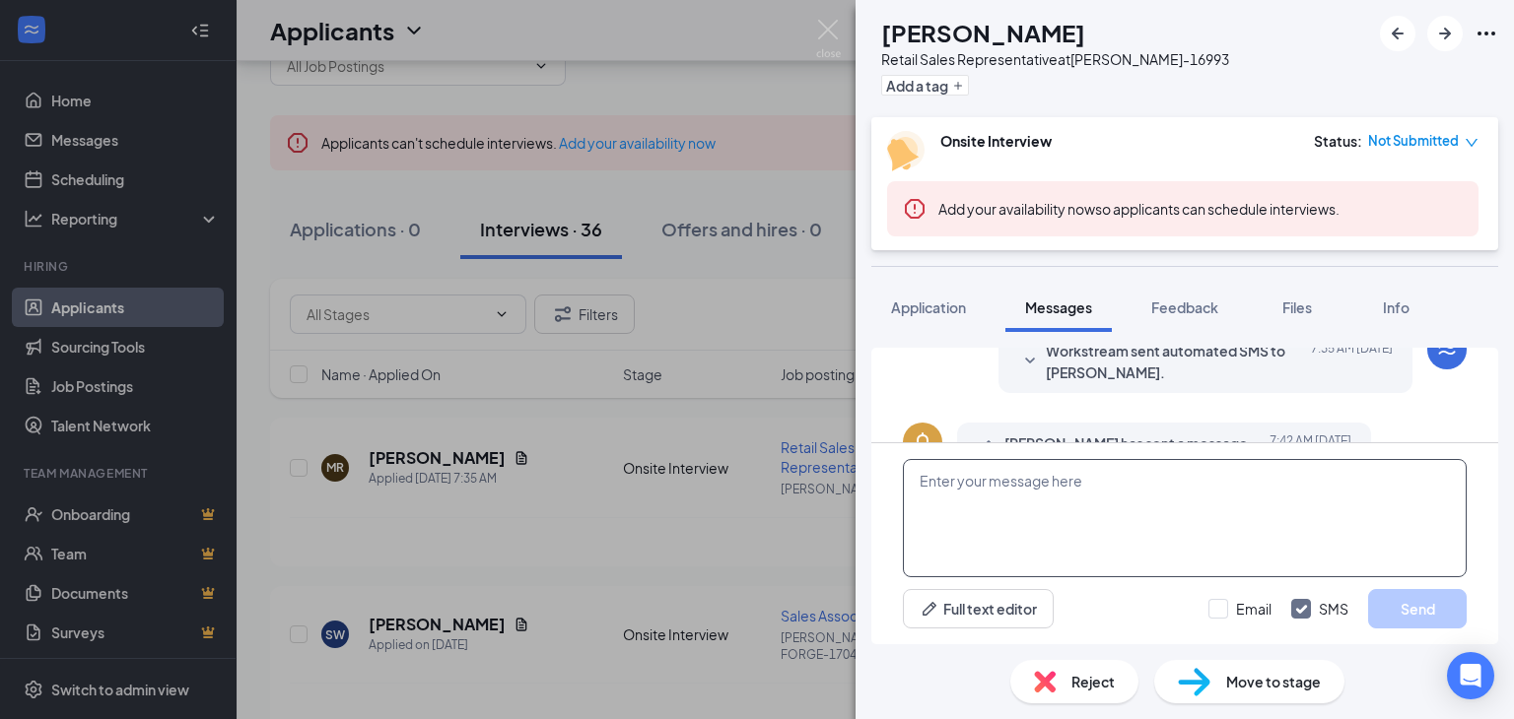
scroll to position [589, 0]
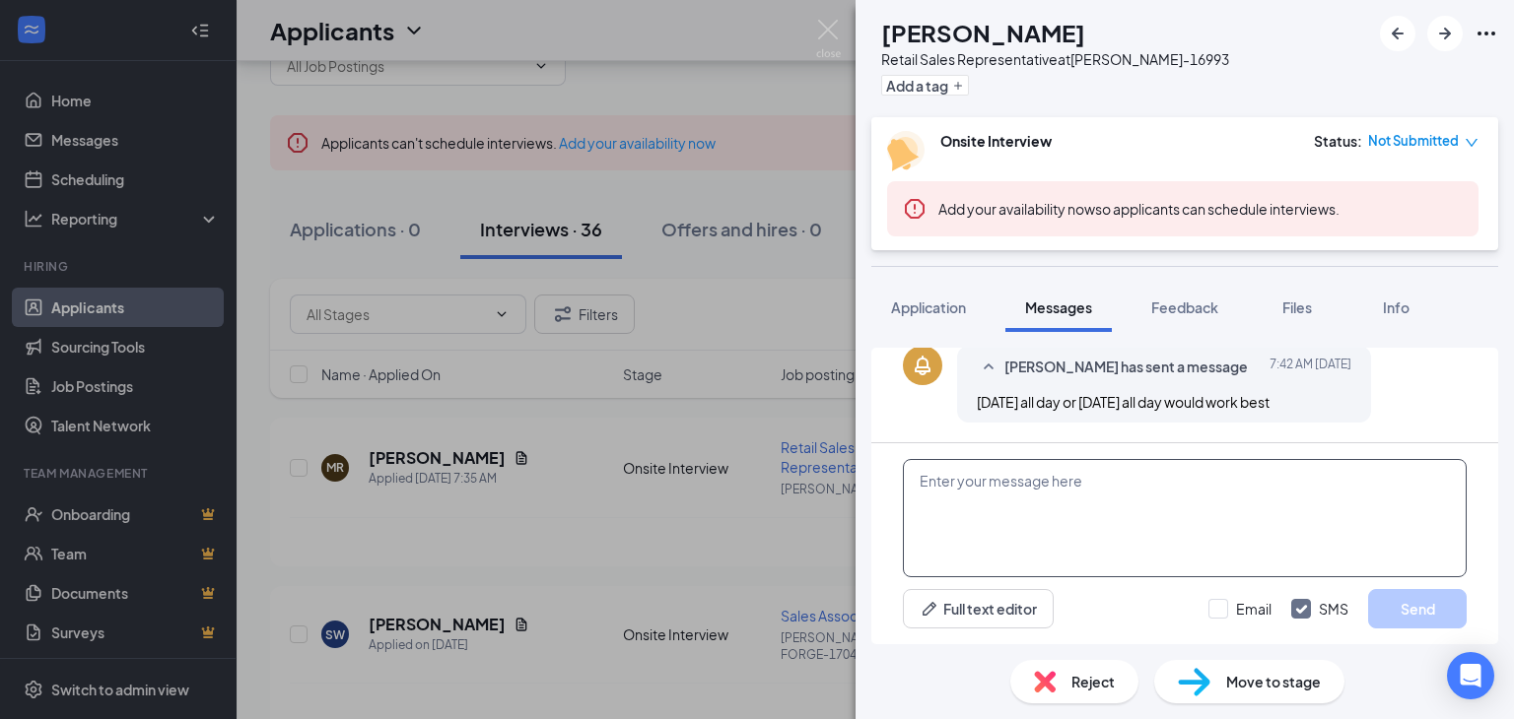
paste textarea "THANK YOU FOR APPLYING. IF YOU MEET THE QUALIFICATIONS THE MANAGER WILL CONTACT…"
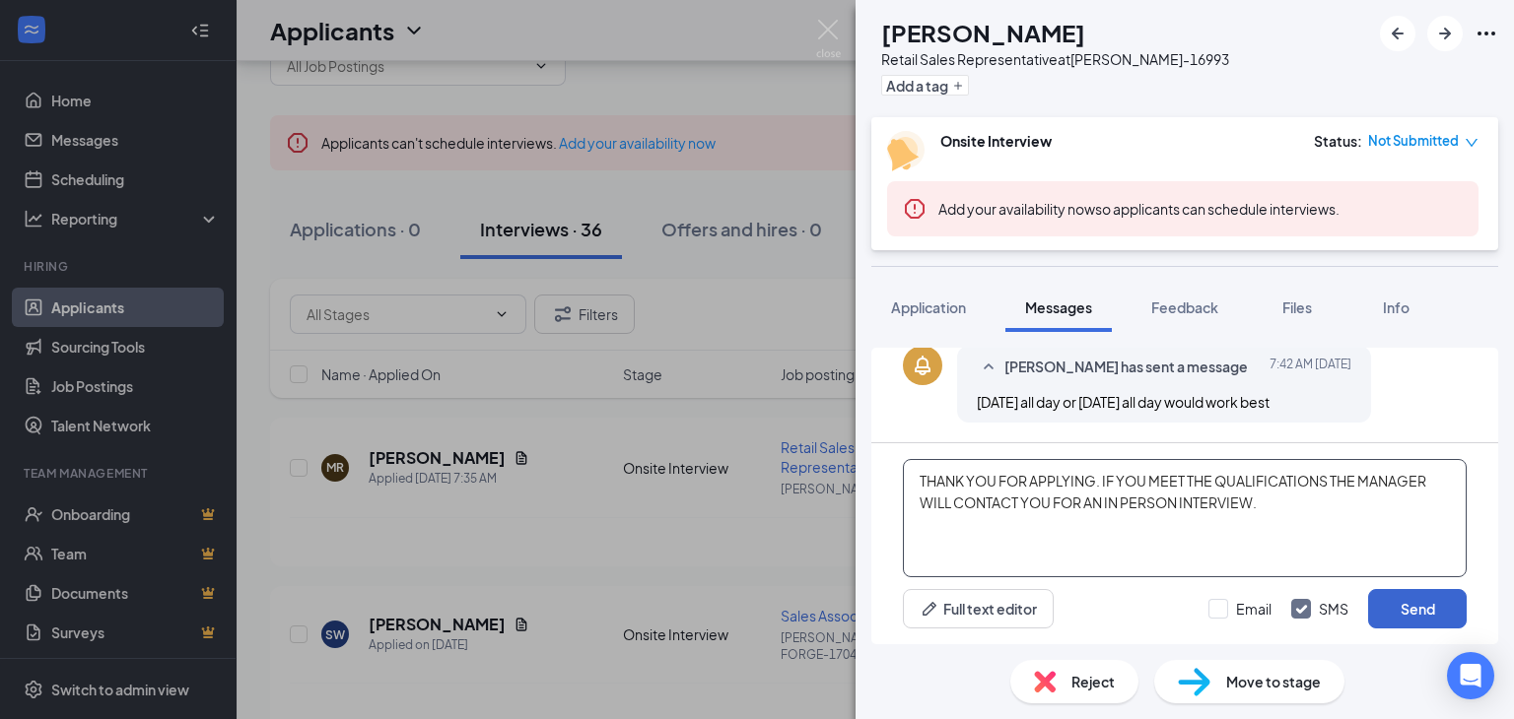
type textarea "THANK YOU FOR APPLYING. IF YOU MEET THE QUALIFICATIONS THE MANAGER WILL CONTACT…"
click at [1409, 601] on button "Send" at bounding box center [1417, 608] width 99 height 39
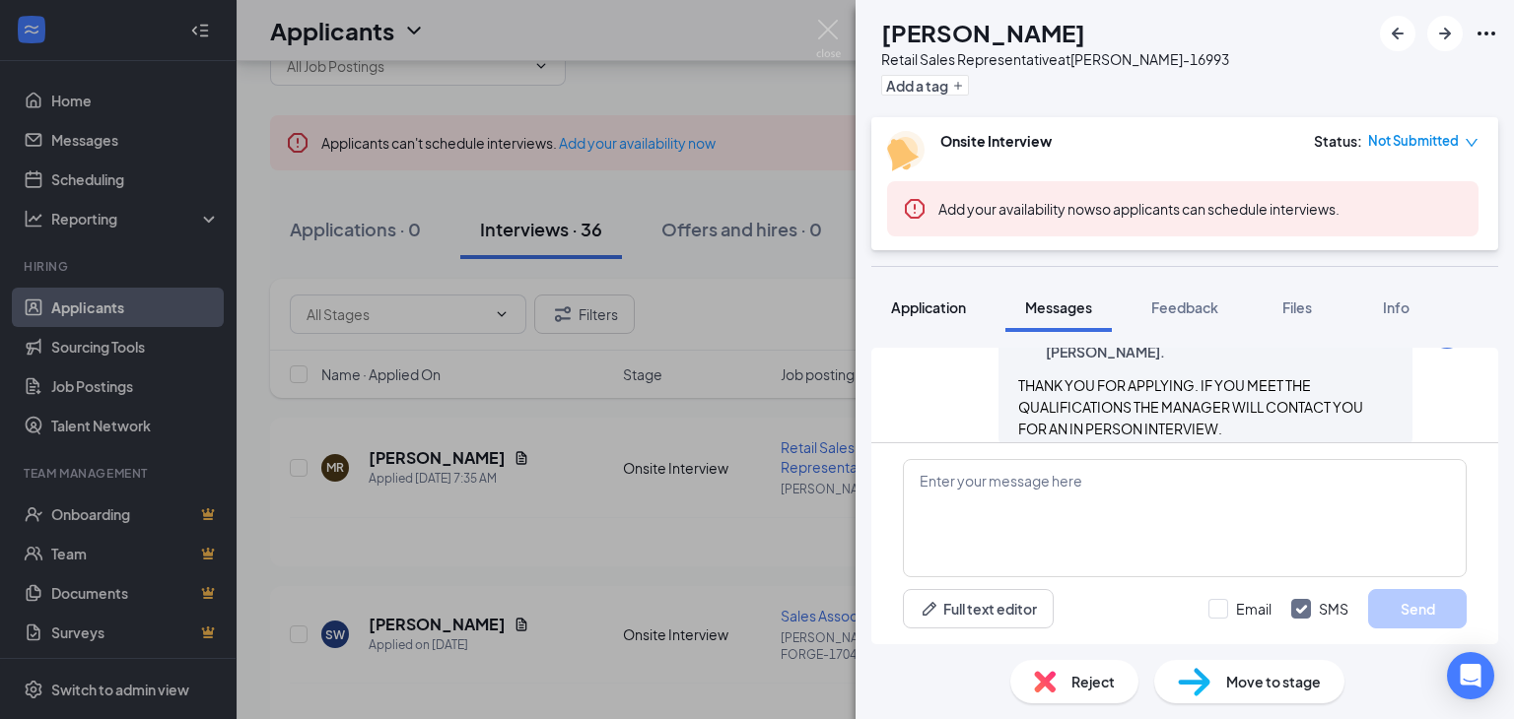
scroll to position [759, 0]
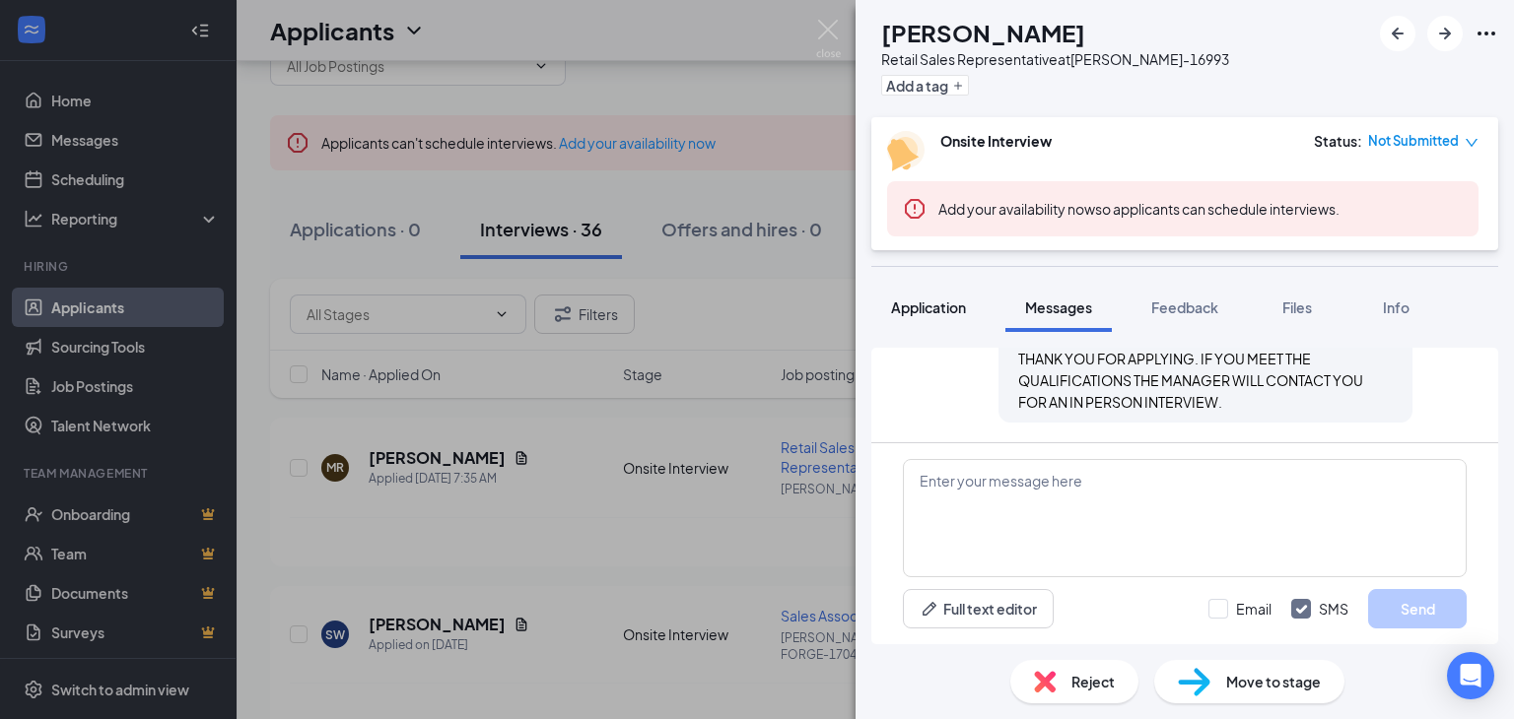
click at [932, 305] on span "Application" at bounding box center [928, 308] width 75 height 18
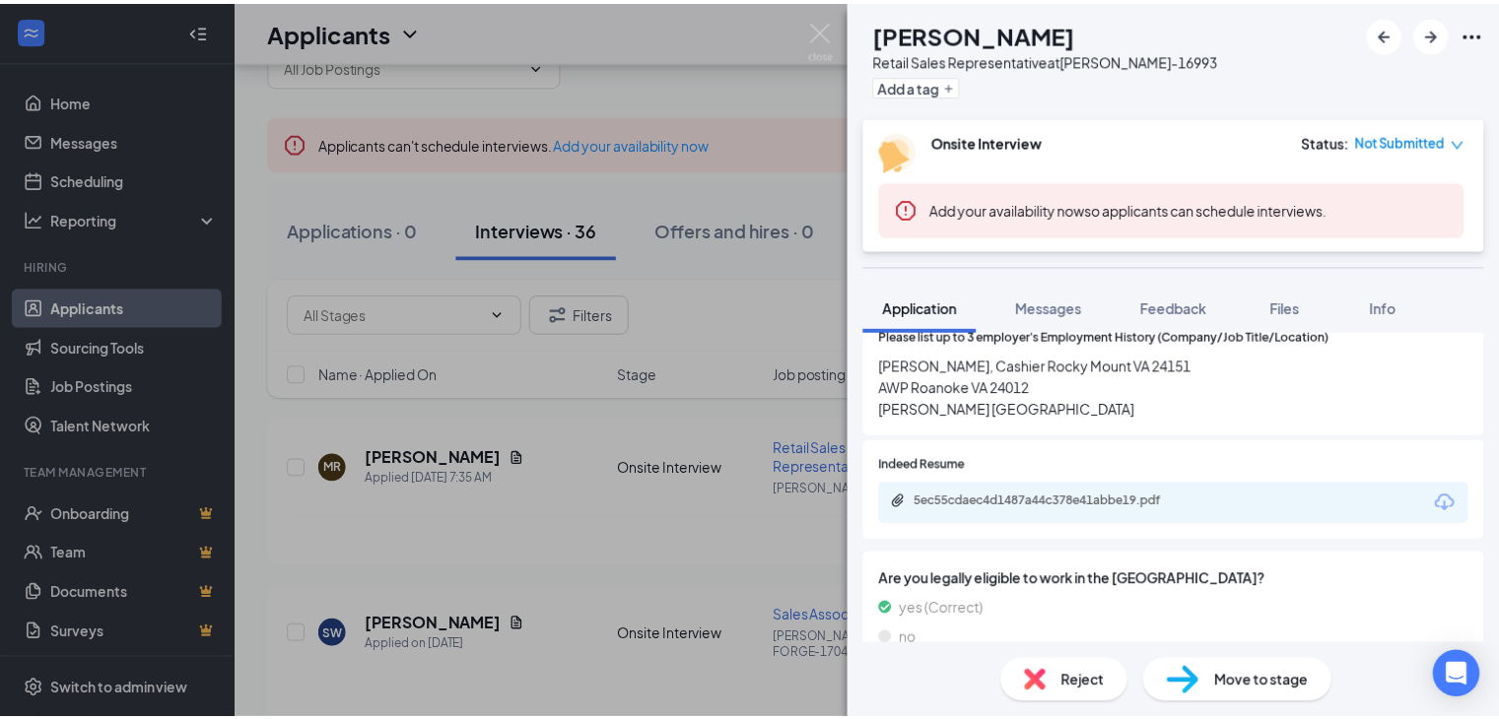
scroll to position [1281, 0]
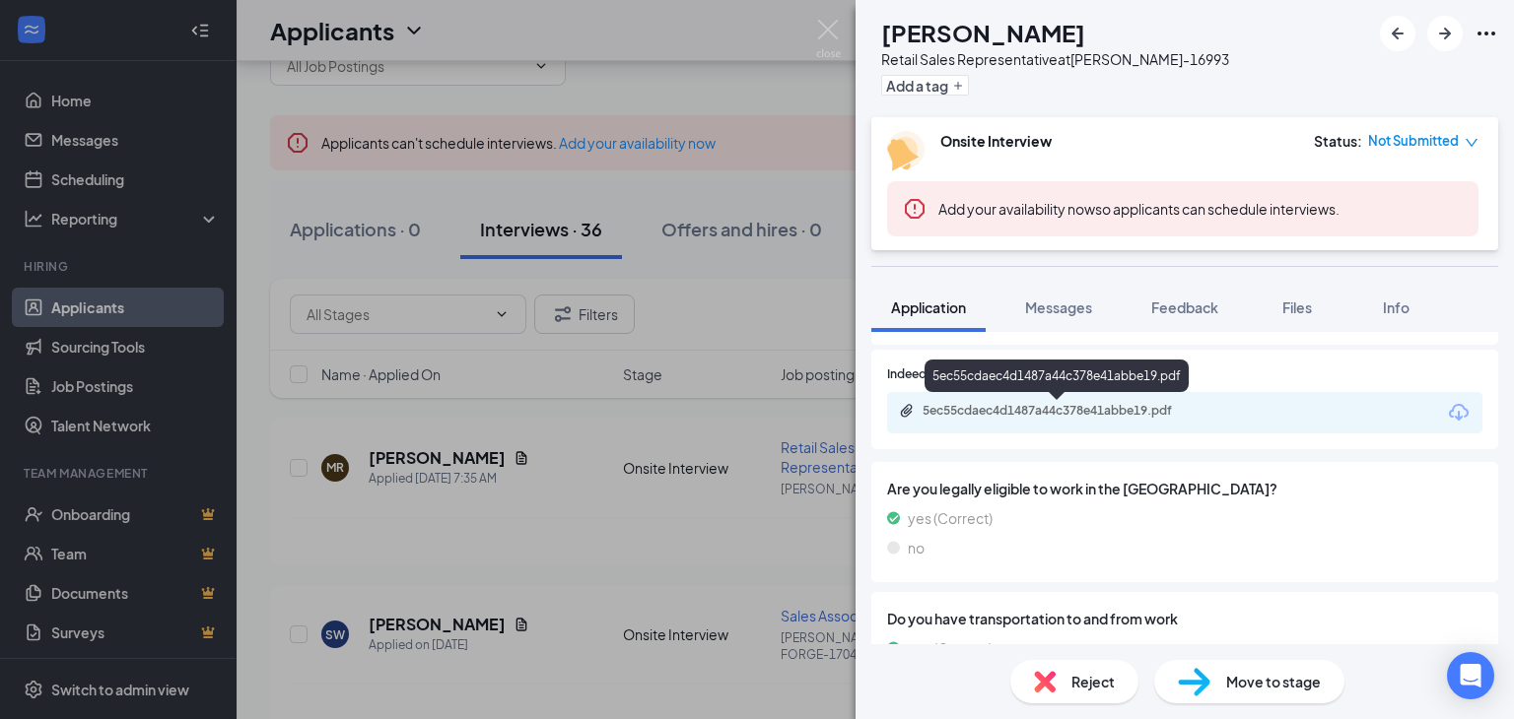
click at [1082, 408] on div "5ec55cdaec4d1487a44c378e41abbe19.pdf" at bounding box center [1060, 411] width 276 height 16
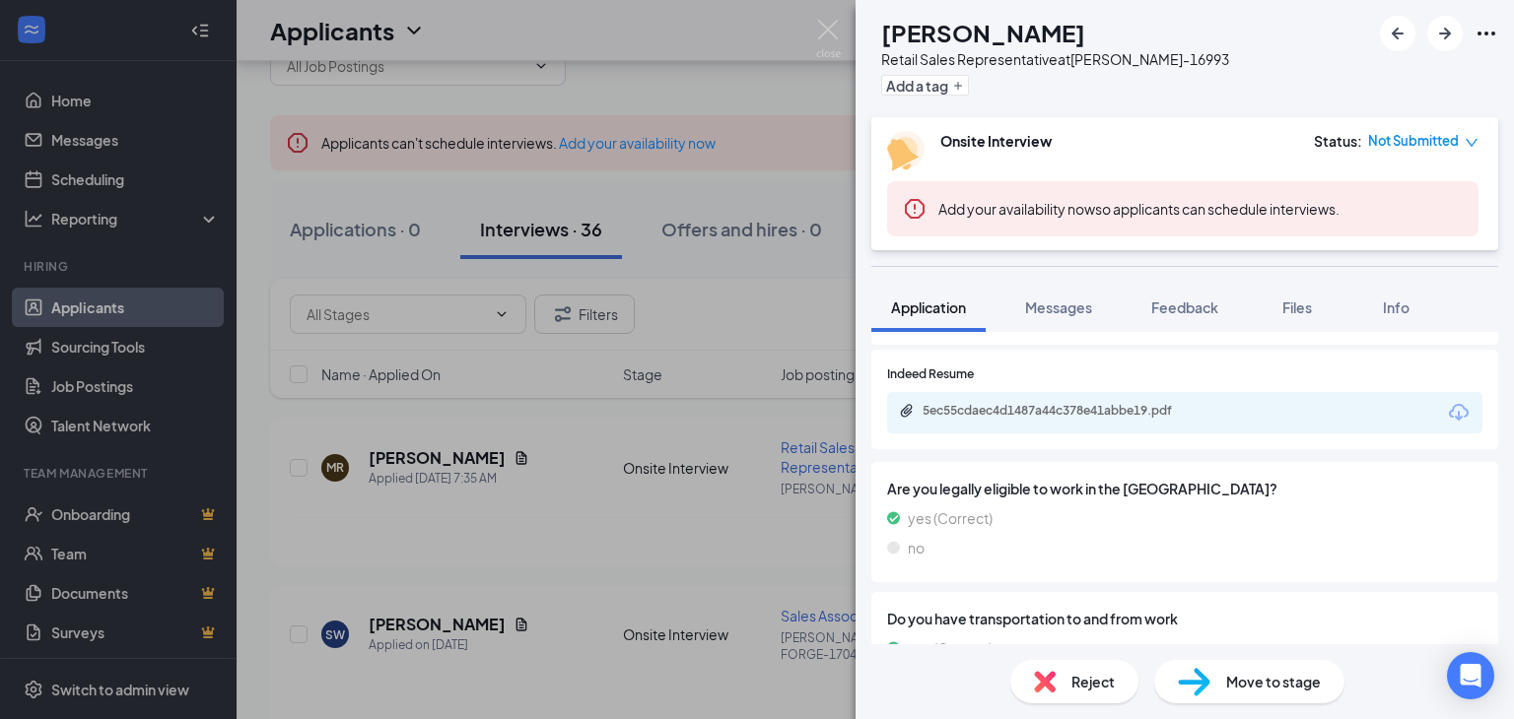
click at [548, 475] on div "[PERSON_NAME] [PERSON_NAME] Retail Sales Representative at [PERSON_NAME]-16993 …" at bounding box center [757, 359] width 1514 height 719
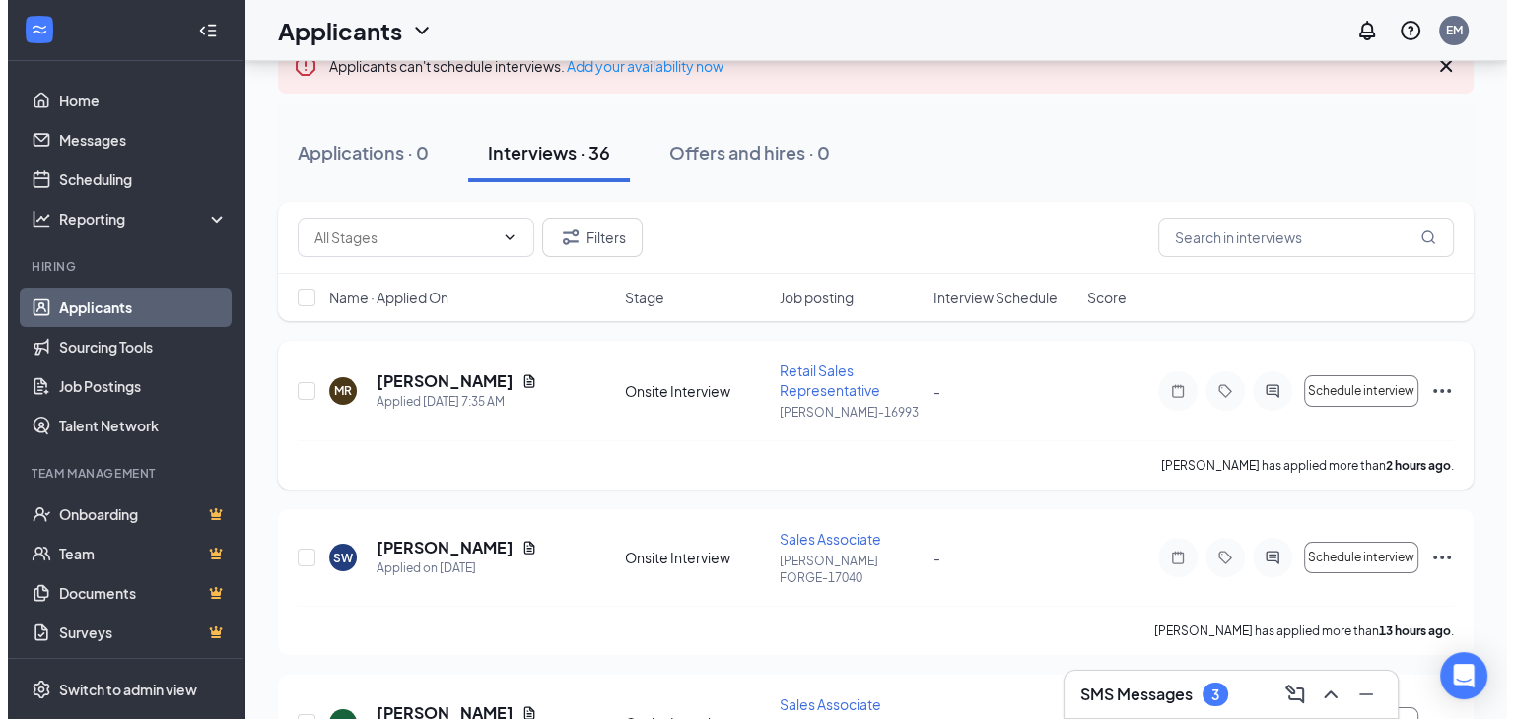
scroll to position [275, 0]
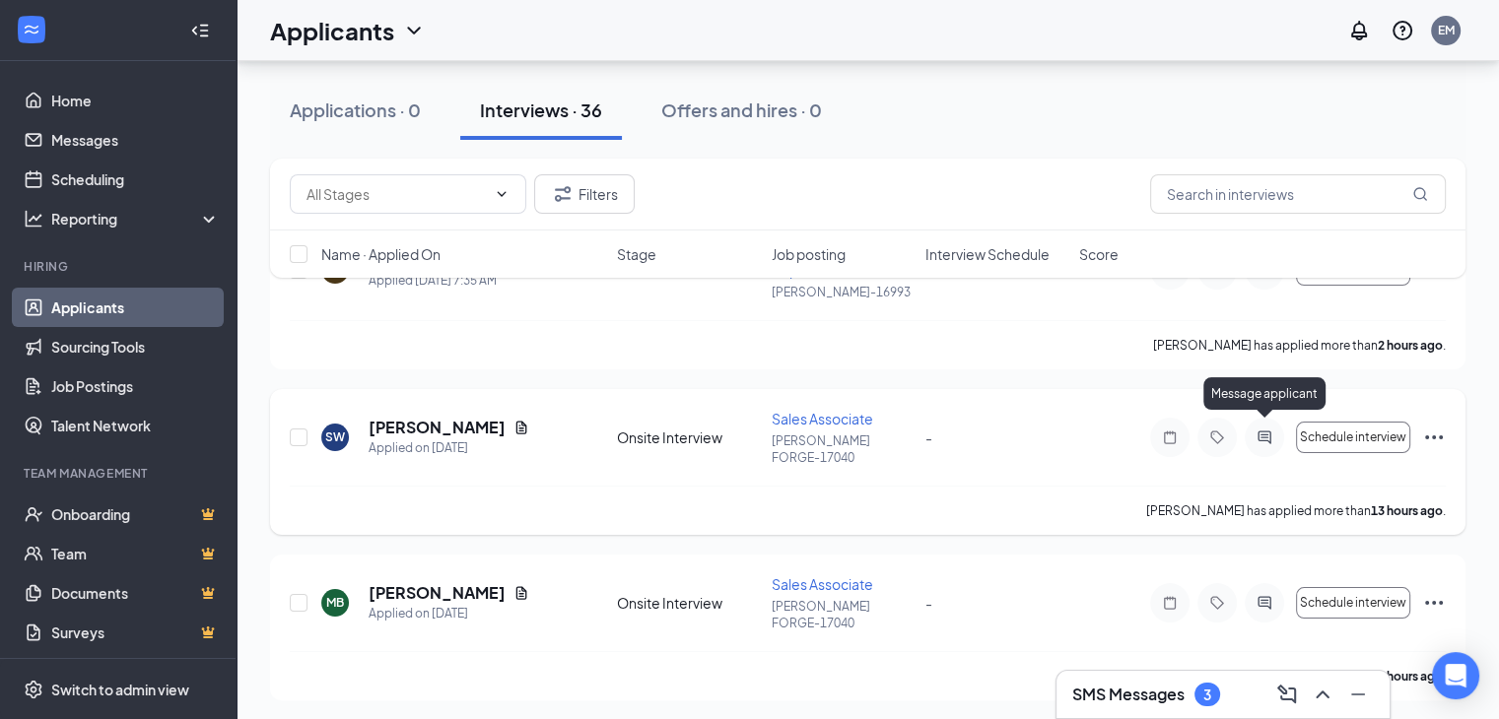
click at [1260, 430] on icon "ActiveChat" at bounding box center [1264, 438] width 24 height 16
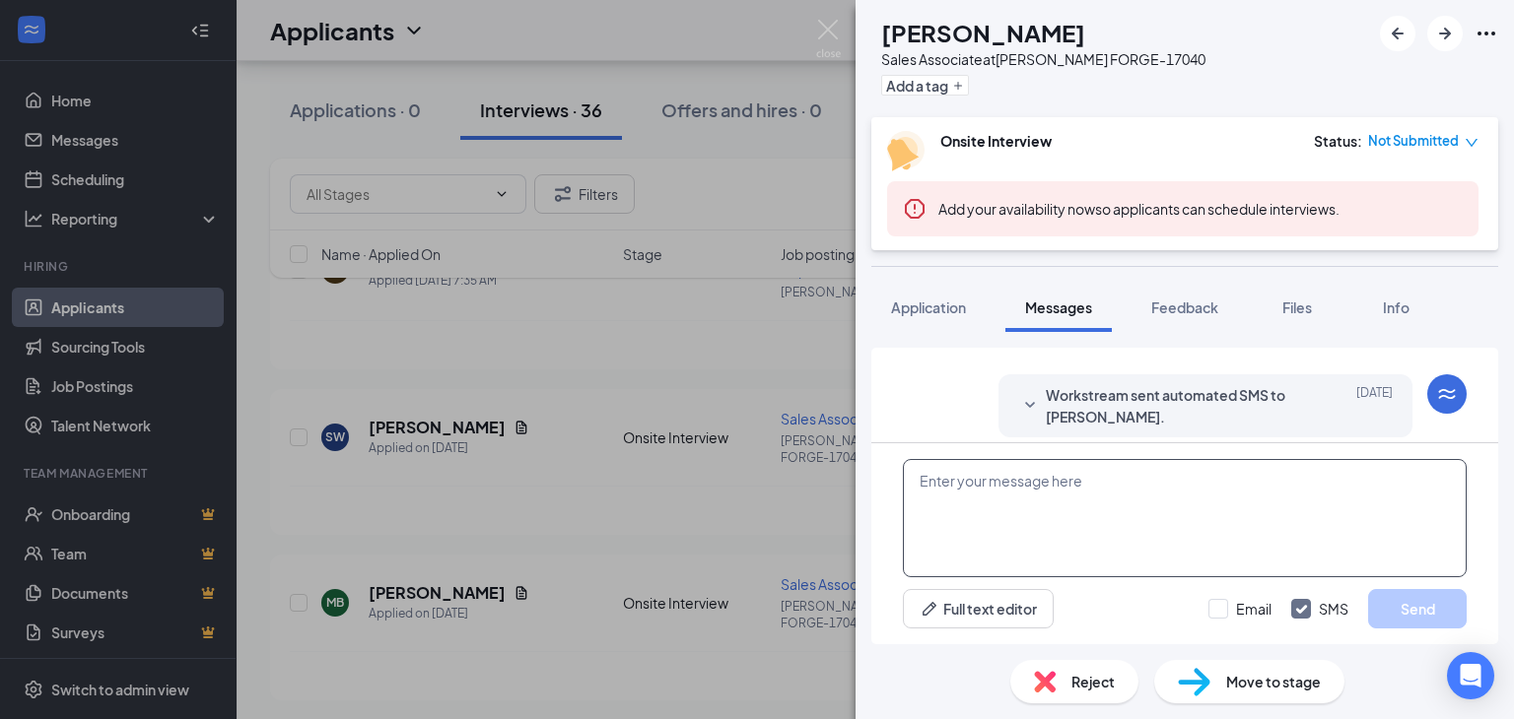
scroll to position [483, 0]
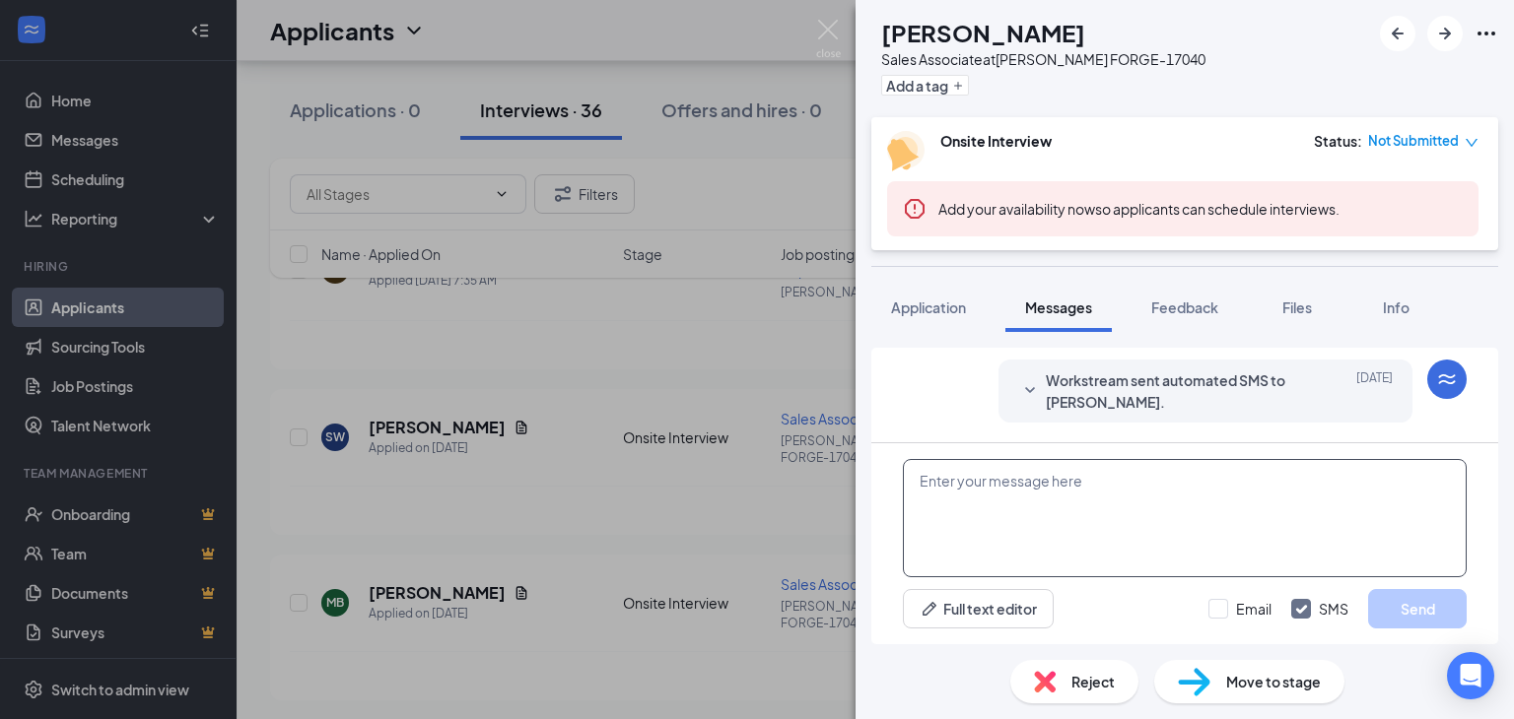
paste textarea "THANK YOU FOR APPLYING. IF YOU MEET THE QUALIFICATIONS THE MANAGER WILL CONTACT…"
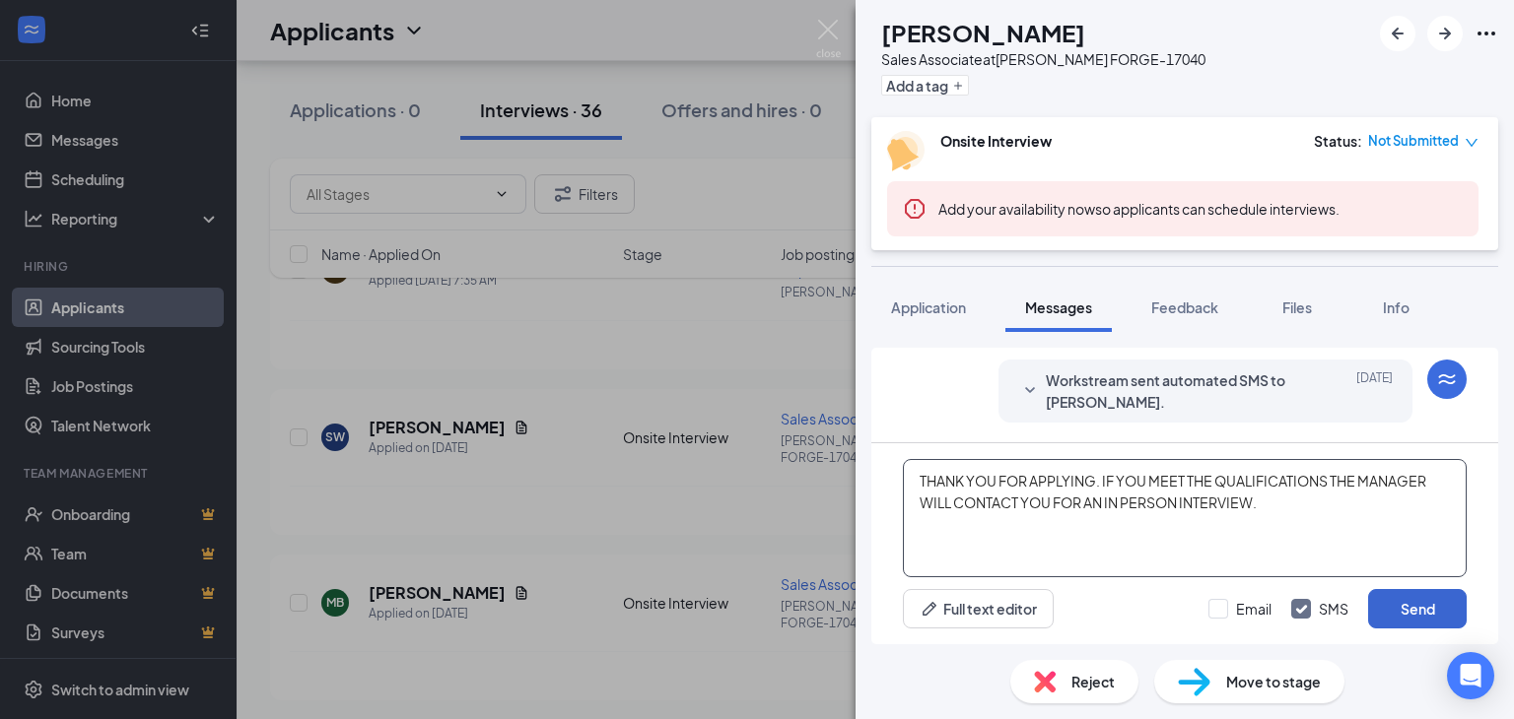
type textarea "THANK YOU FOR APPLYING. IF YOU MEET THE QUALIFICATIONS THE MANAGER WILL CONTACT…"
click at [1412, 609] on button "Send" at bounding box center [1417, 608] width 99 height 39
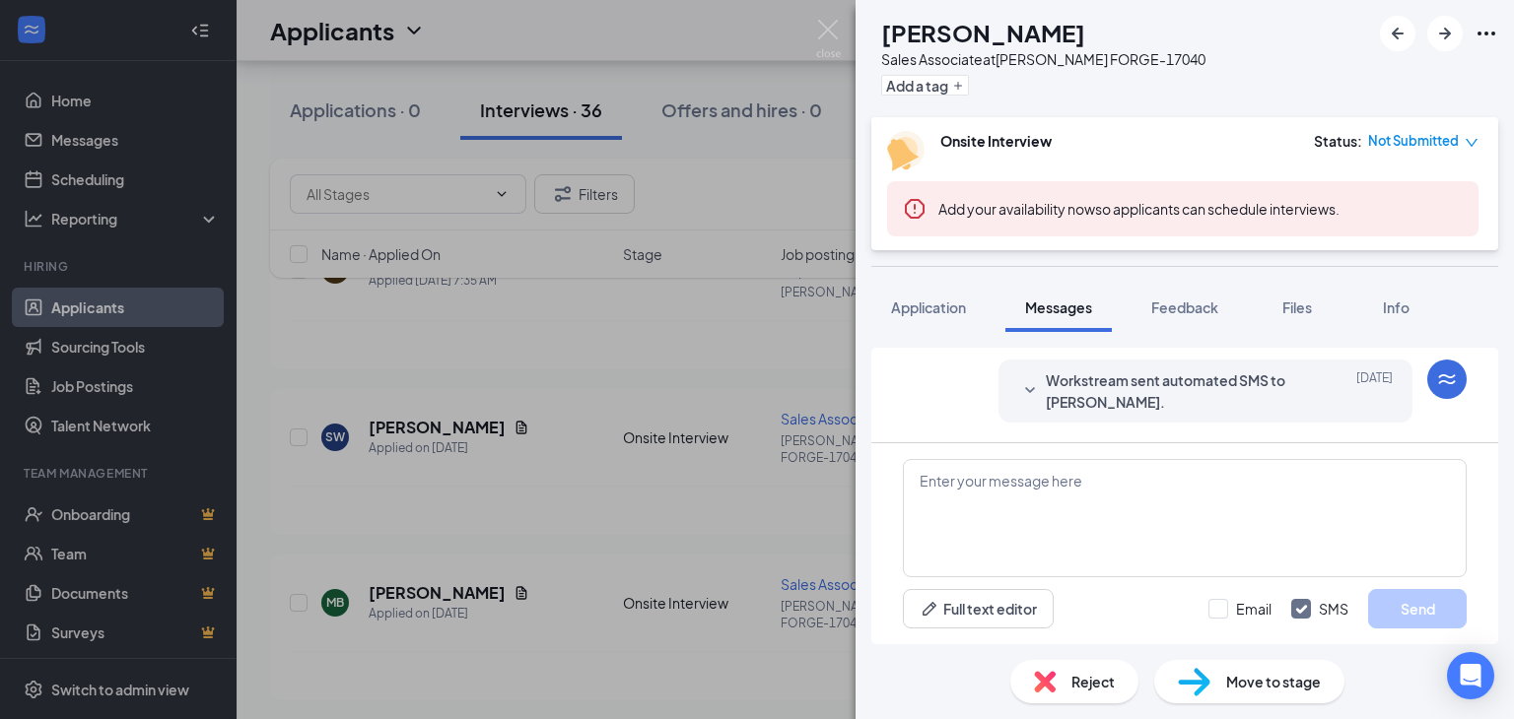
scroll to position [652, 0]
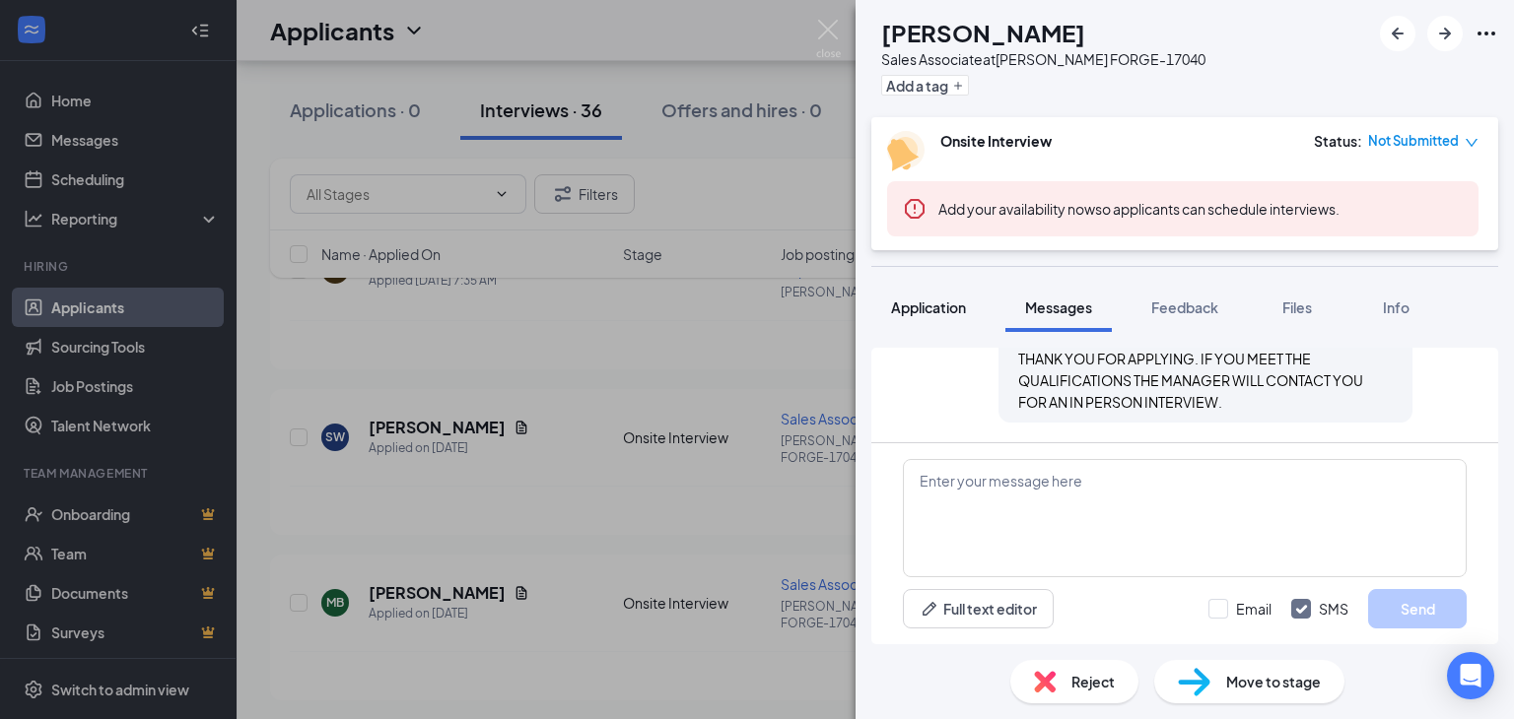
click at [921, 303] on span "Application" at bounding box center [928, 308] width 75 height 18
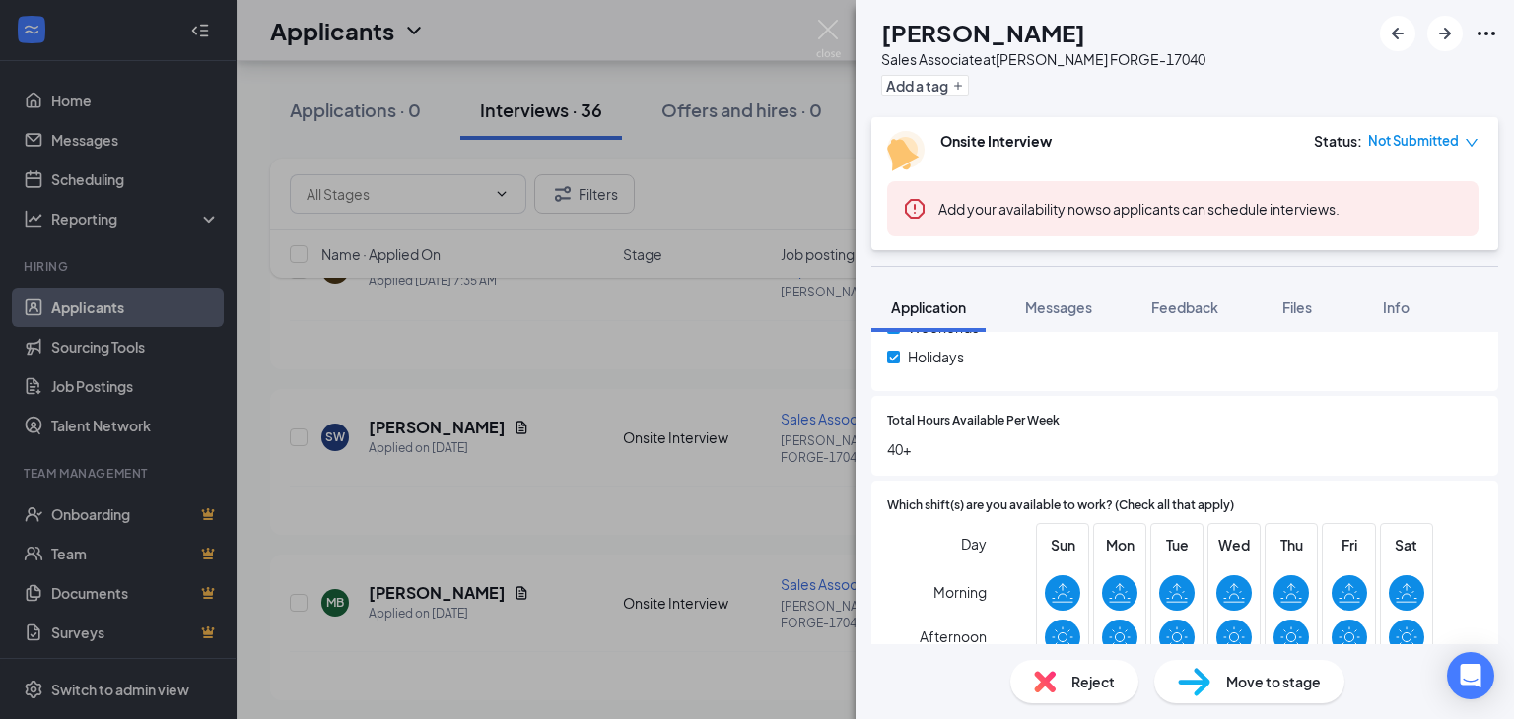
scroll to position [1281, 0]
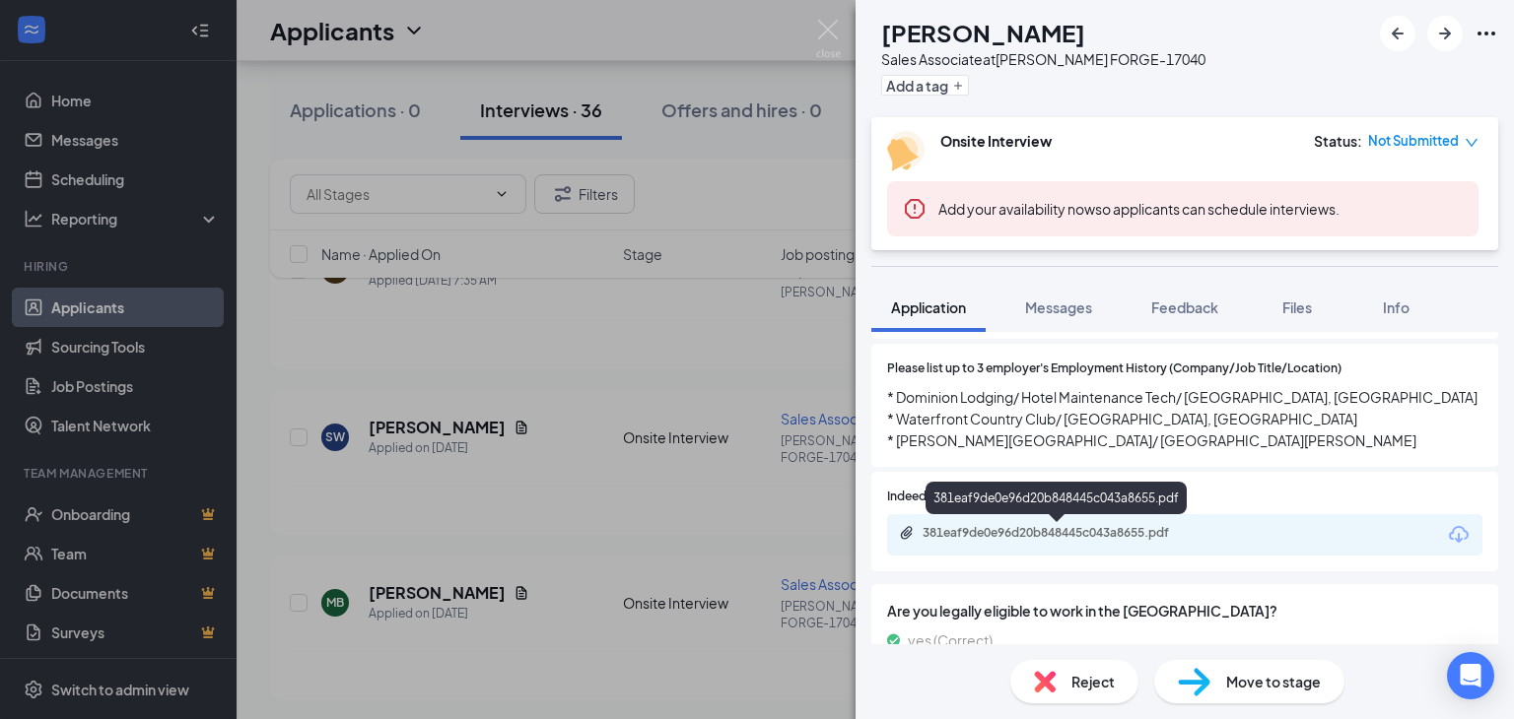
click at [1056, 530] on div "381eaf9de0e96d20b848445c043a8655.pdf" at bounding box center [1060, 533] width 276 height 16
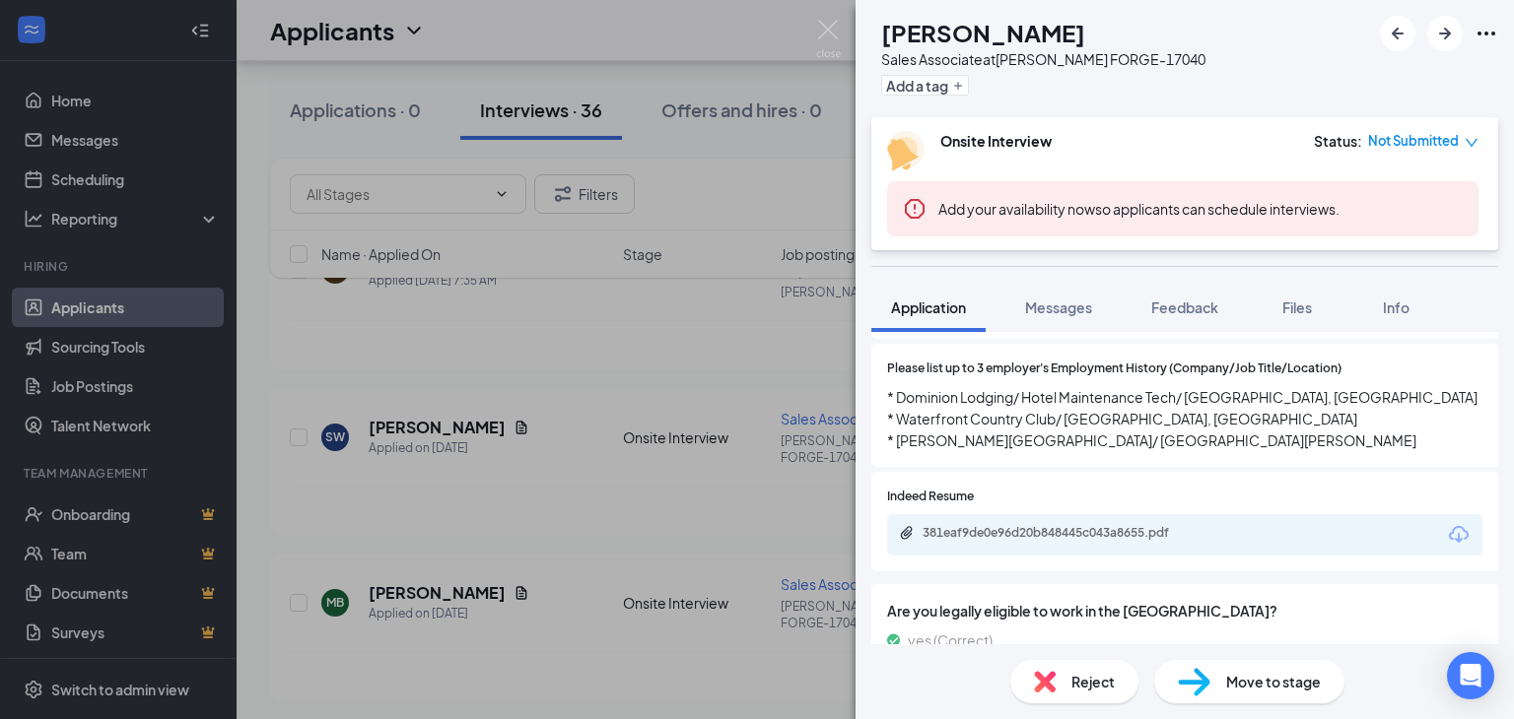
click at [603, 470] on div "SW [PERSON_NAME] Sales Associate at [PERSON_NAME][GEOGRAPHIC_DATA]-17040 Add a …" at bounding box center [757, 359] width 1514 height 719
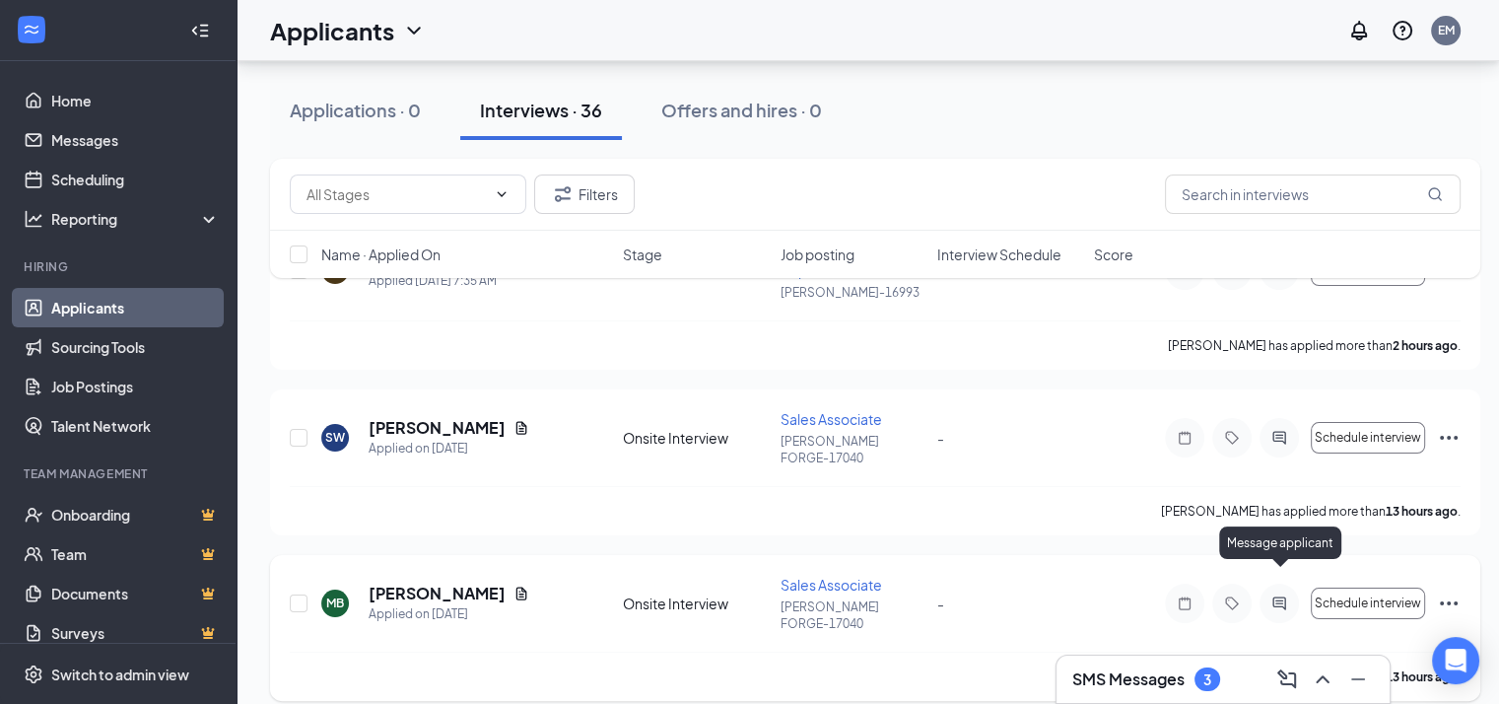
click at [1277, 595] on icon "ActiveChat" at bounding box center [1279, 603] width 24 height 16
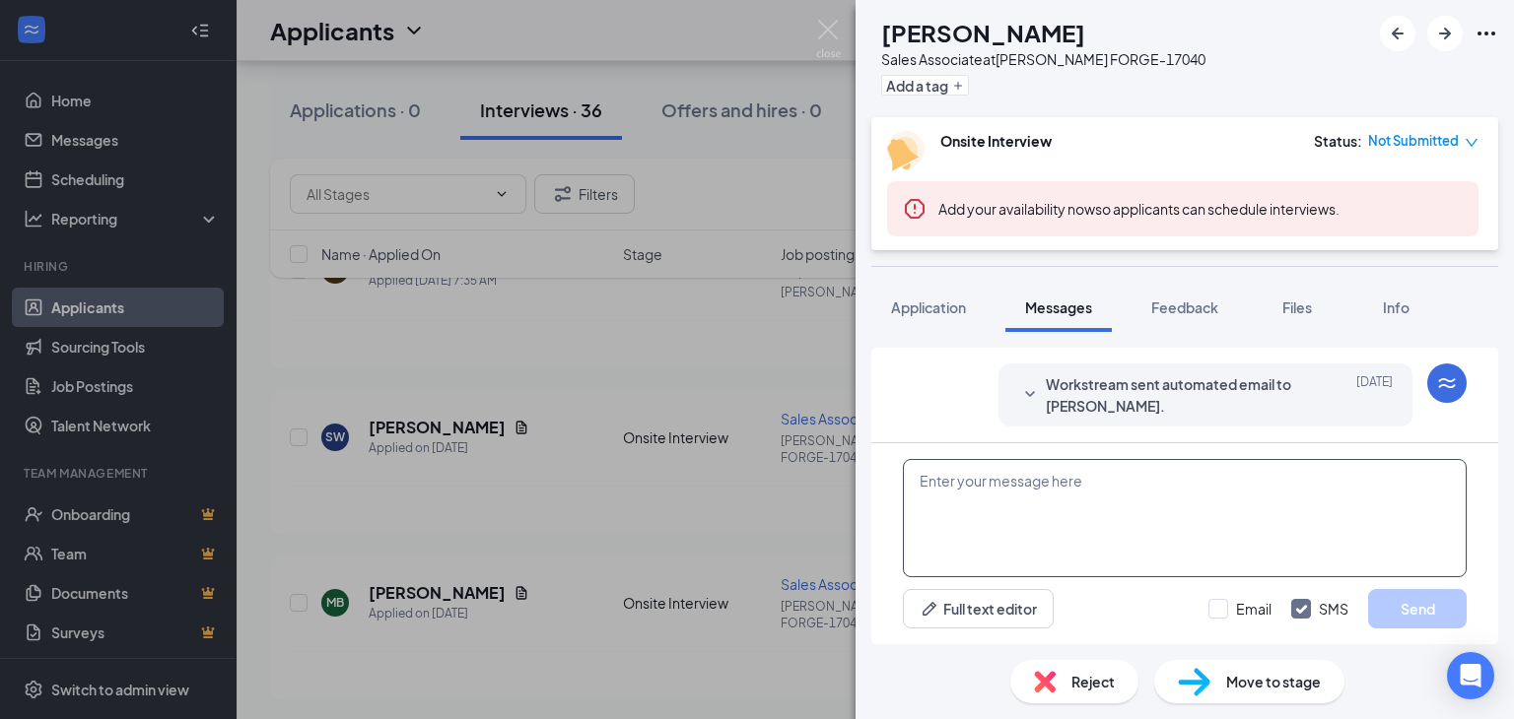
scroll to position [483, 0]
paste textarea "THANK YOU FOR APPLYING. IF YOU MEET THE QUALIFICATIONS THE MANAGER WILL CONTACT…"
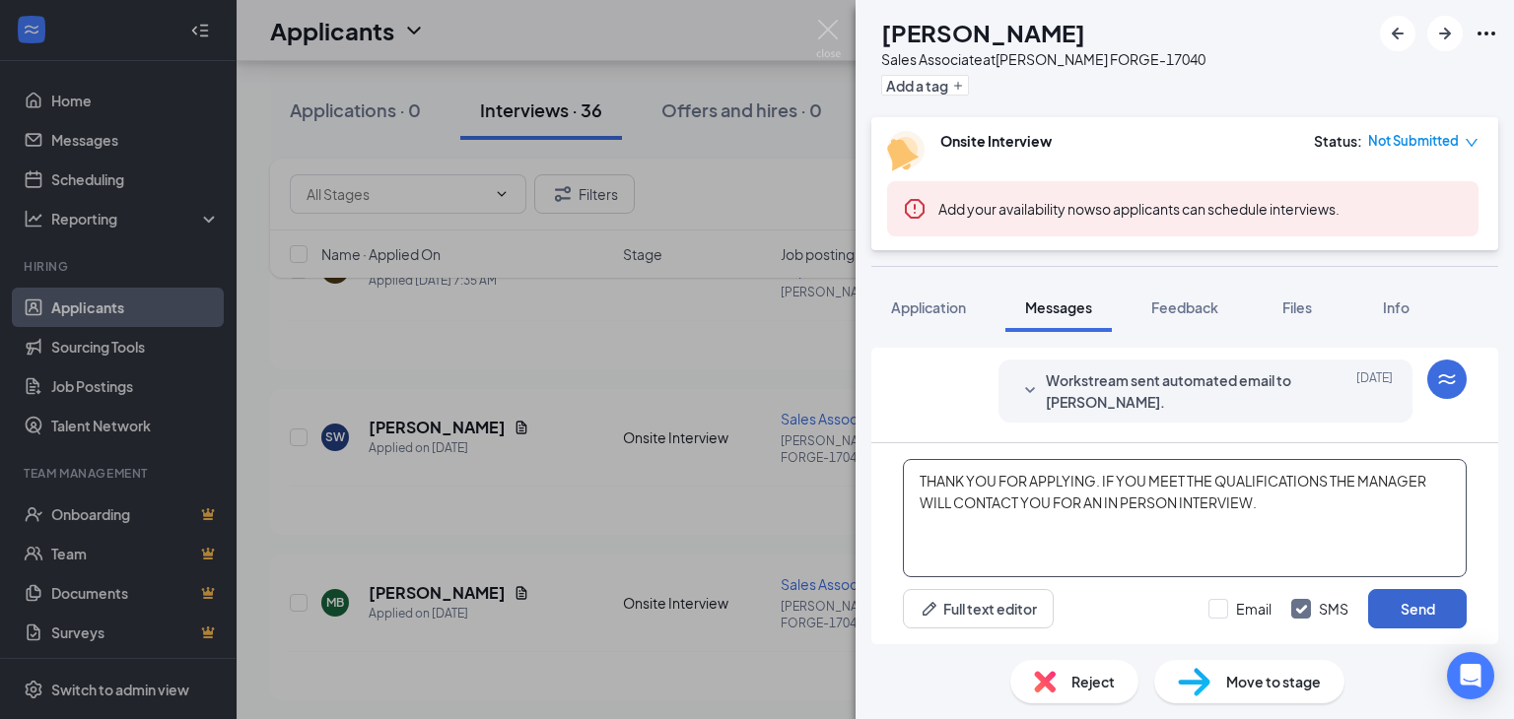
type textarea "THANK YOU FOR APPLYING. IF YOU MEET THE QUALIFICATIONS THE MANAGER WILL CONTACT…"
click at [1414, 605] on button "Send" at bounding box center [1417, 608] width 99 height 39
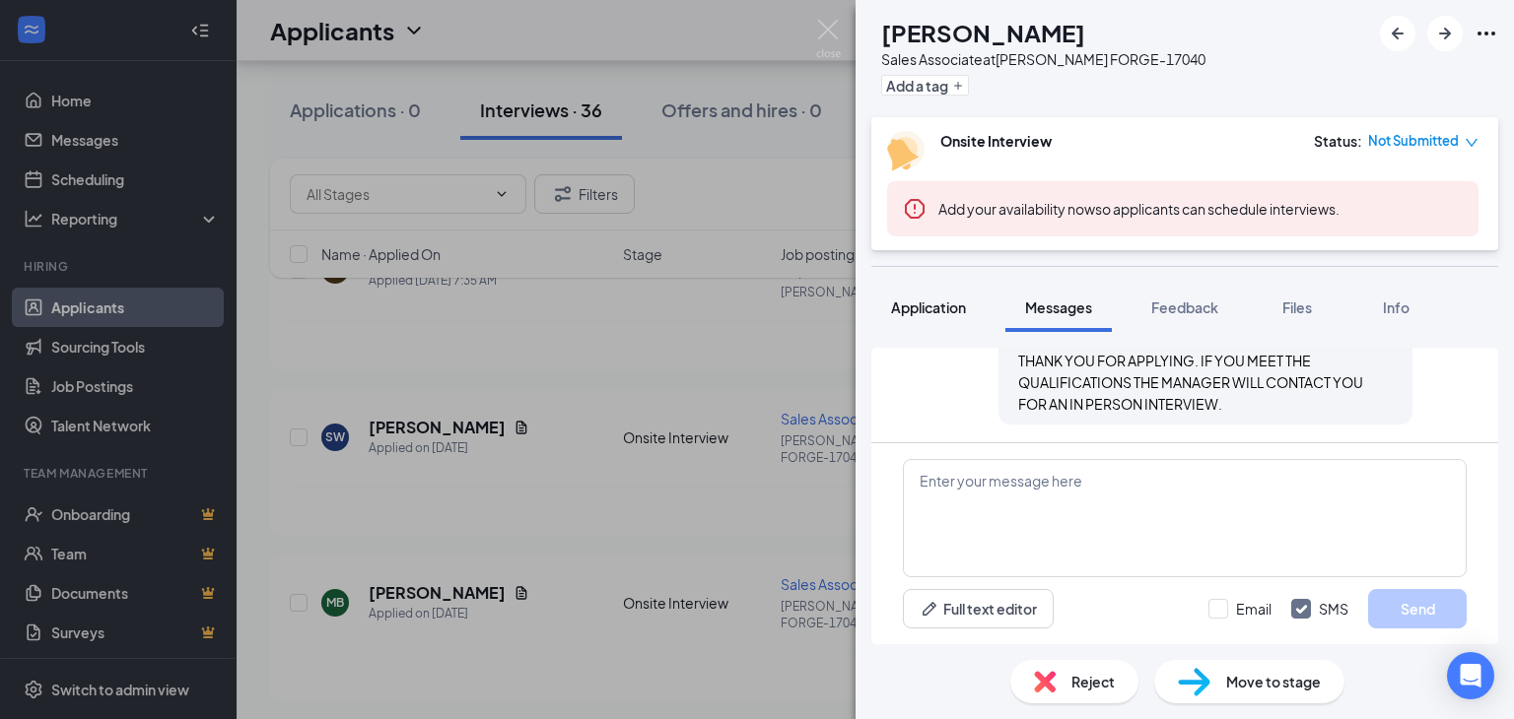
scroll to position [652, 0]
click at [924, 302] on span "Application" at bounding box center [928, 308] width 75 height 18
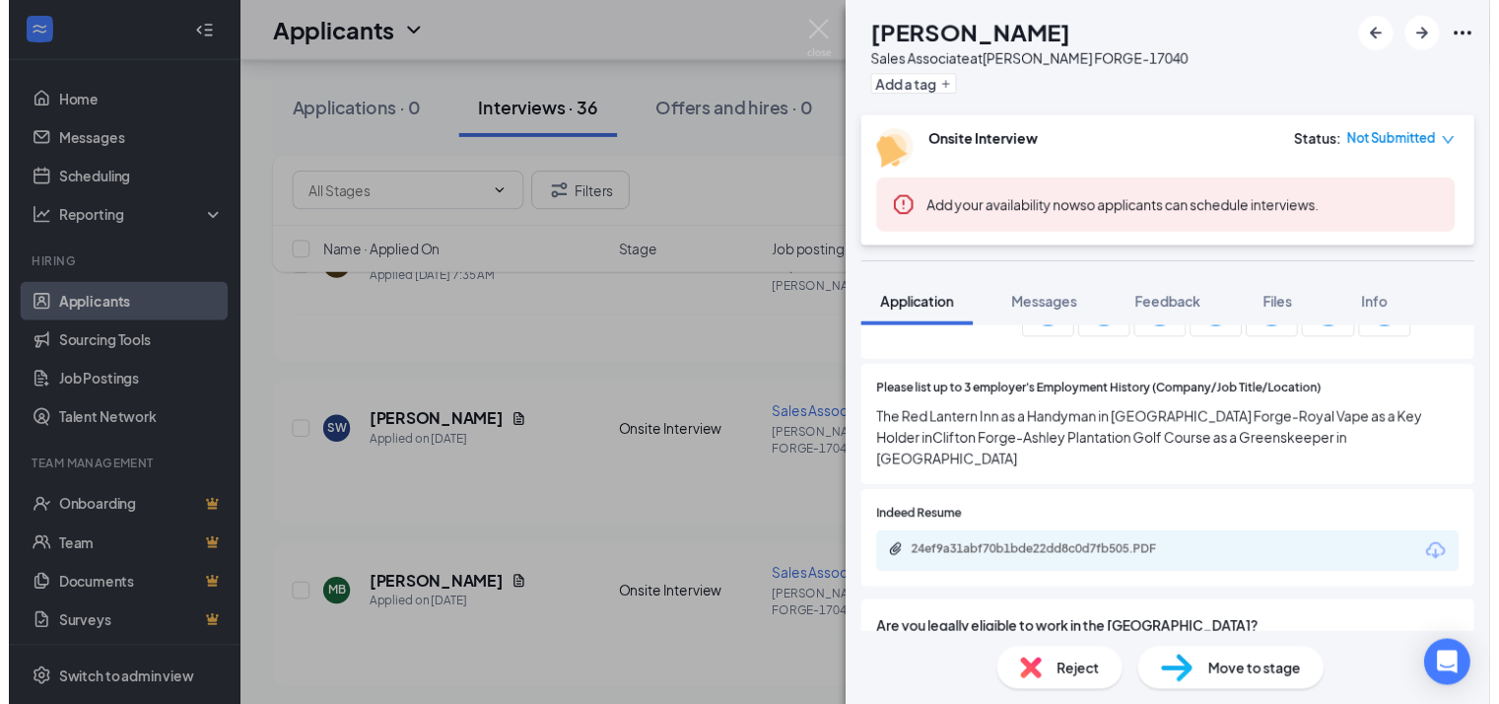
scroll to position [1380, 0]
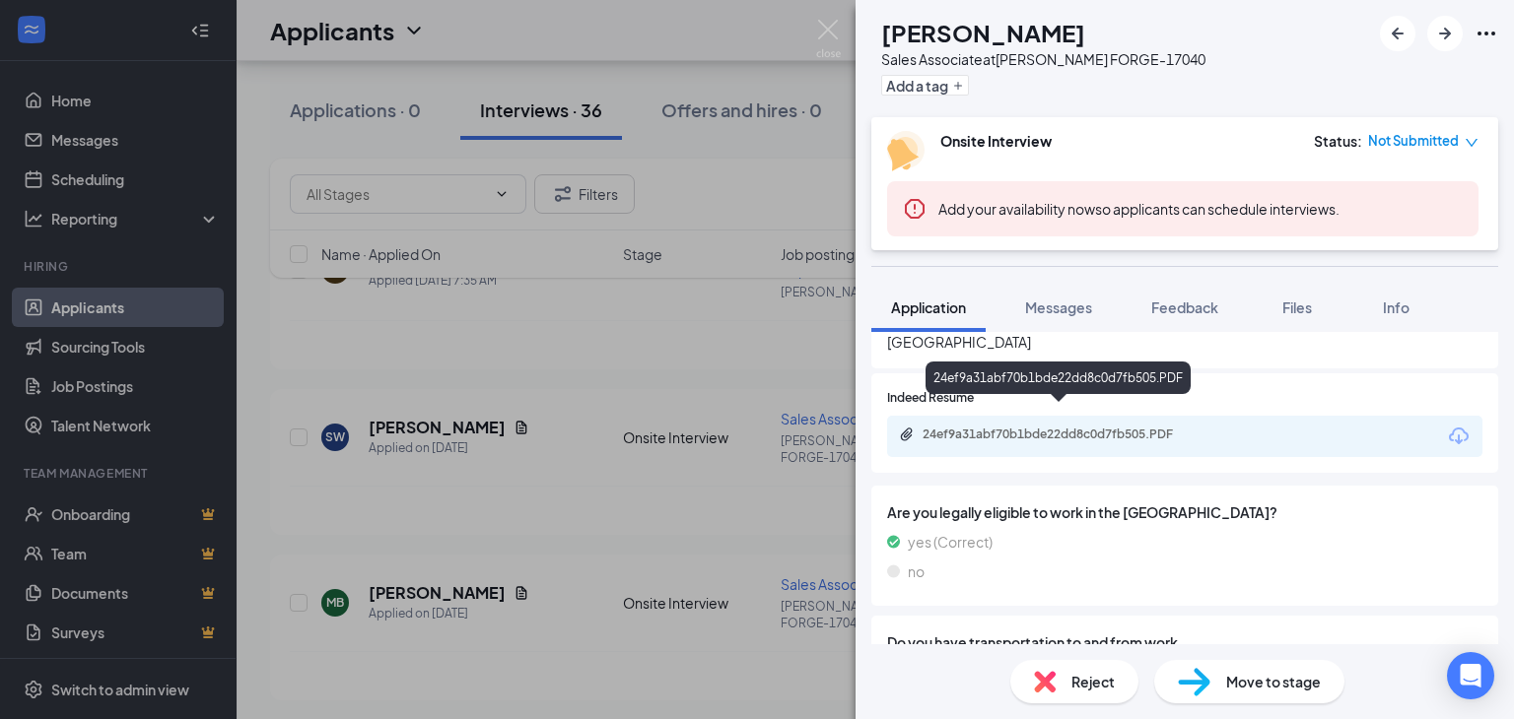
click at [1042, 427] on div "24ef9a31abf70b1bde22dd8c0d7fb505.PDF" at bounding box center [1060, 435] width 276 height 16
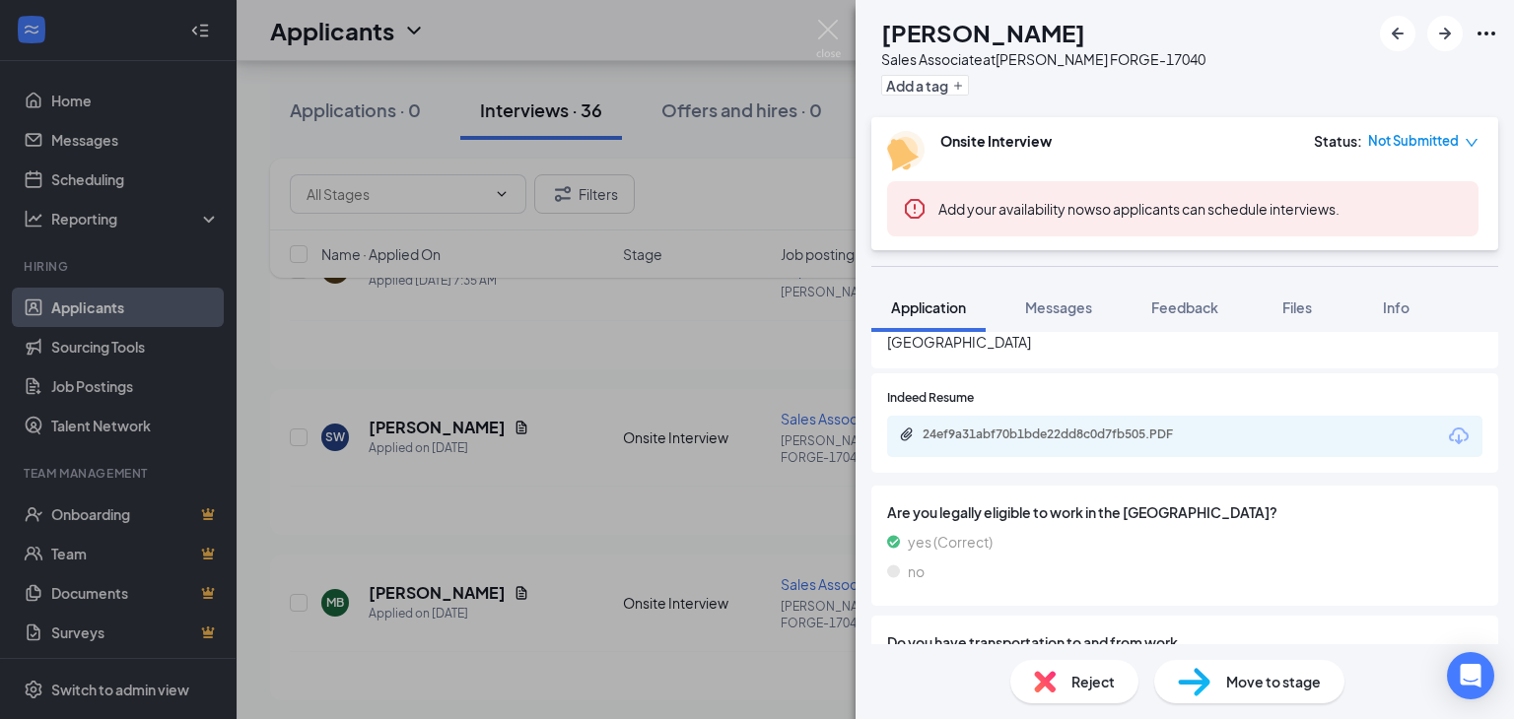
click at [575, 604] on div "MB [PERSON_NAME] Sales Associate at [PERSON_NAME][GEOGRAPHIC_DATA]-17040 Add a …" at bounding box center [757, 359] width 1514 height 719
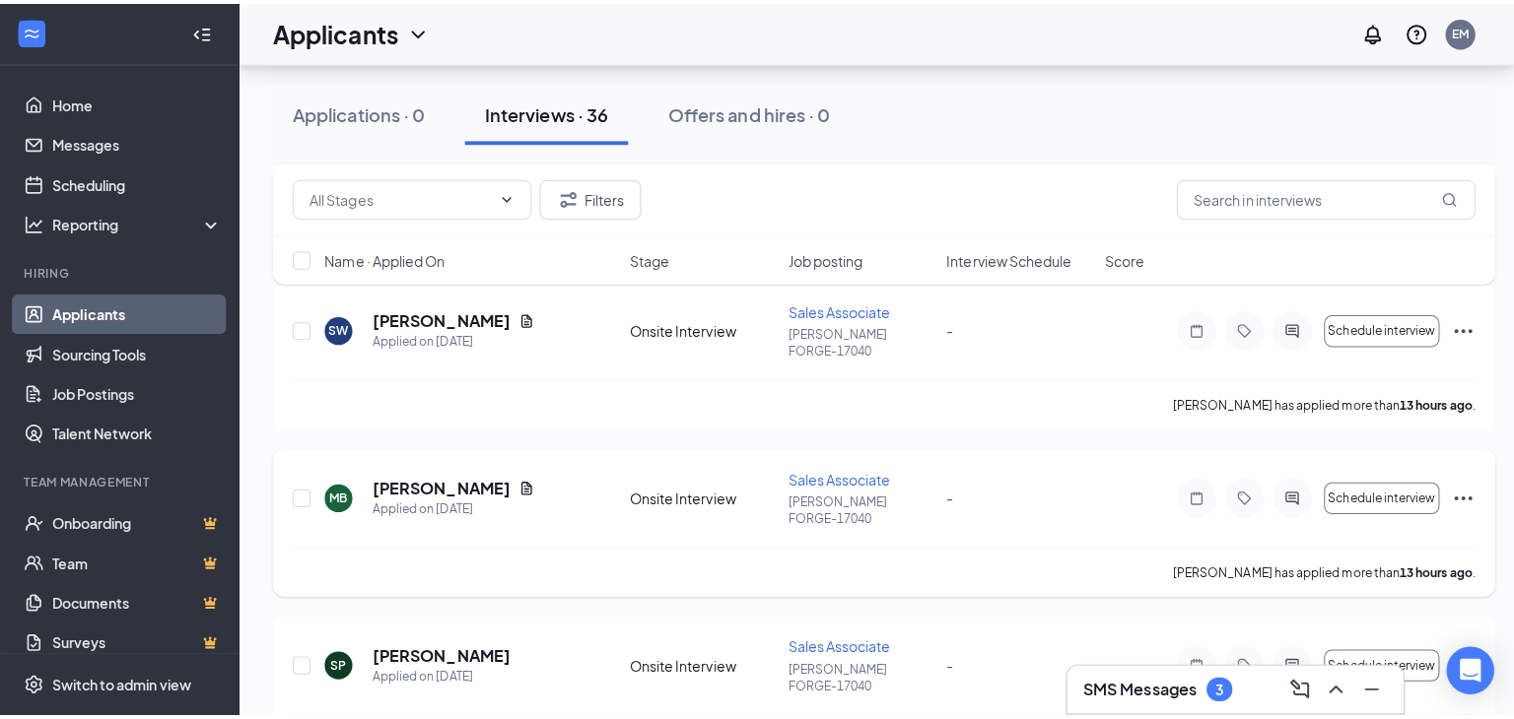
scroll to position [472, 0]
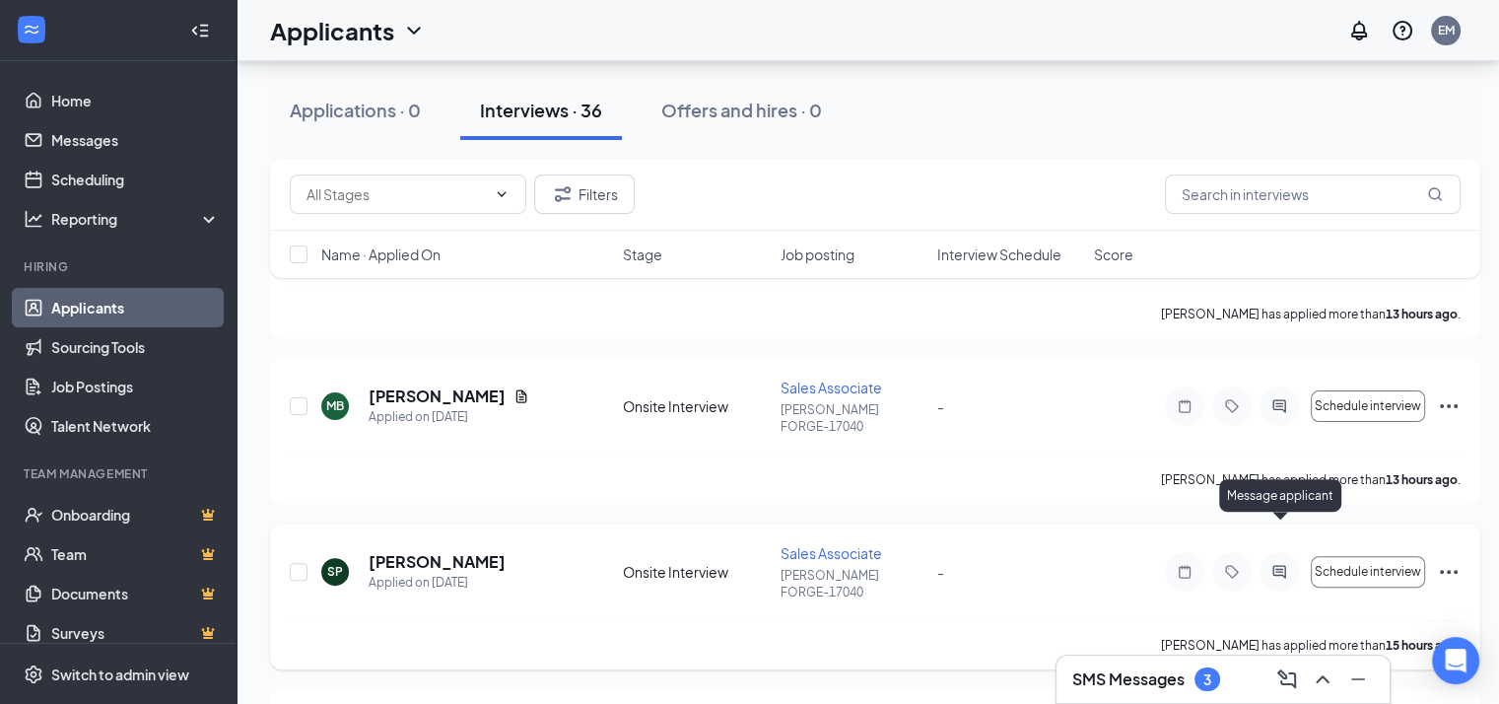
click at [1276, 565] on icon "ActiveChat" at bounding box center [1278, 571] width 13 height 13
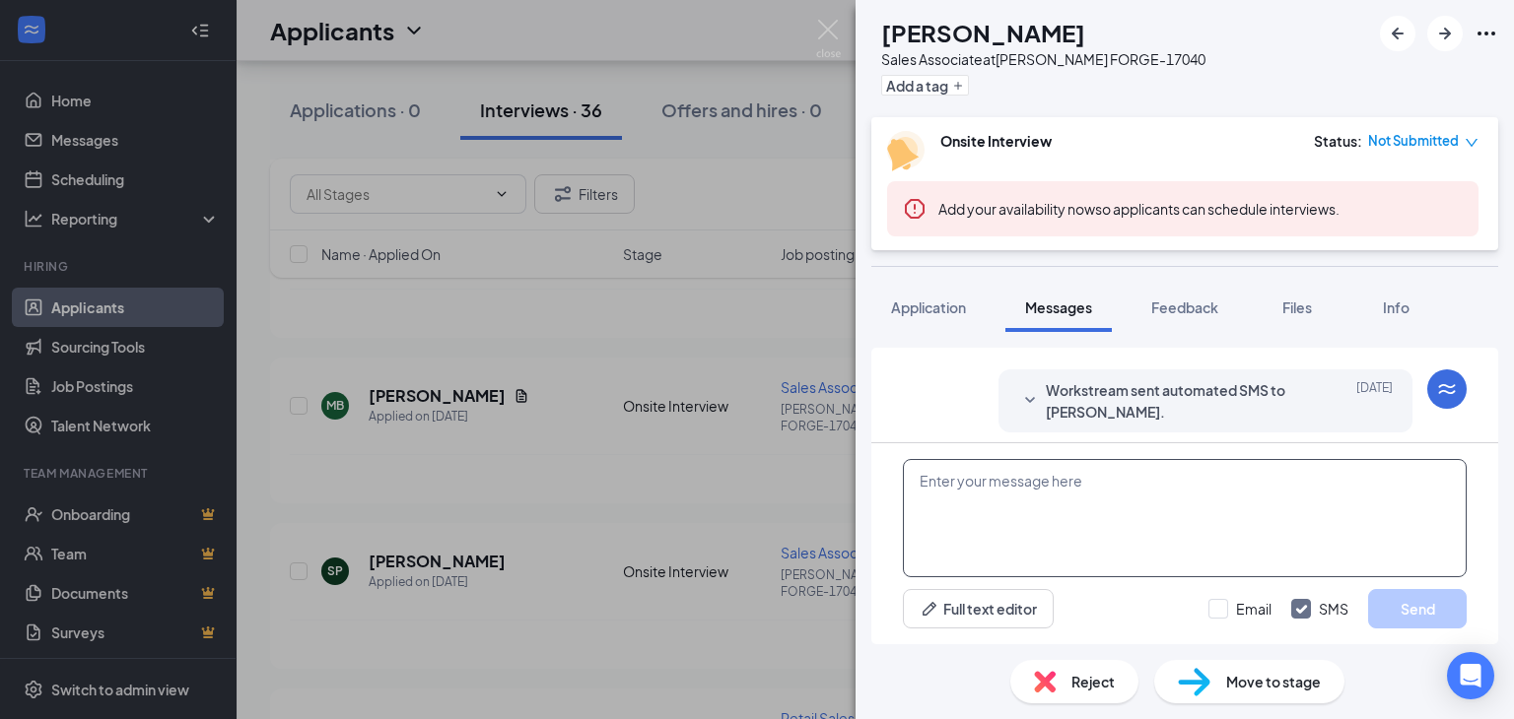
scroll to position [483, 0]
paste textarea "THANK YOU FOR APPLYING. IF YOU MEET THE QUALIFICATIONS THE MANAGER WILL CONTACT…"
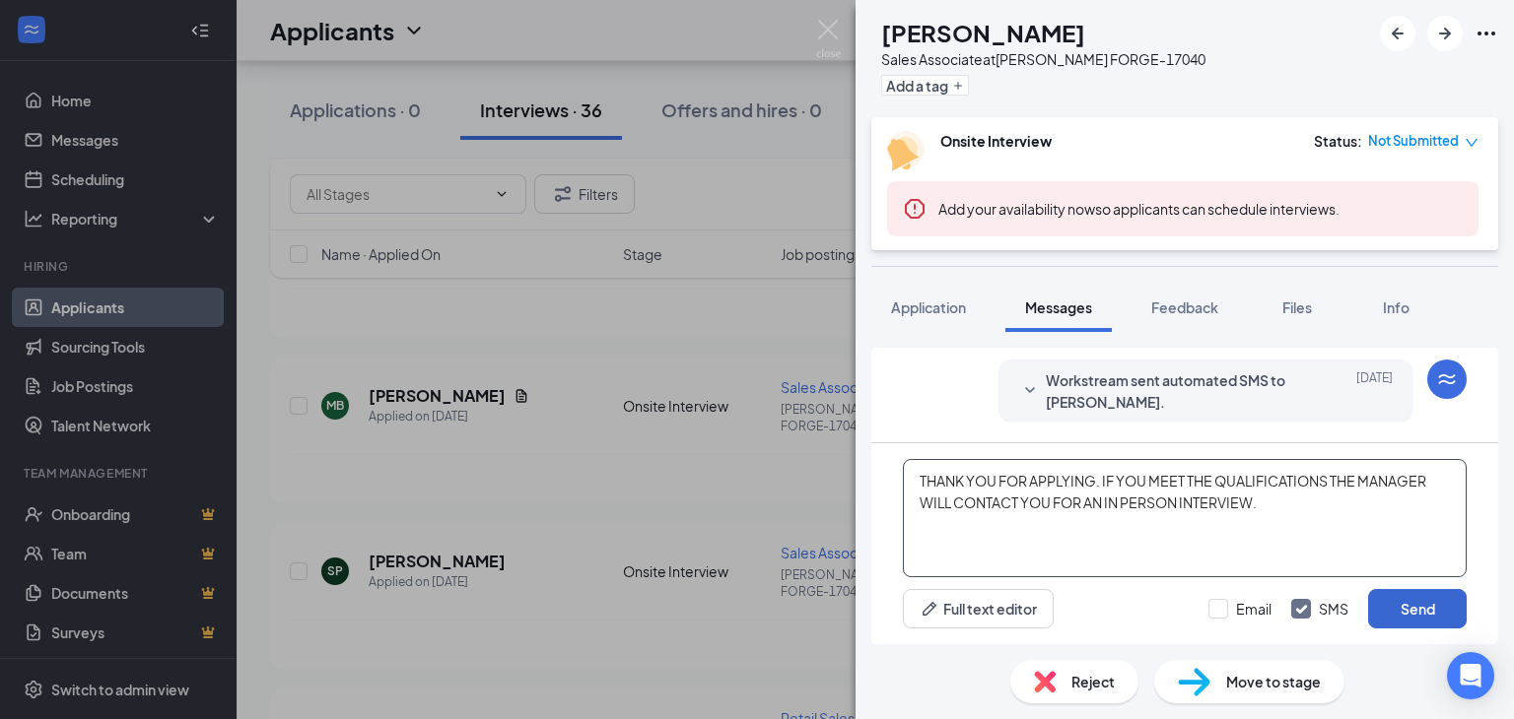
type textarea "THANK YOU FOR APPLYING. IF YOU MEET THE QUALIFICATIONS THE MANAGER WILL CONTACT…"
click at [1409, 608] on button "Send" at bounding box center [1417, 608] width 99 height 39
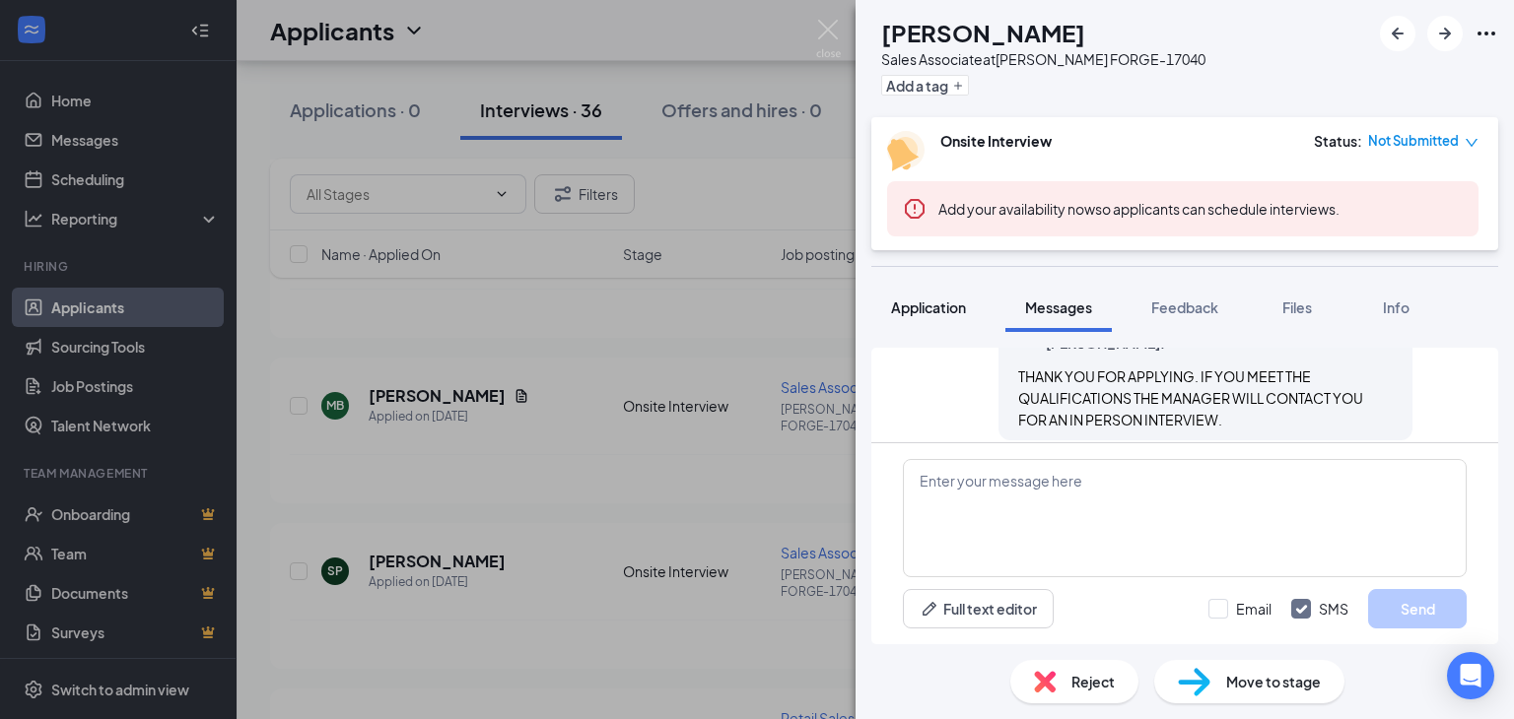
scroll to position [652, 0]
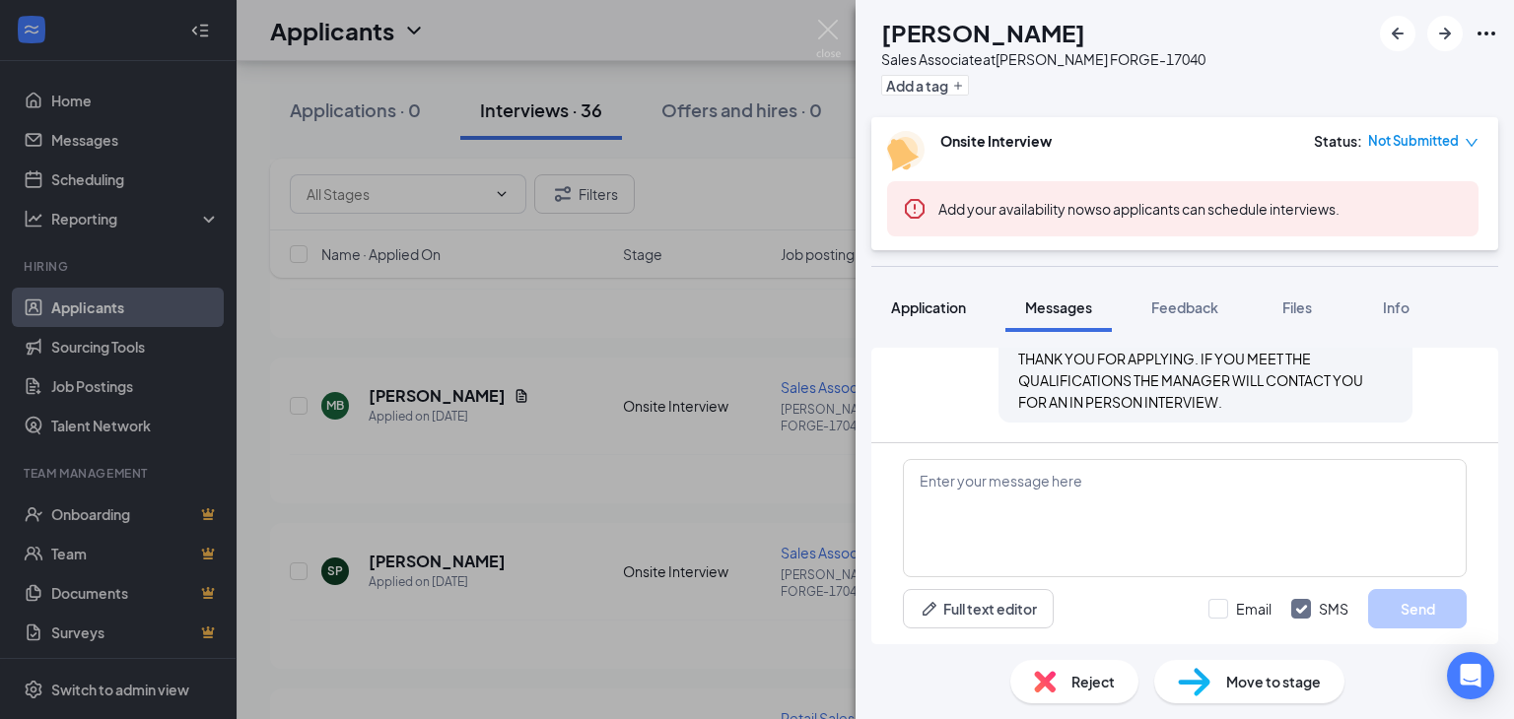
click at [922, 303] on span "Application" at bounding box center [928, 308] width 75 height 18
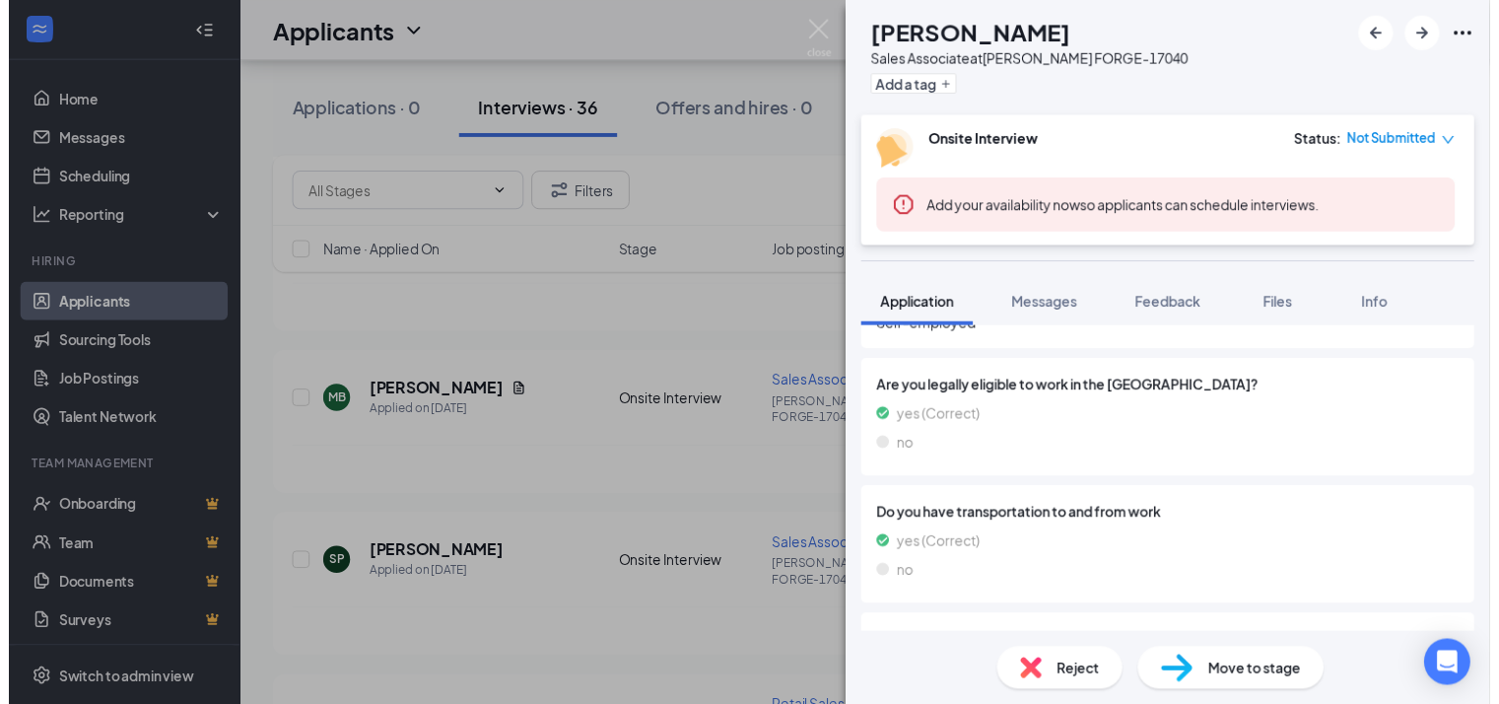
scroll to position [1478, 0]
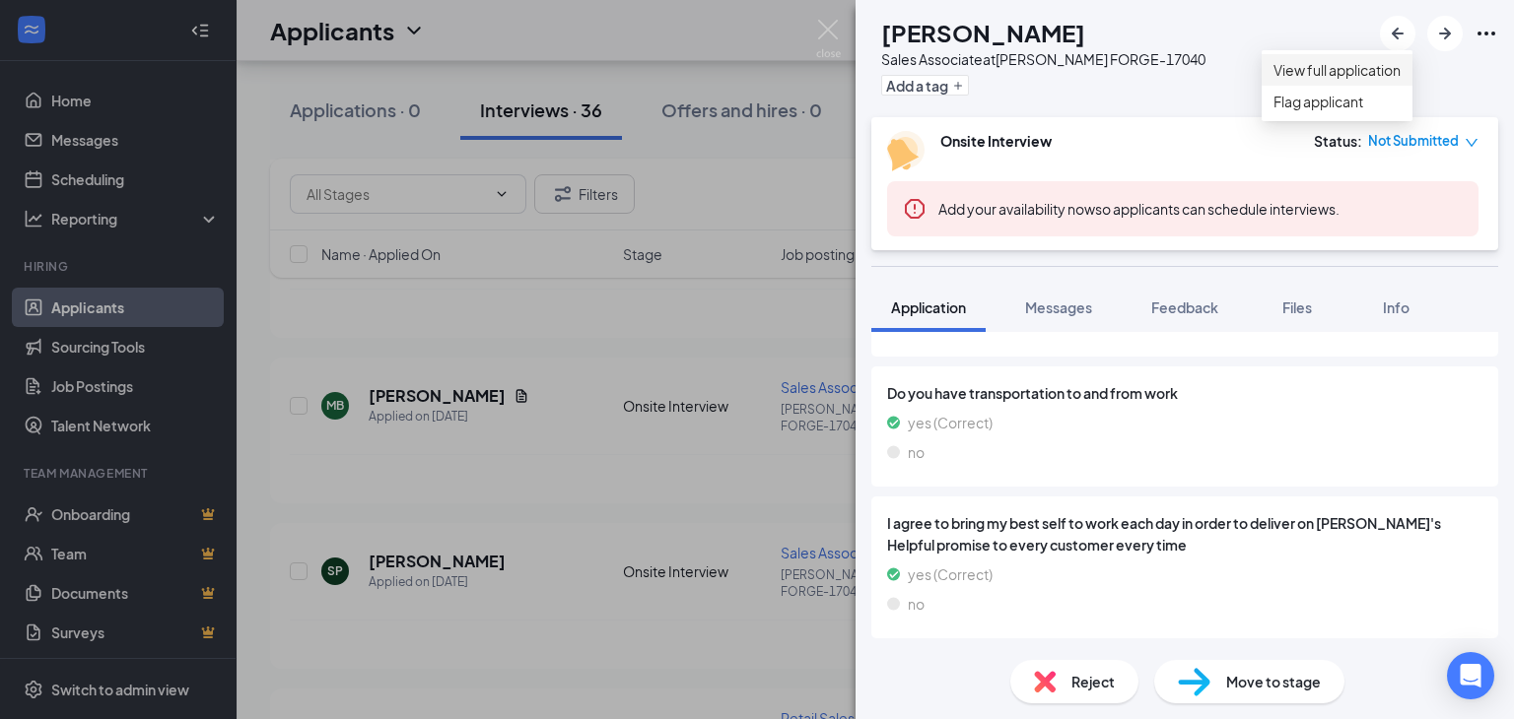
click at [1332, 76] on link "View full application" at bounding box center [1336, 70] width 127 height 22
click at [540, 544] on div "SP [PERSON_NAME] Sales Associate at [PERSON_NAME][GEOGRAPHIC_DATA]-17040 Add a …" at bounding box center [757, 359] width 1514 height 719
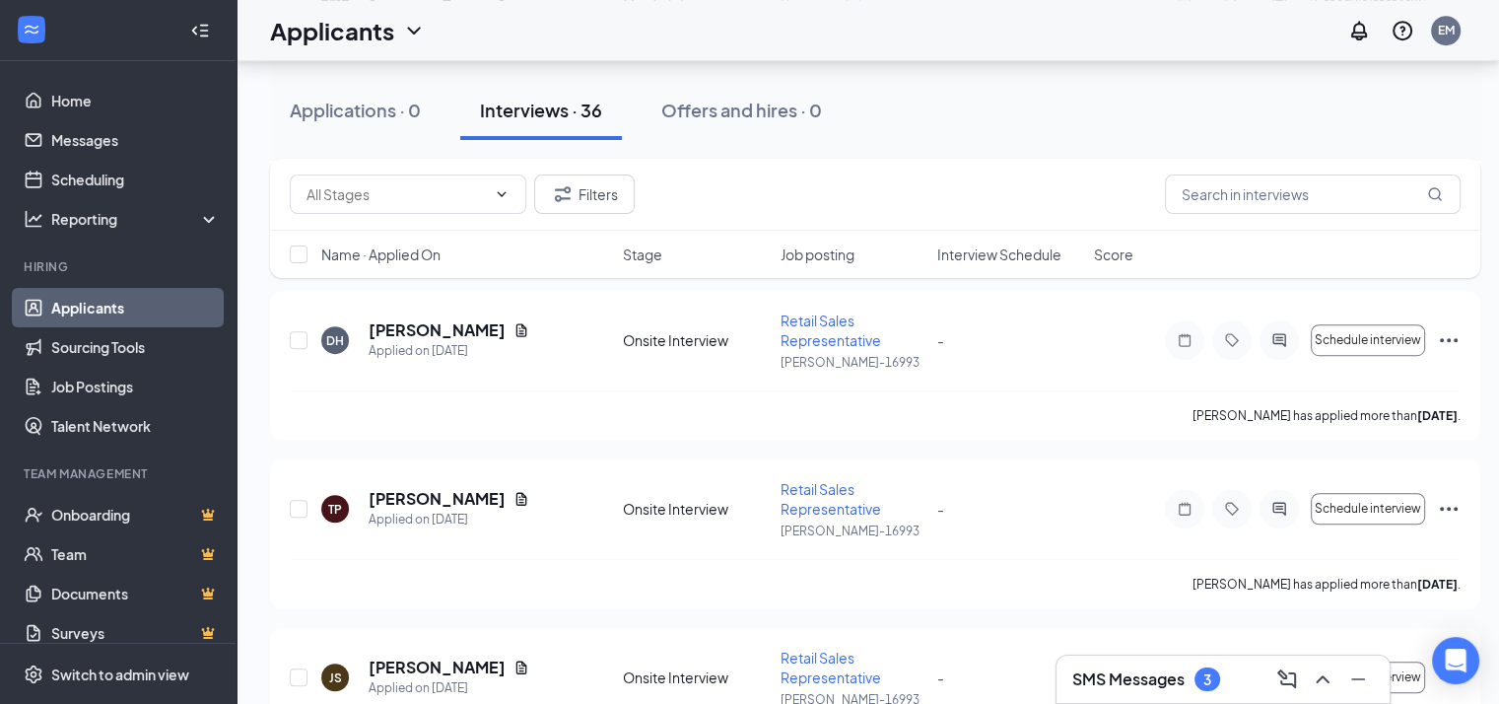
scroll to position [1457, 0]
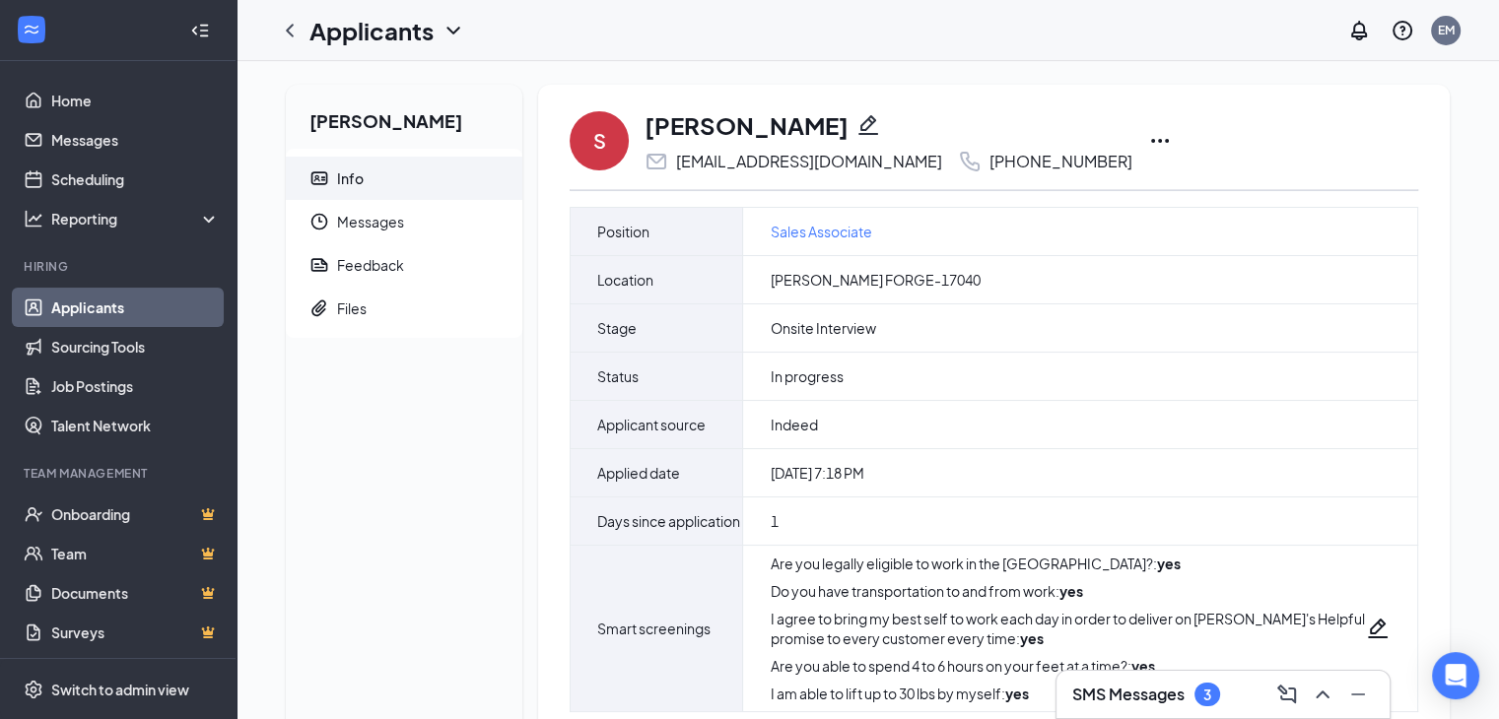
click at [1148, 139] on icon "Ellipses" at bounding box center [1160, 141] width 24 height 24
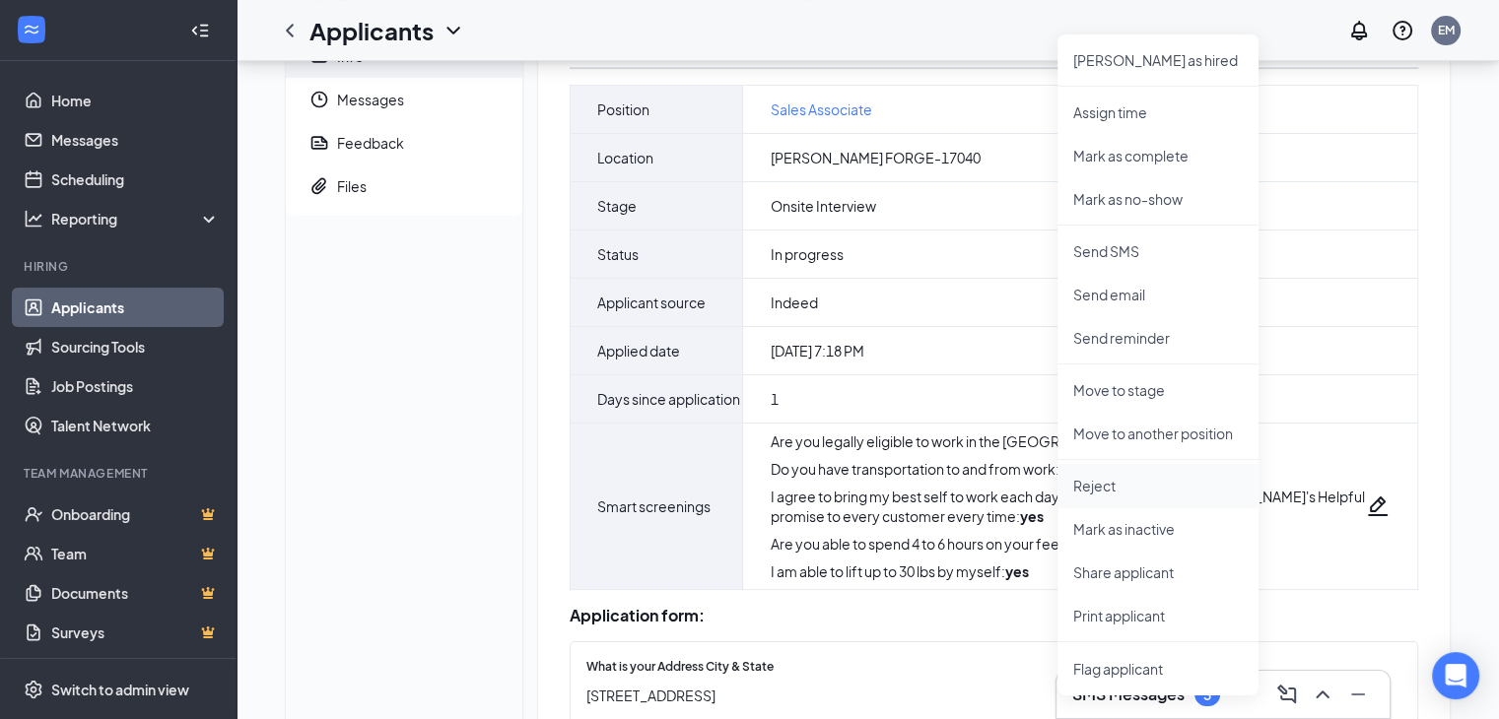
scroll to position [197, 0]
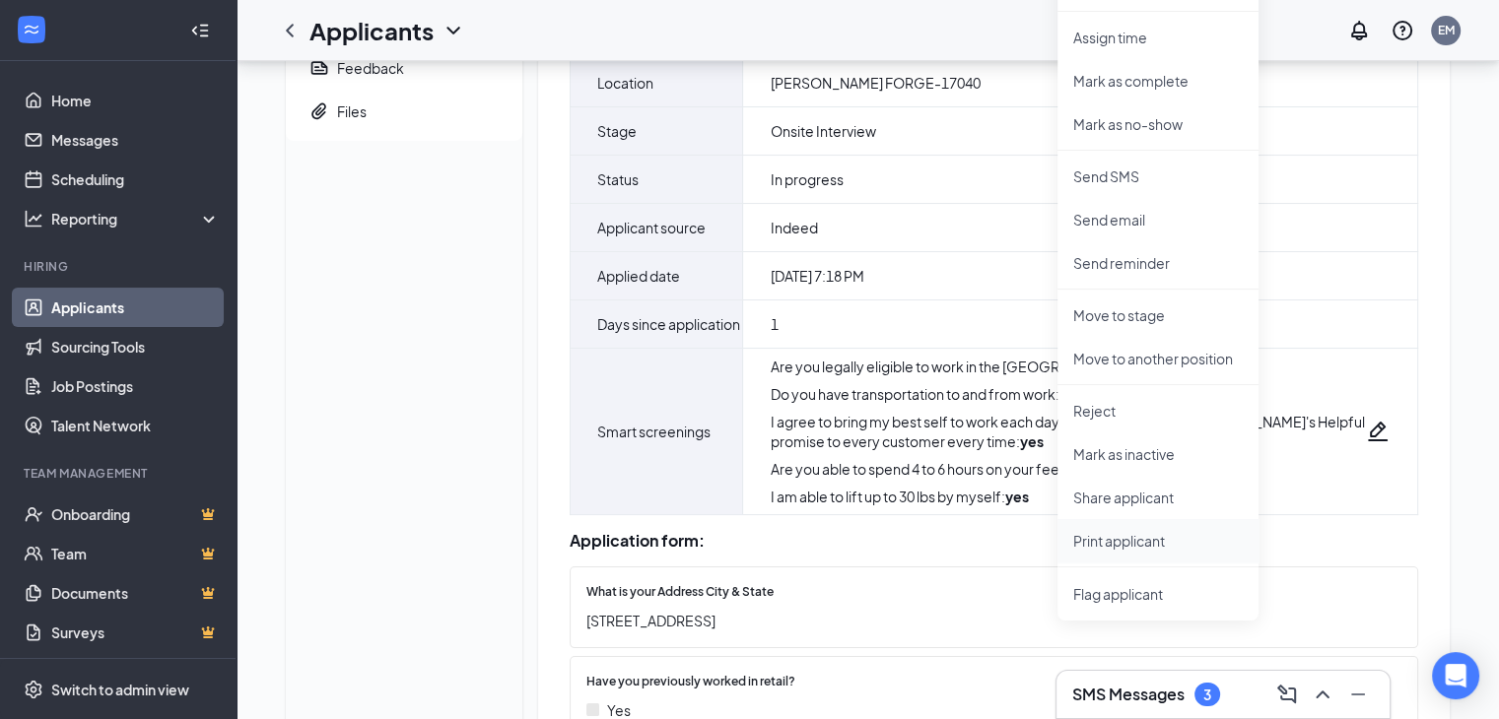
click at [1116, 536] on p "Print applicant" at bounding box center [1157, 541] width 169 height 20
